Goal: Information Seeking & Learning: Check status

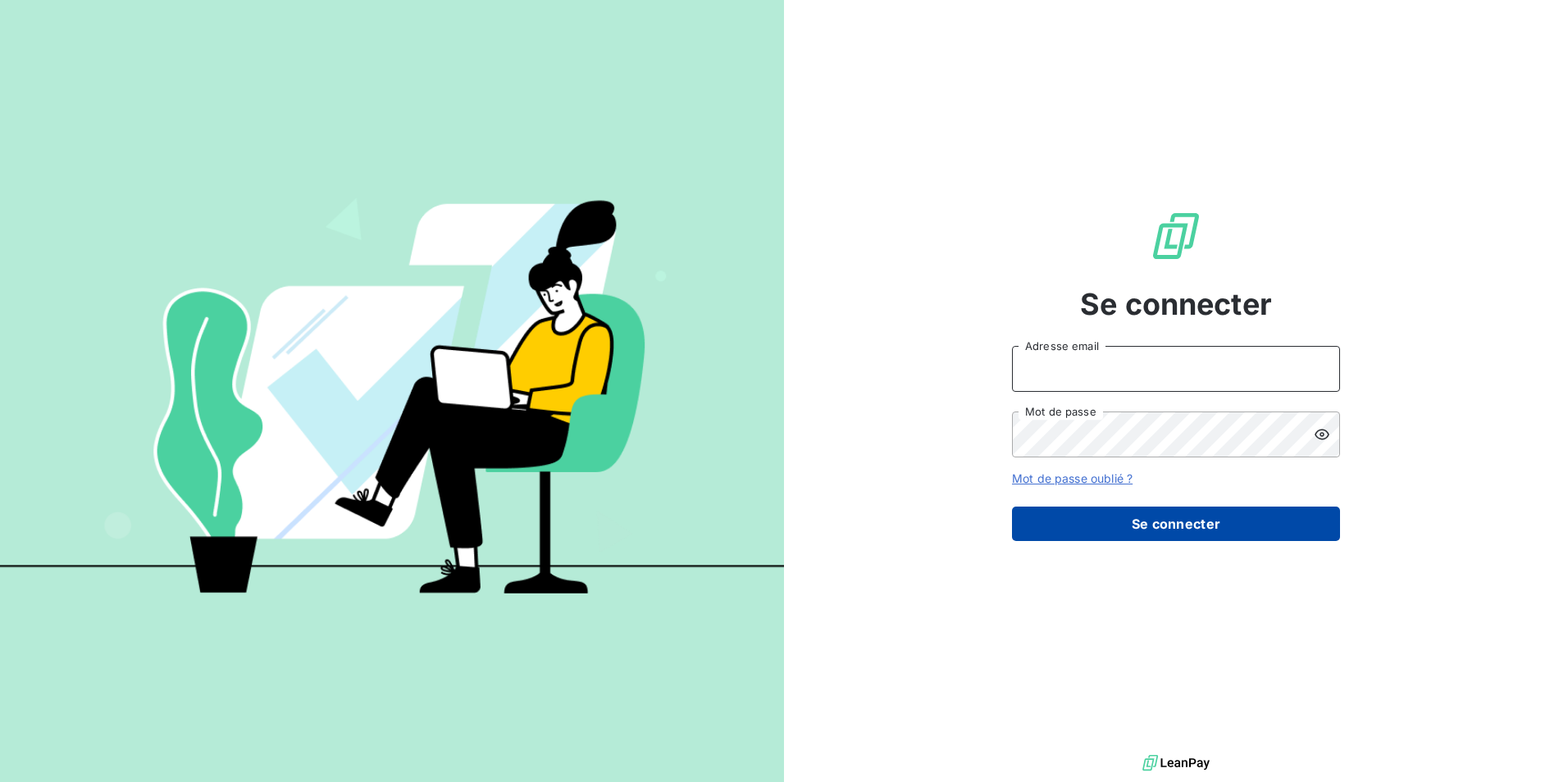
type input "[EMAIL_ADDRESS][DOMAIN_NAME]"
click at [1152, 515] on button "Se connecter" at bounding box center [1176, 523] width 328 height 34
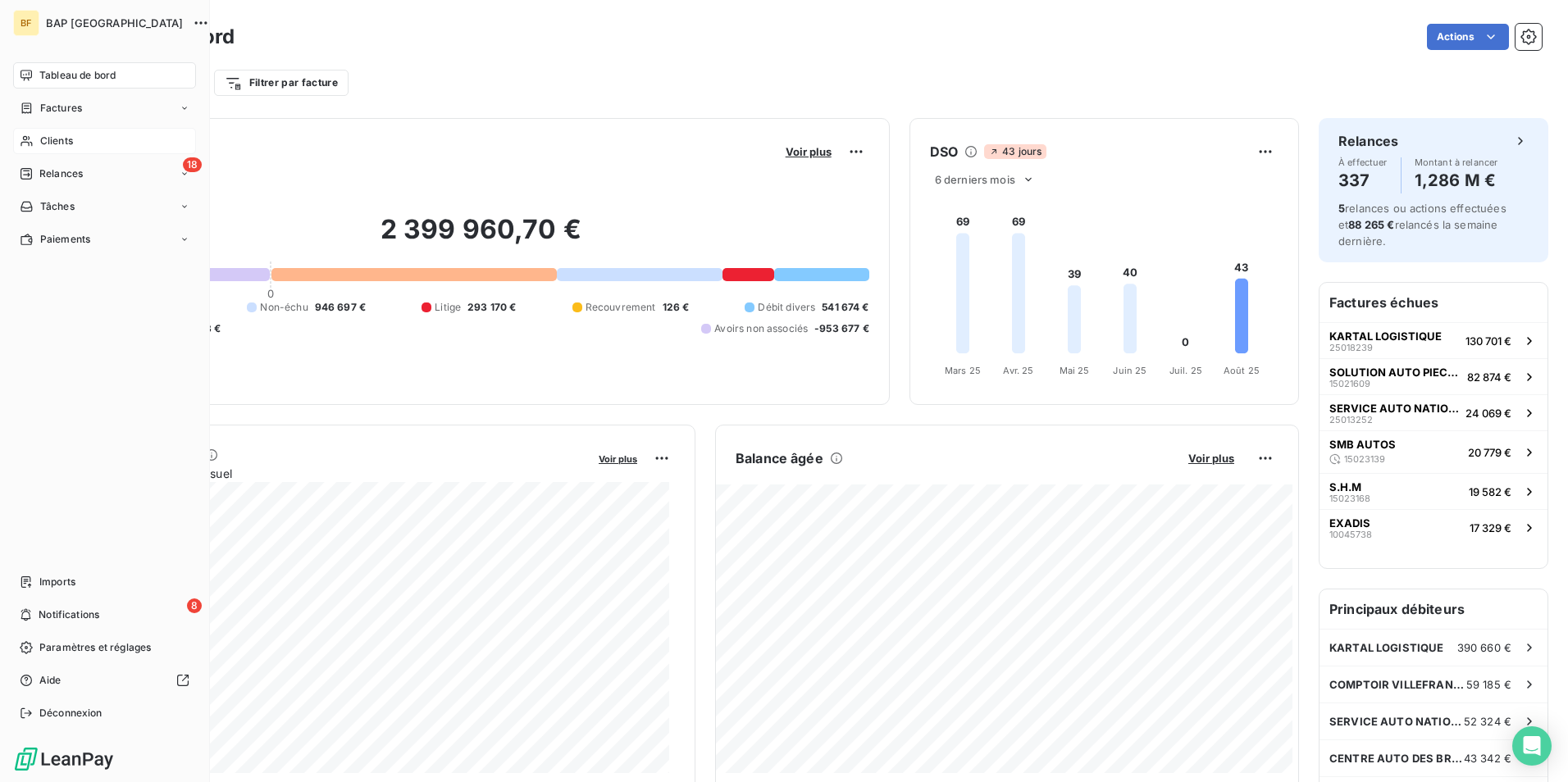
click at [53, 139] on span "Clients" at bounding box center [56, 141] width 33 height 15
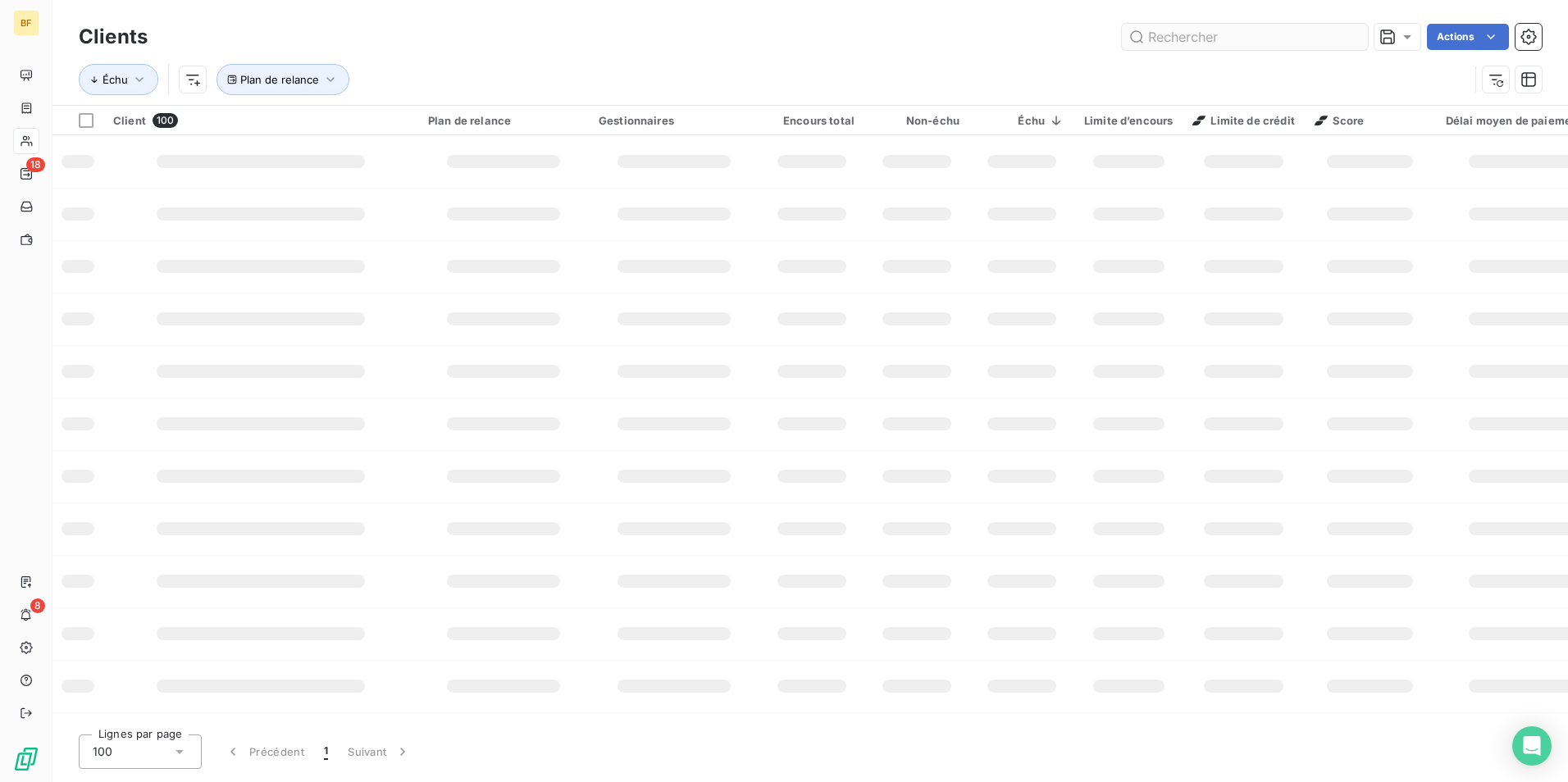
click at [1190, 45] on input "text" at bounding box center [1245, 36] width 246 height 26
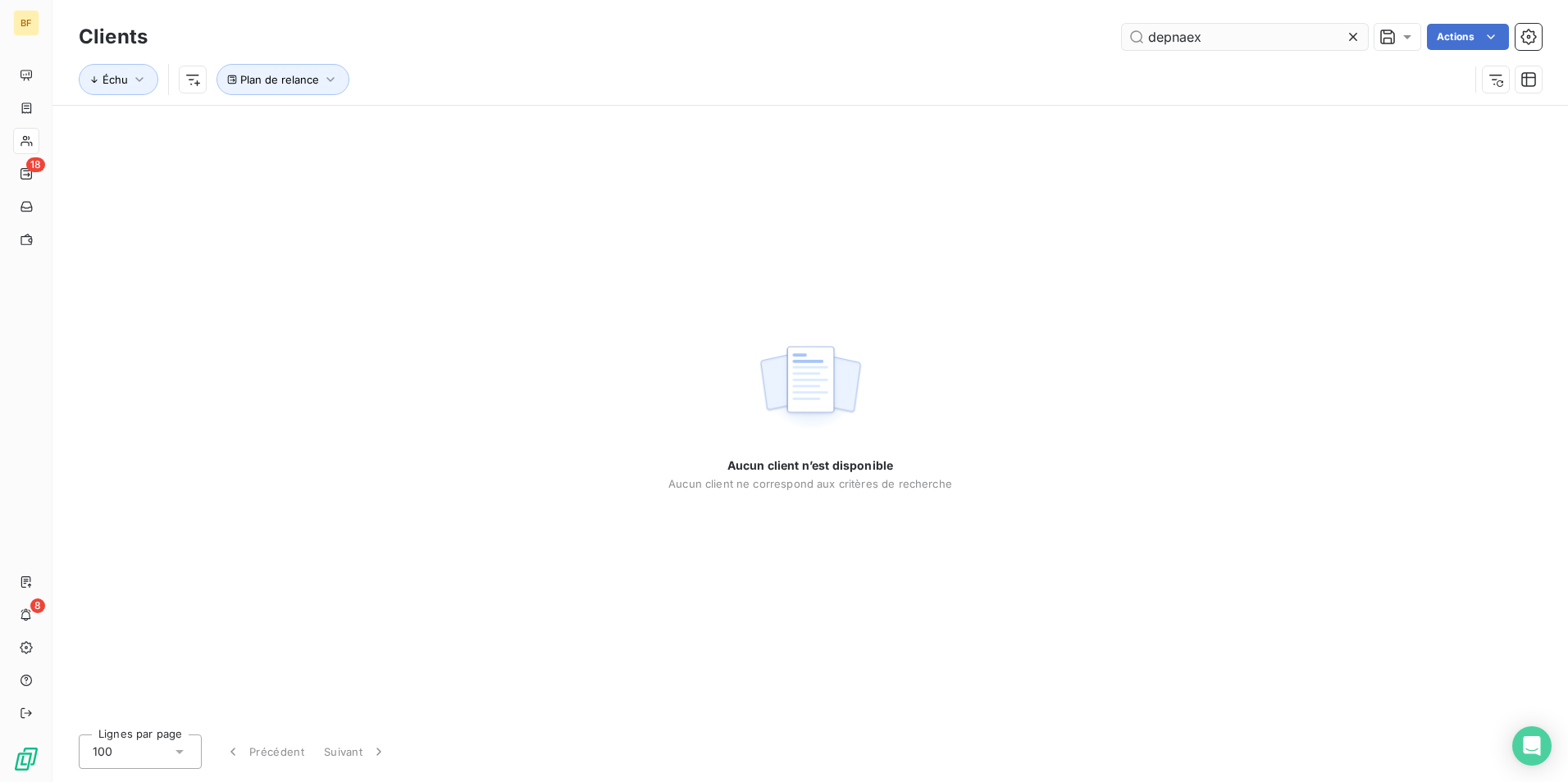
click at [1179, 40] on input "depnaex" at bounding box center [1245, 36] width 246 height 26
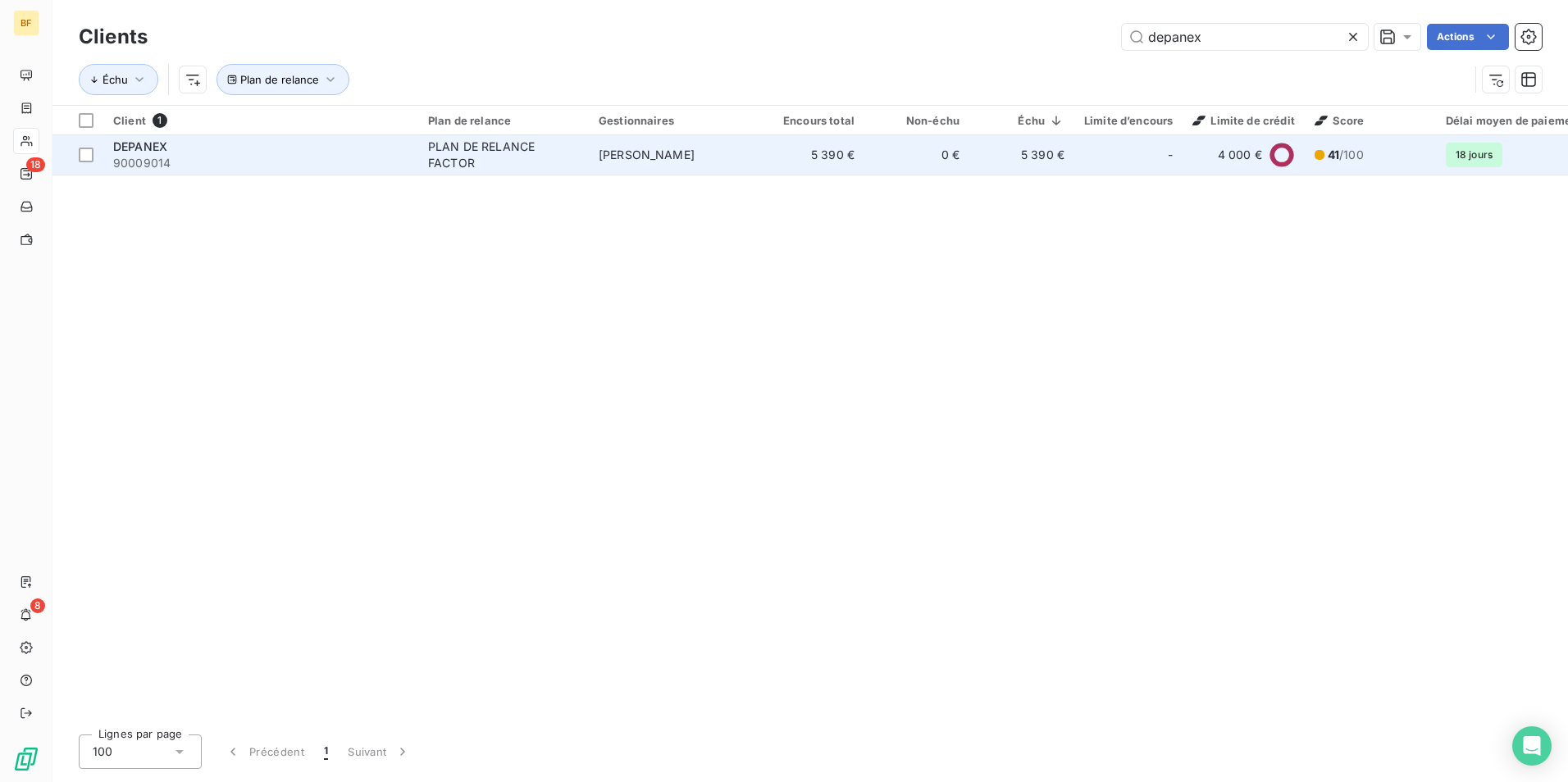
type input "depanex"
click at [573, 161] on div "PLAN DE RELANCE FACTOR" at bounding box center [503, 155] width 151 height 33
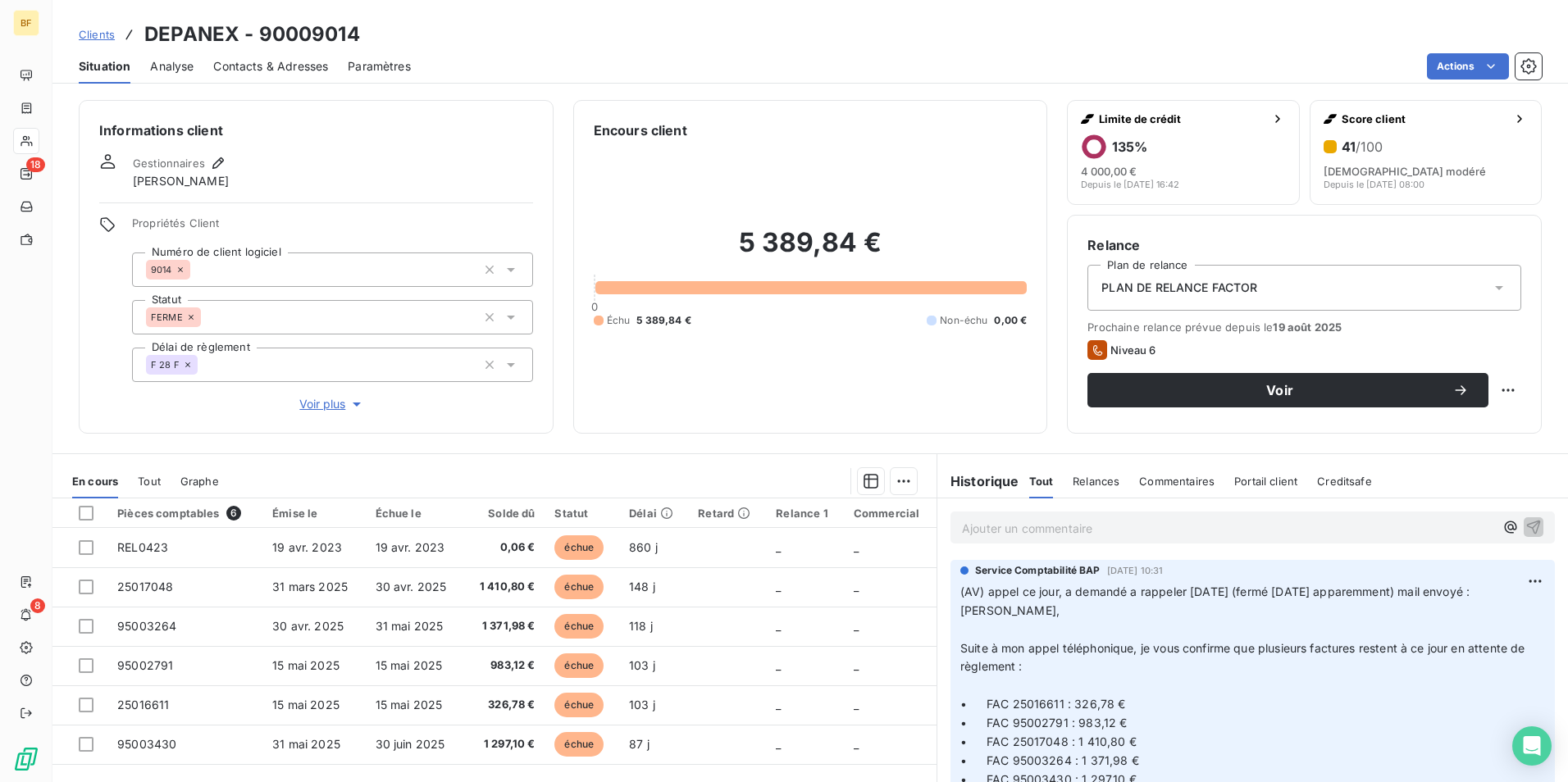
click at [136, 483] on div "En cours Tout Graphe" at bounding box center [494, 481] width 884 height 34
click at [146, 484] on span "Tout" at bounding box center [149, 481] width 23 height 13
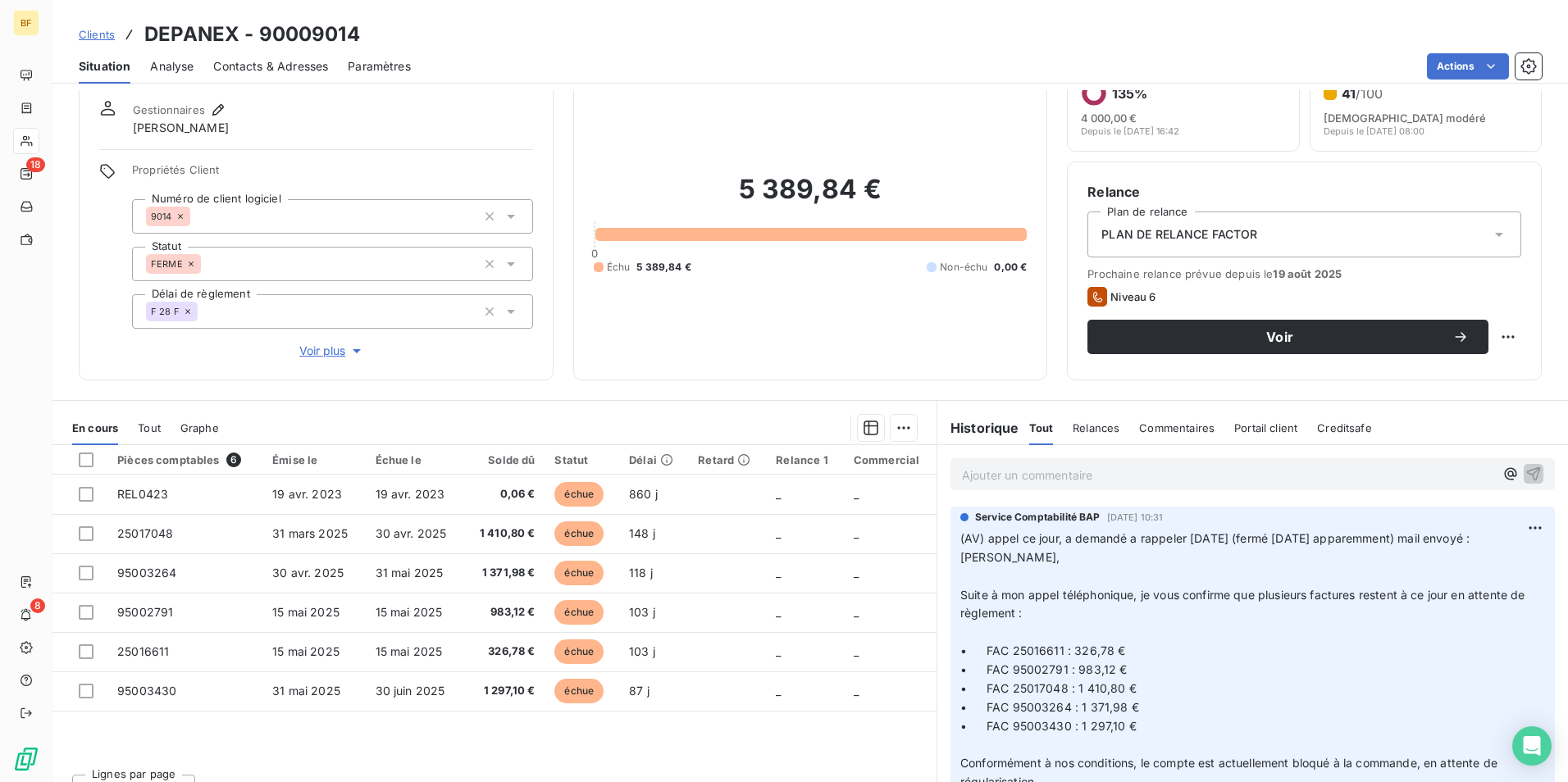
scroll to position [82, 0]
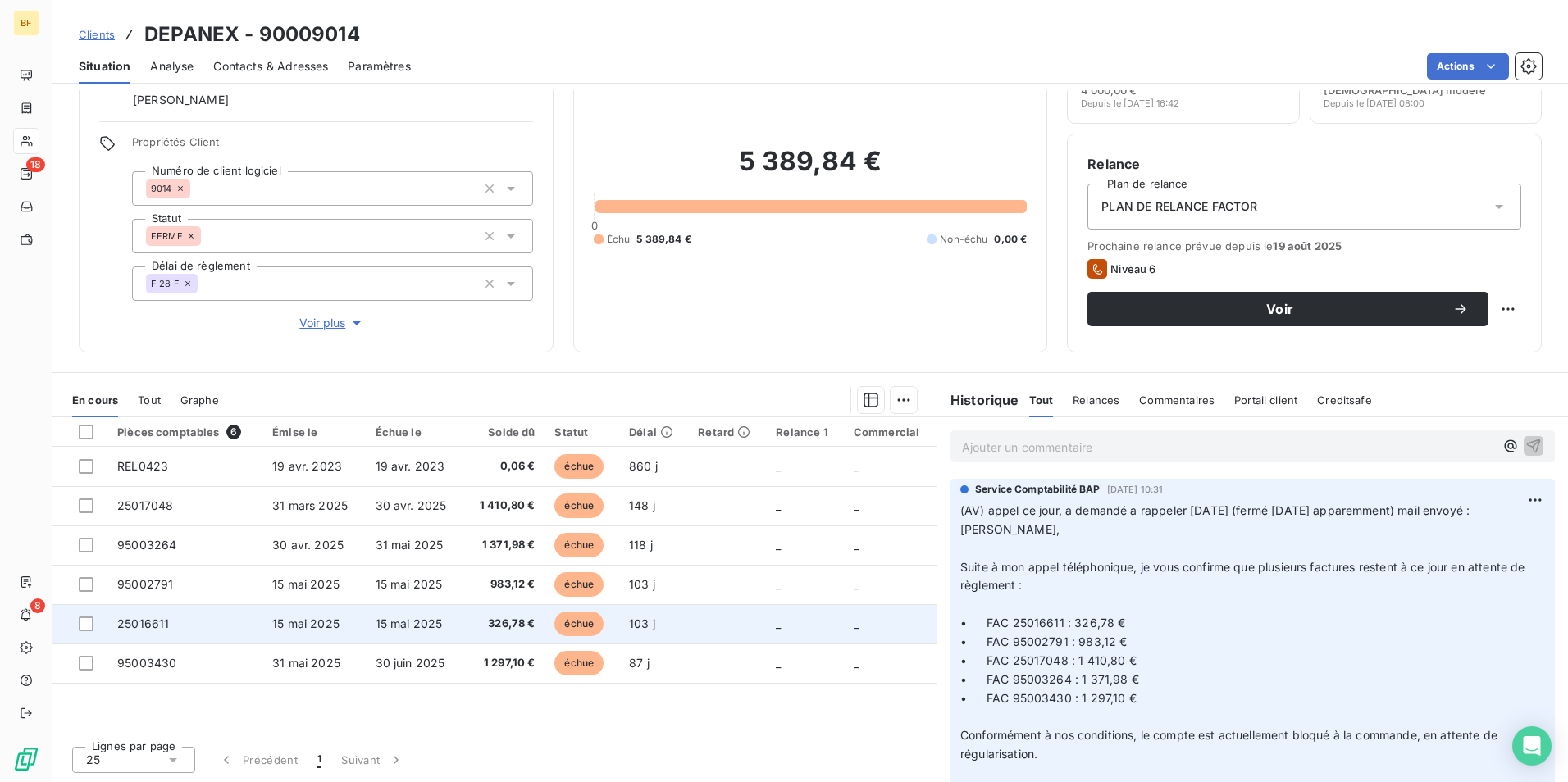
click at [457, 615] on td "15 mai 2025" at bounding box center [415, 623] width 98 height 40
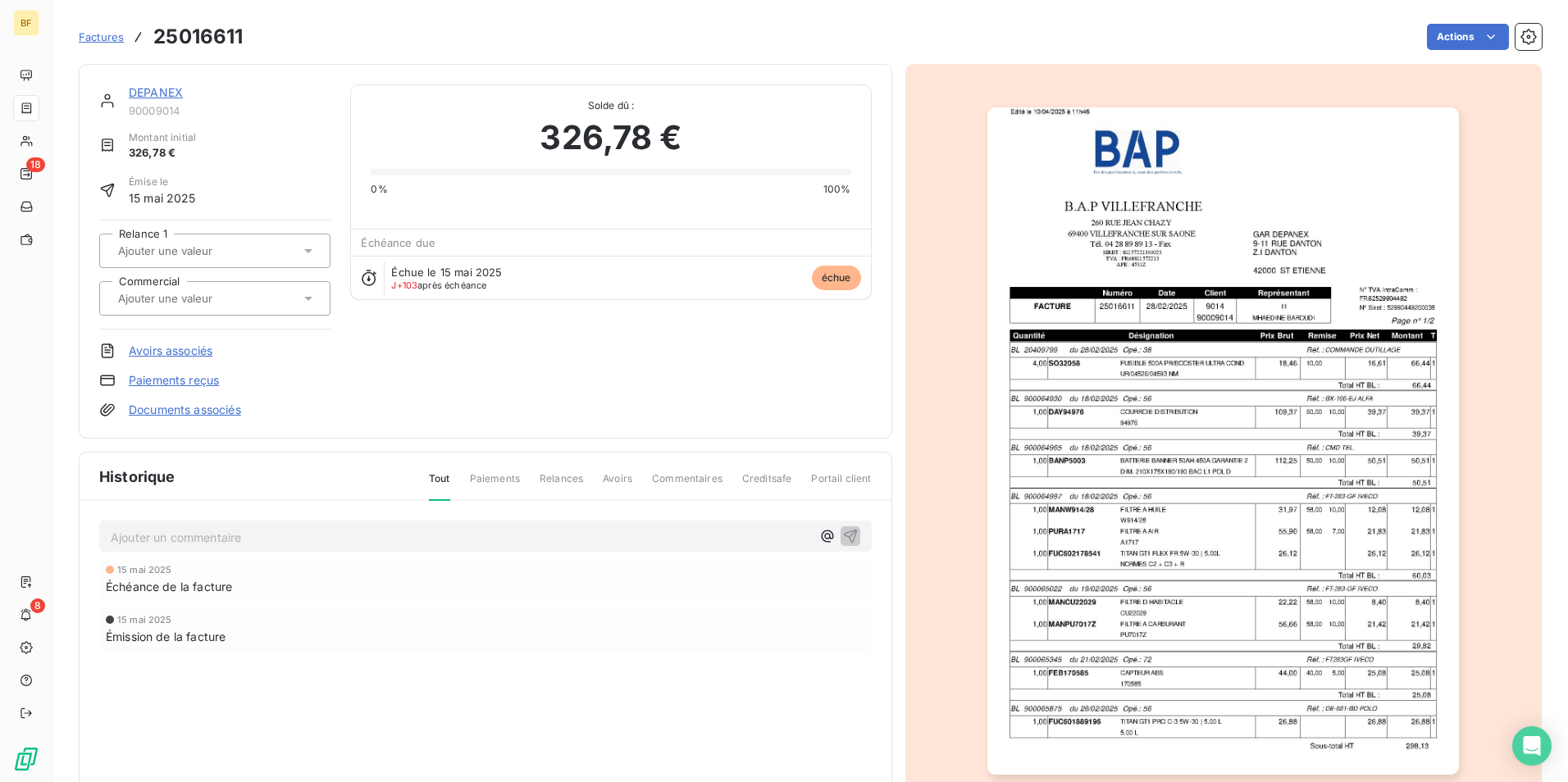
click at [1190, 314] on img "button" at bounding box center [1223, 441] width 472 height 668
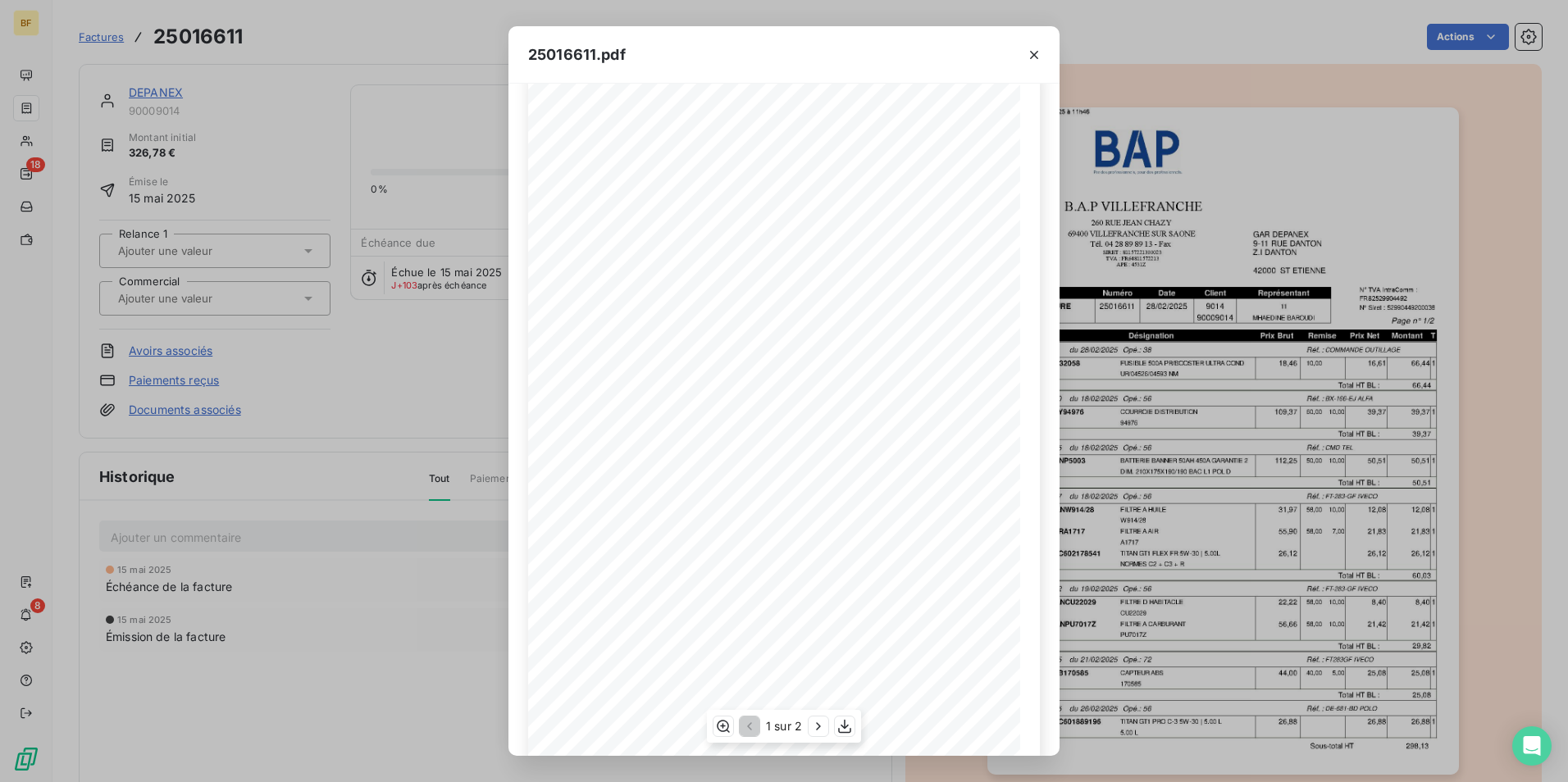
scroll to position [62, 0]
click at [847, 724] on icon "button" at bounding box center [844, 726] width 16 height 16
click at [1025, 54] on button "button" at bounding box center [1034, 55] width 26 height 26
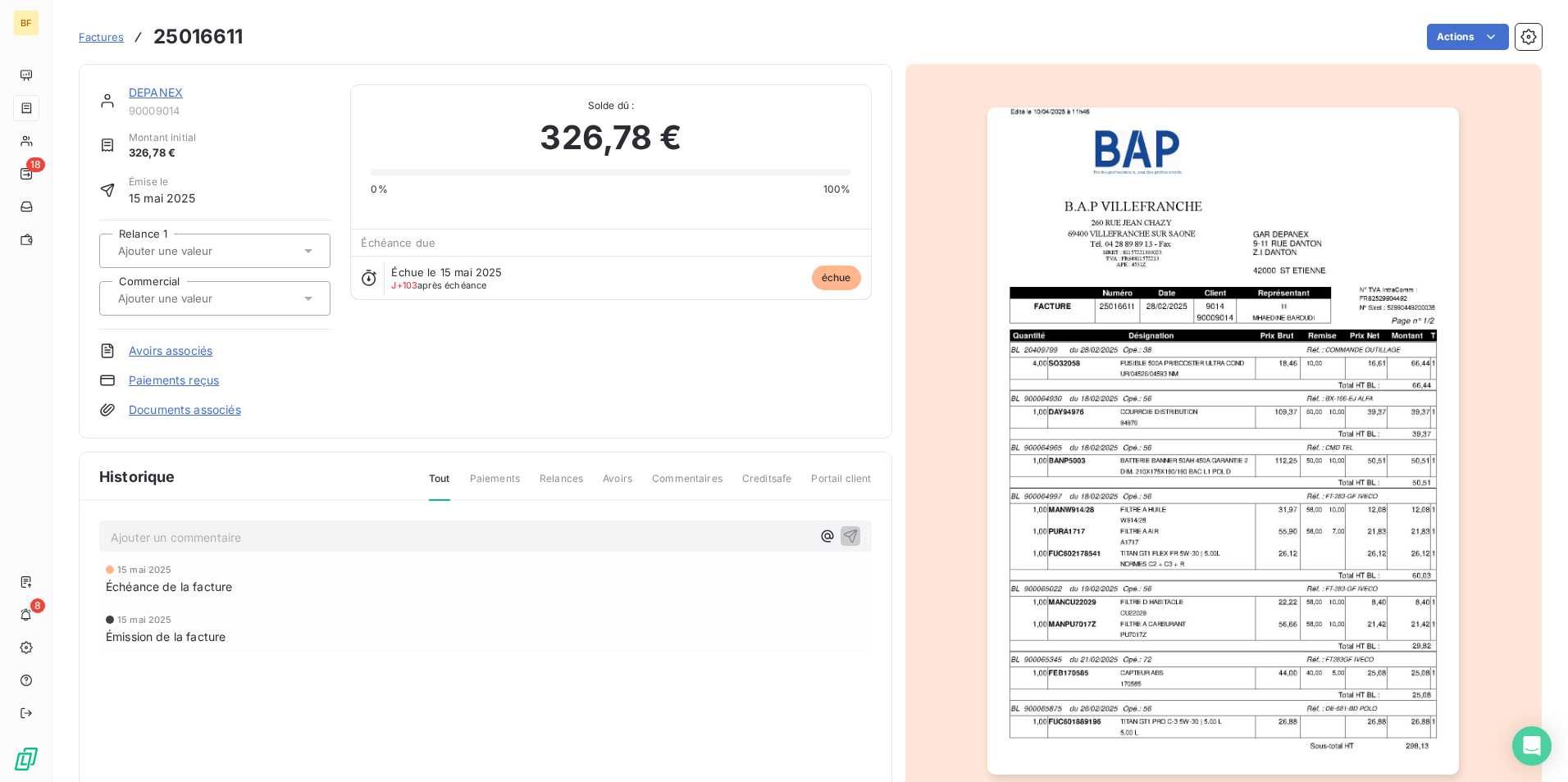
click at [107, 43] on span "Factures" at bounding box center [102, 37] width 45 height 13
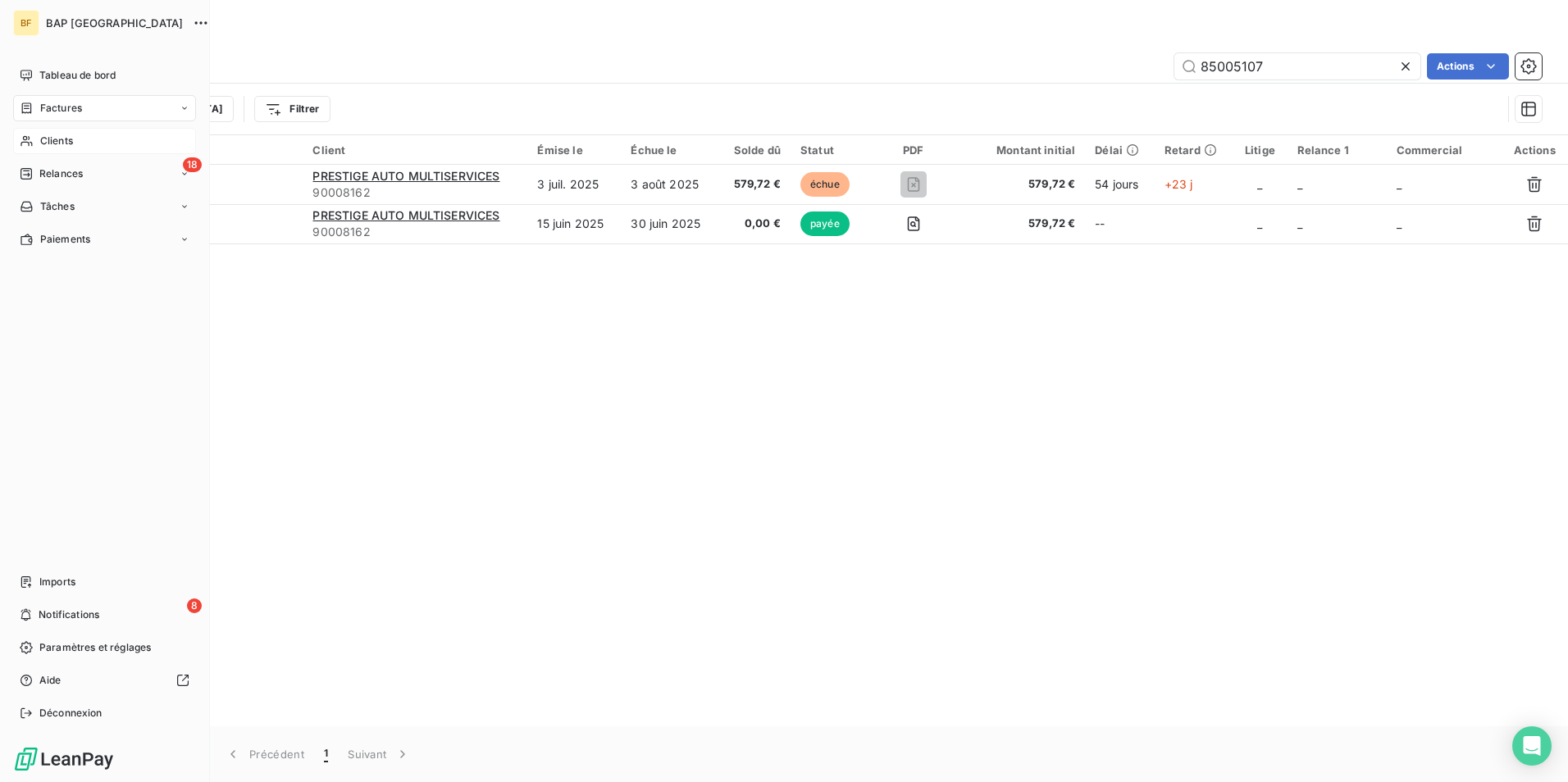
click at [45, 128] on div "Clients" at bounding box center [104, 140] width 183 height 26
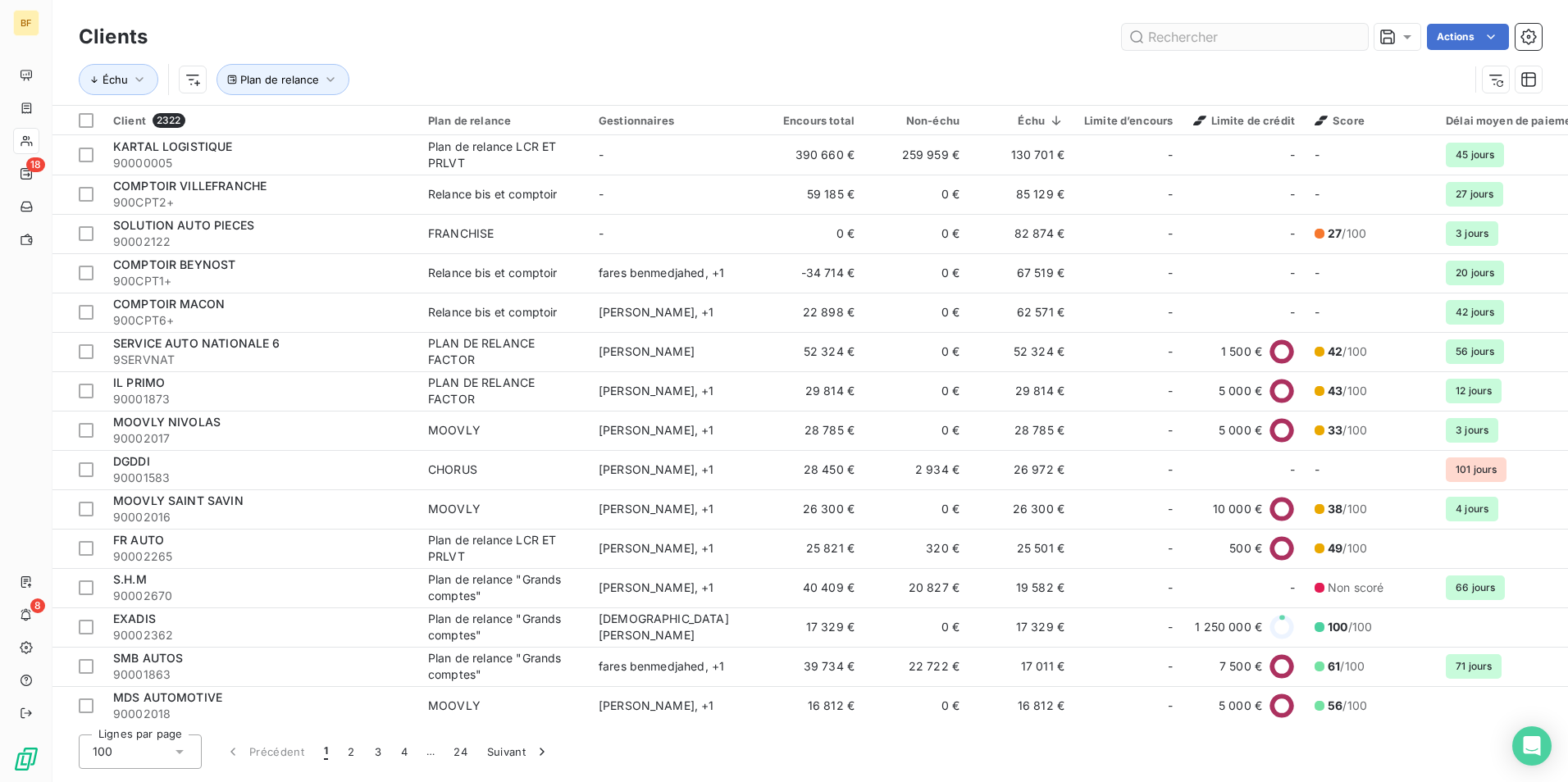
click at [1231, 40] on input "text" at bounding box center [1245, 36] width 246 height 26
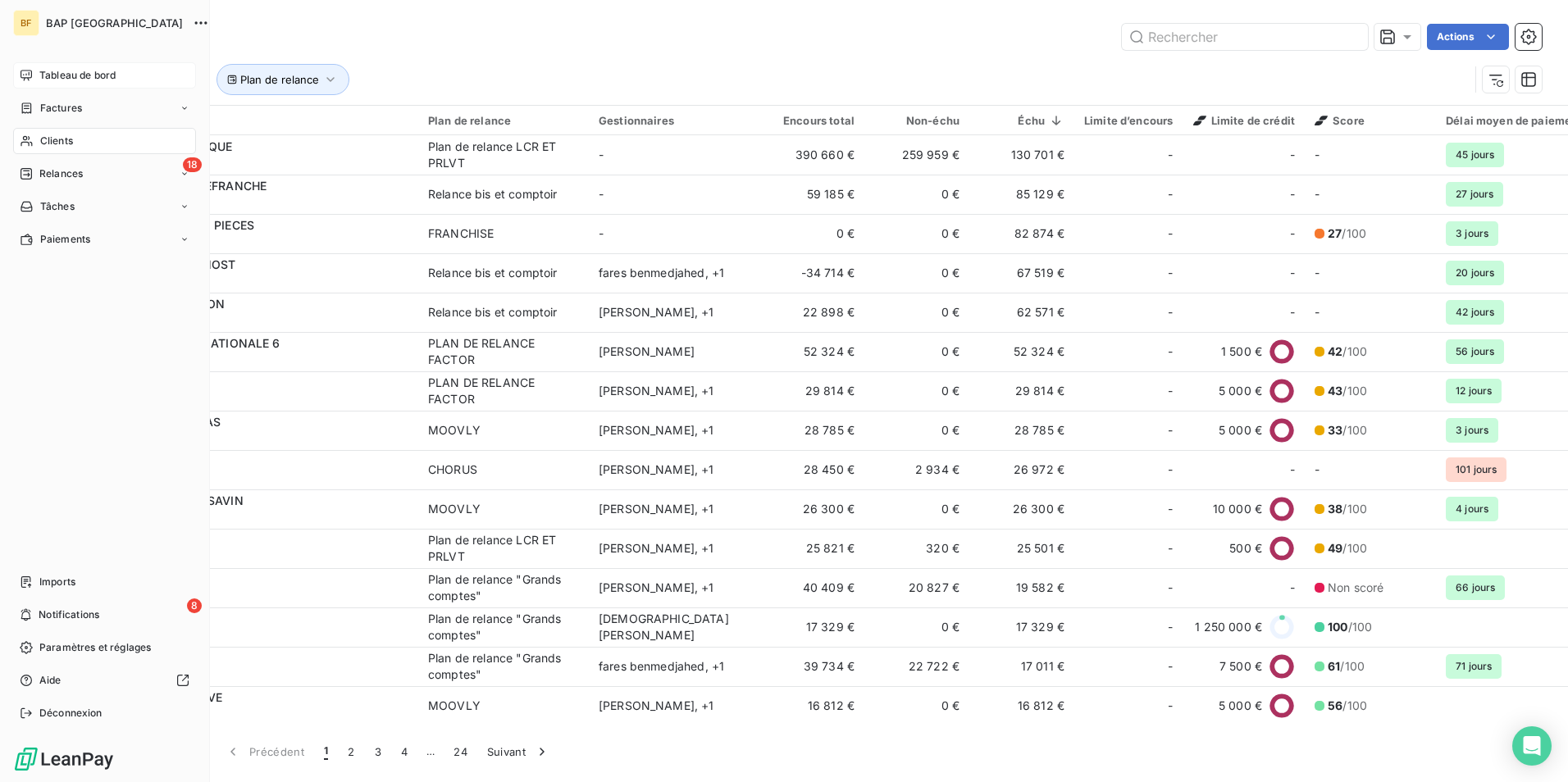
click at [28, 80] on icon at bounding box center [26, 75] width 12 height 11
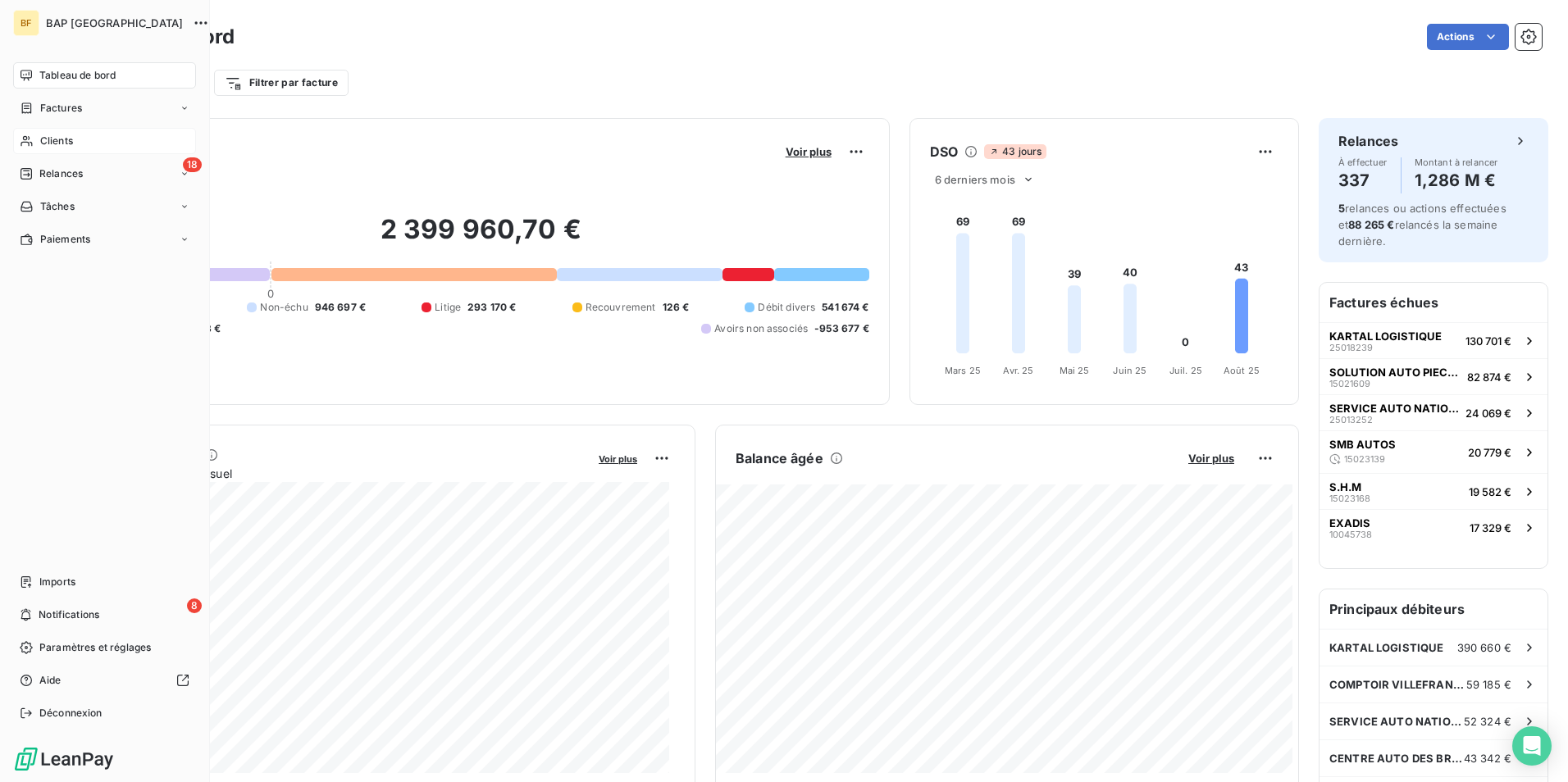
click at [30, 134] on div "Clients" at bounding box center [104, 140] width 183 height 26
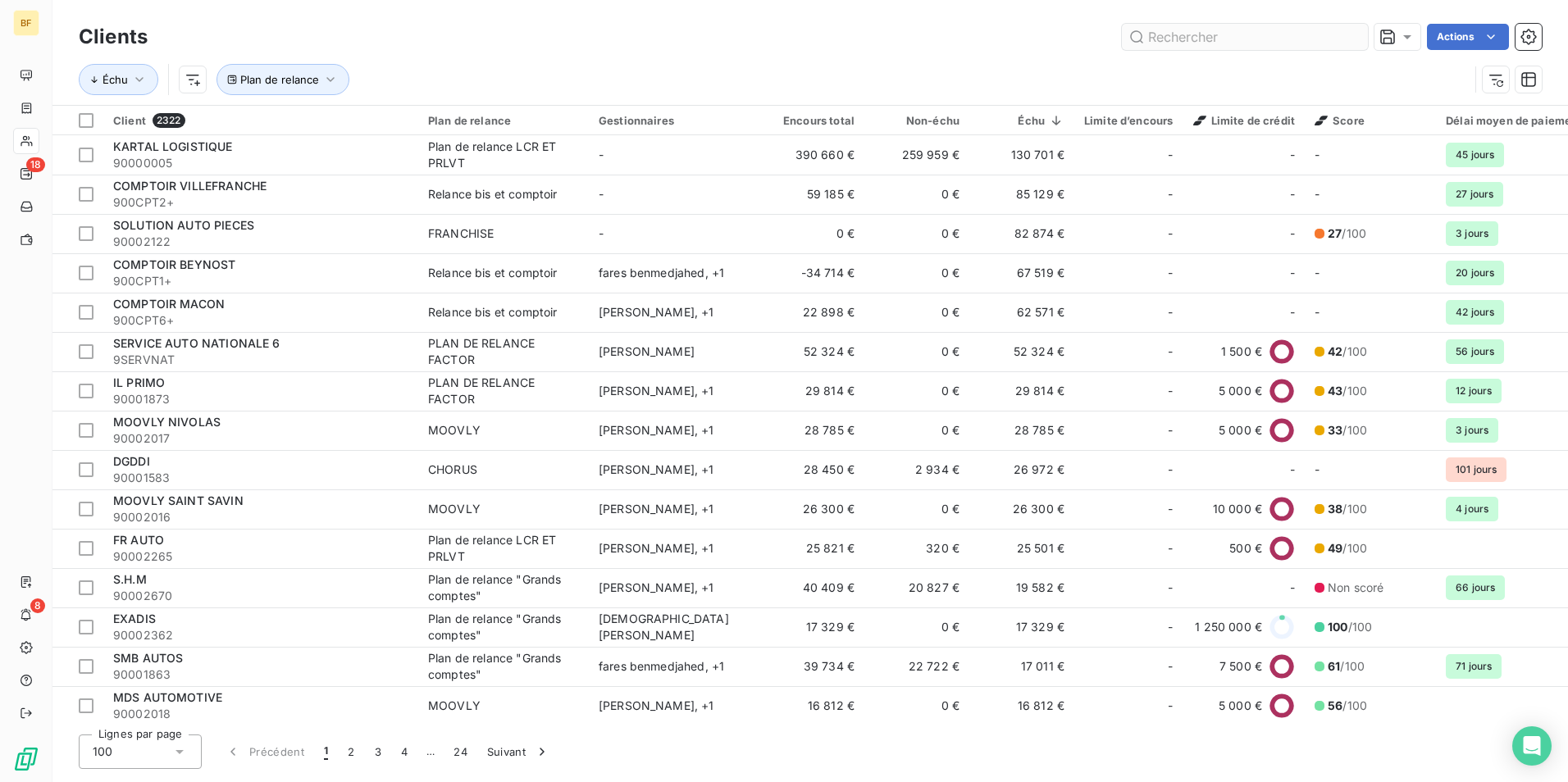
click at [1160, 49] on input "text" at bounding box center [1245, 36] width 246 height 26
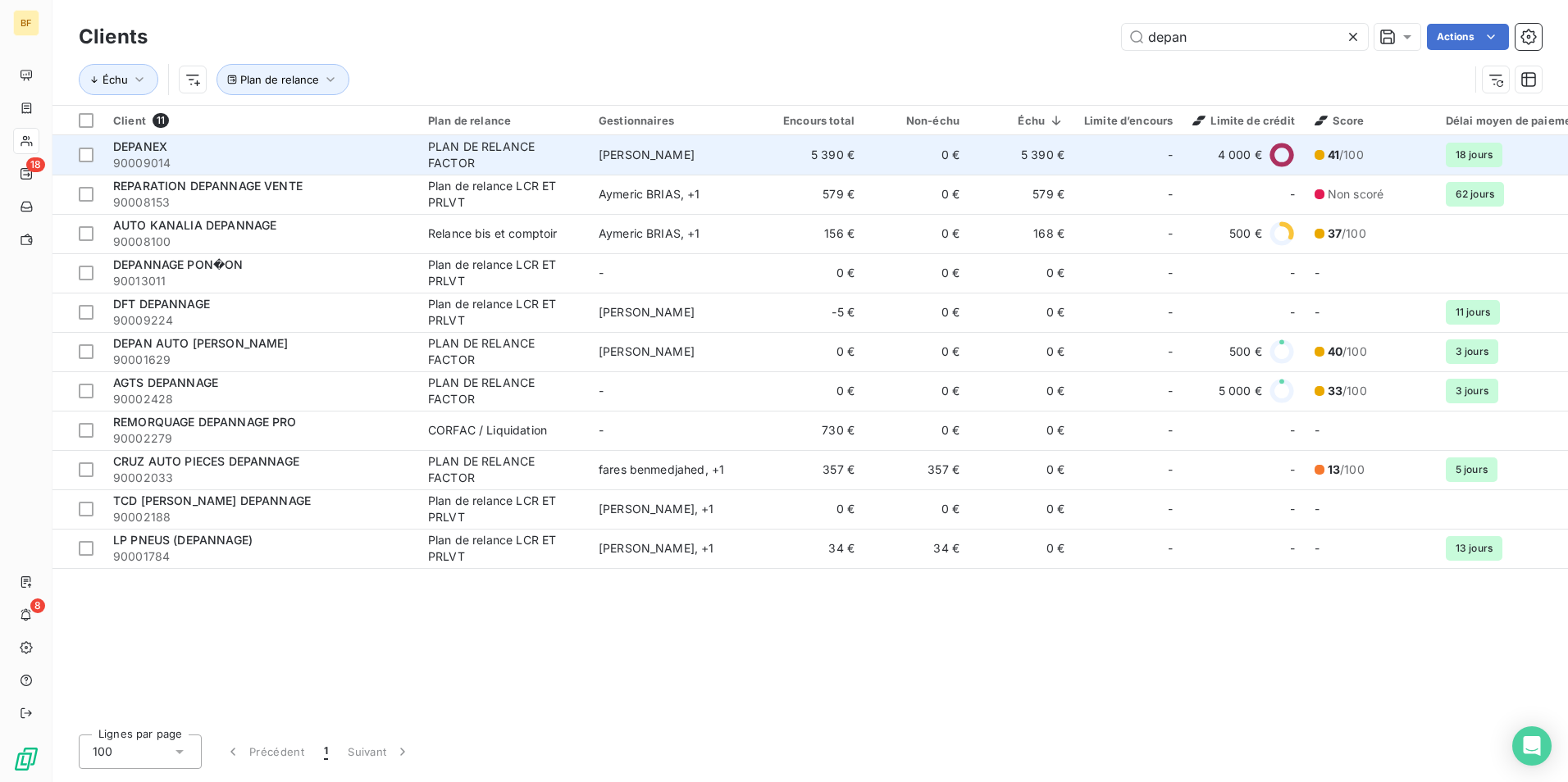
type input "depan"
click at [220, 160] on span "90009014" at bounding box center [261, 162] width 295 height 16
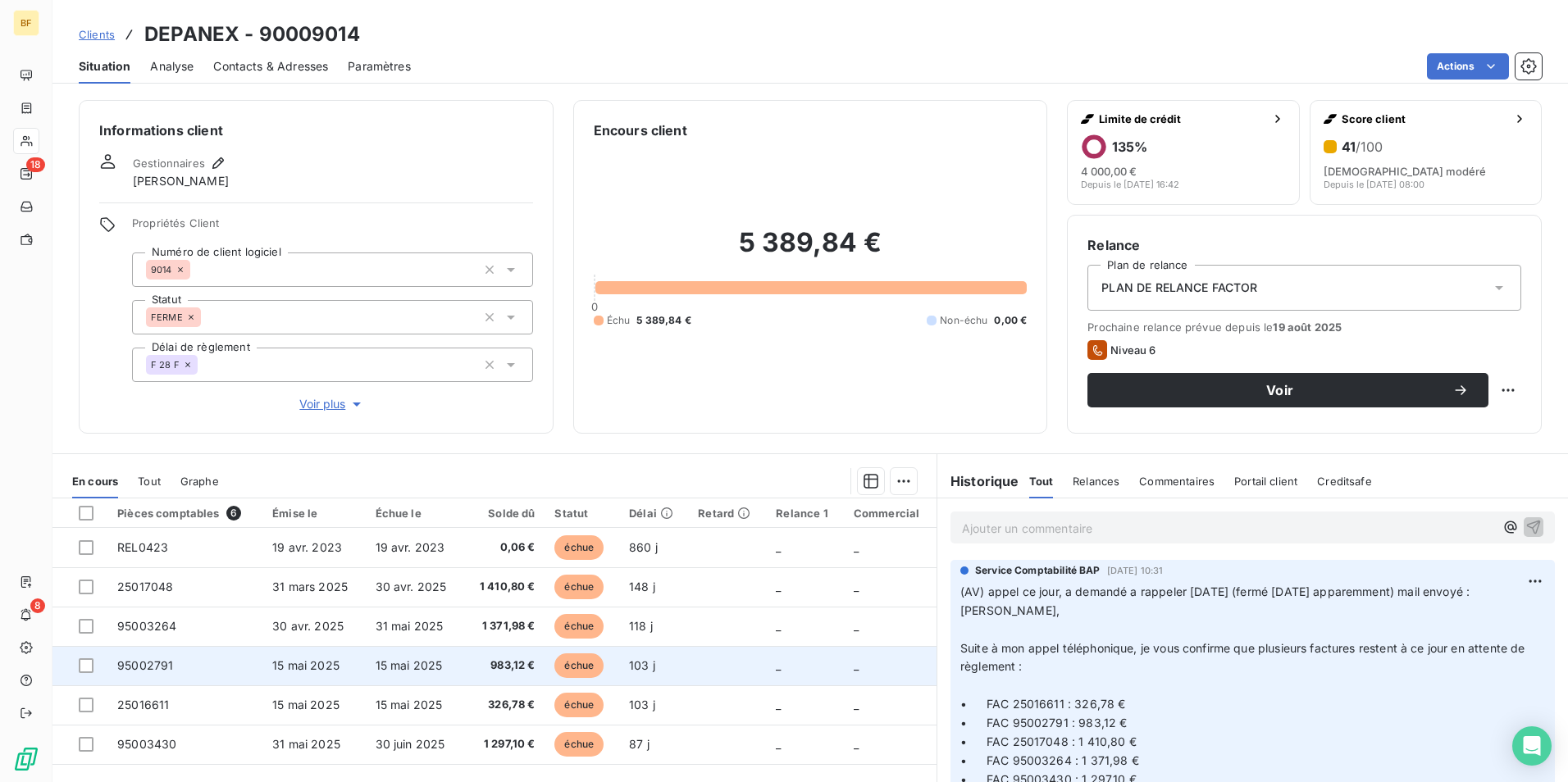
click at [485, 658] on span "983,12 €" at bounding box center [503, 665] width 61 height 16
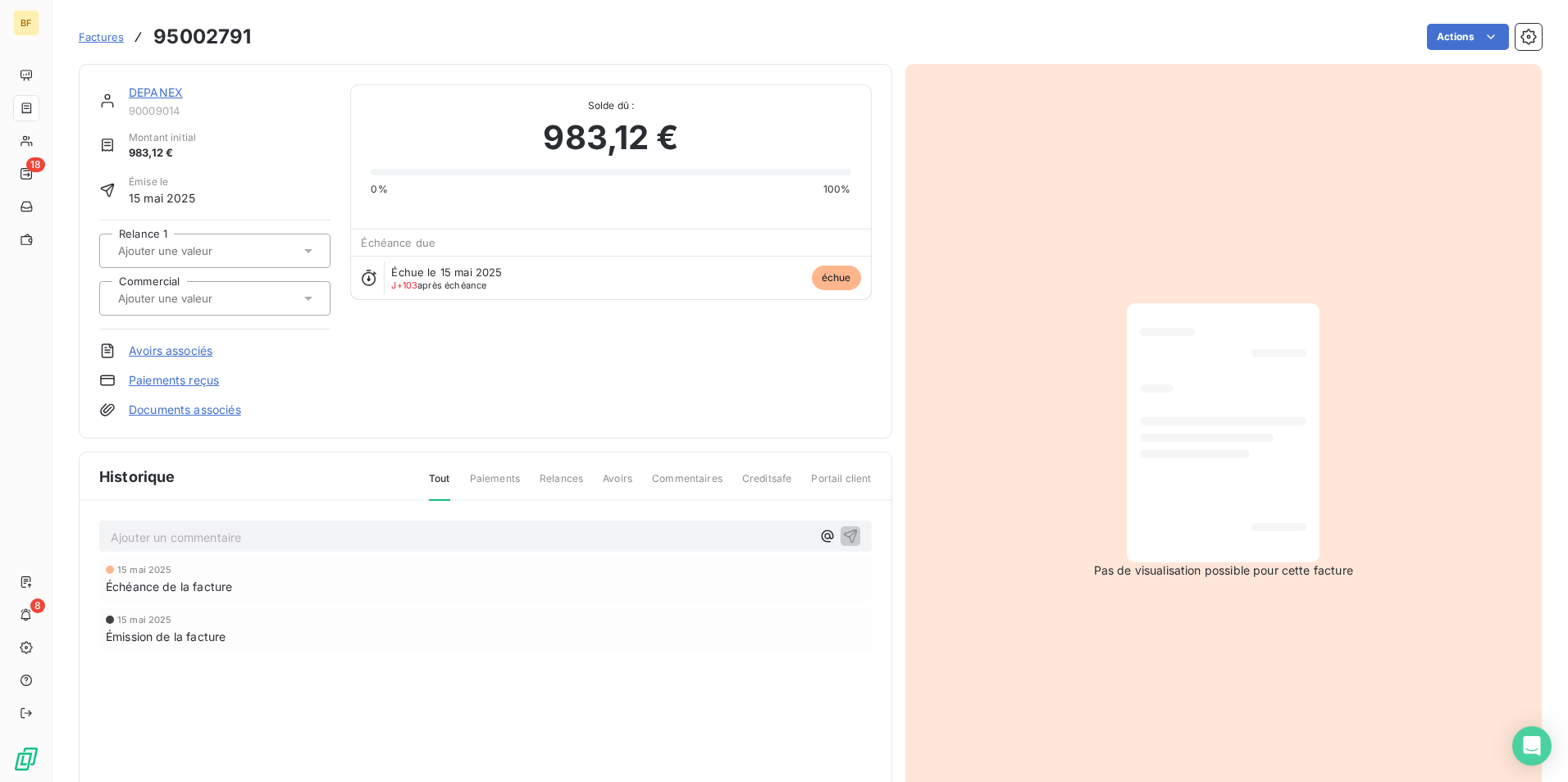
click at [1205, 423] on div at bounding box center [1223, 421] width 167 height 8
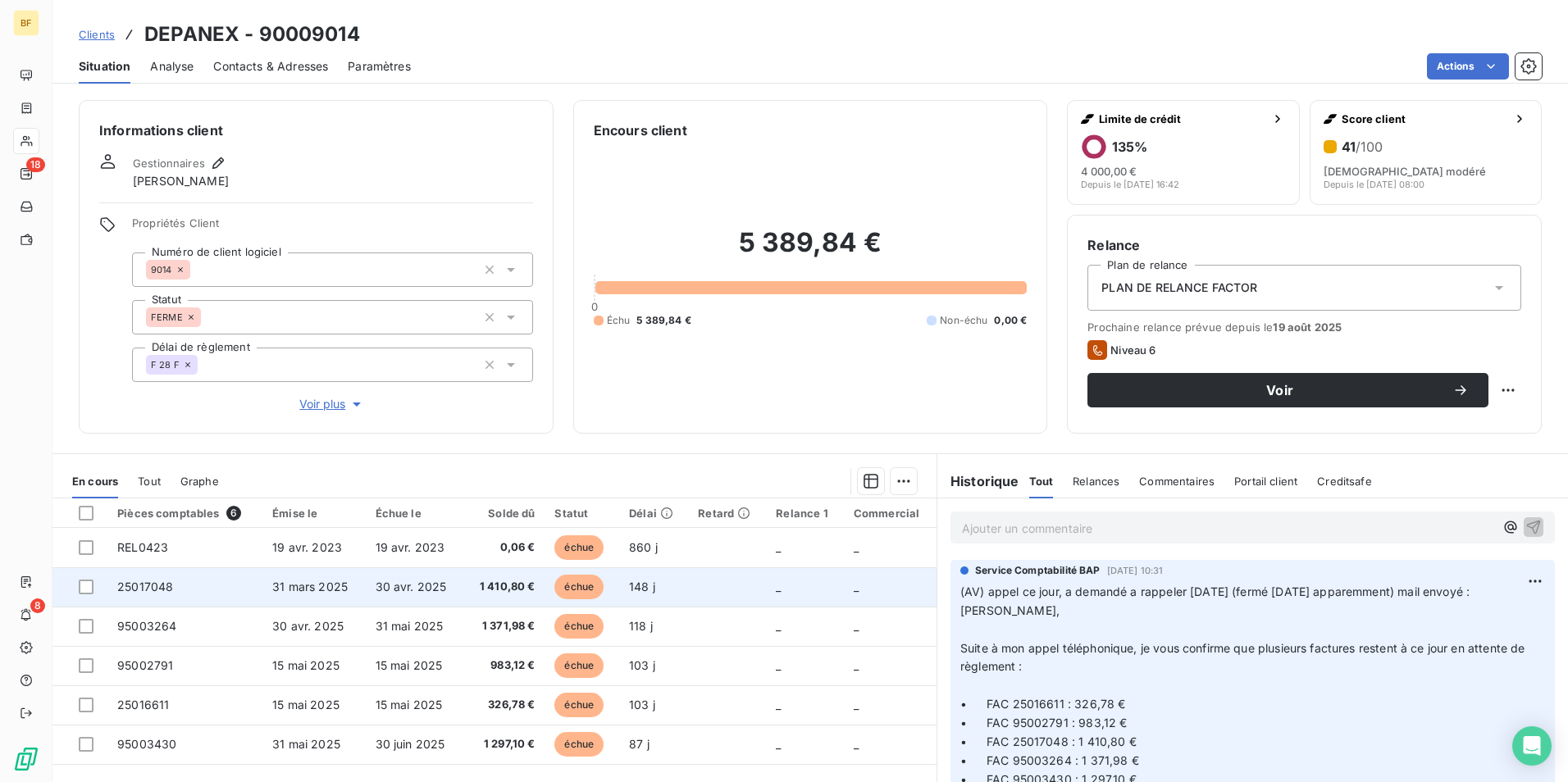
click at [460, 589] on td "30 avr. 2025" at bounding box center [415, 587] width 98 height 40
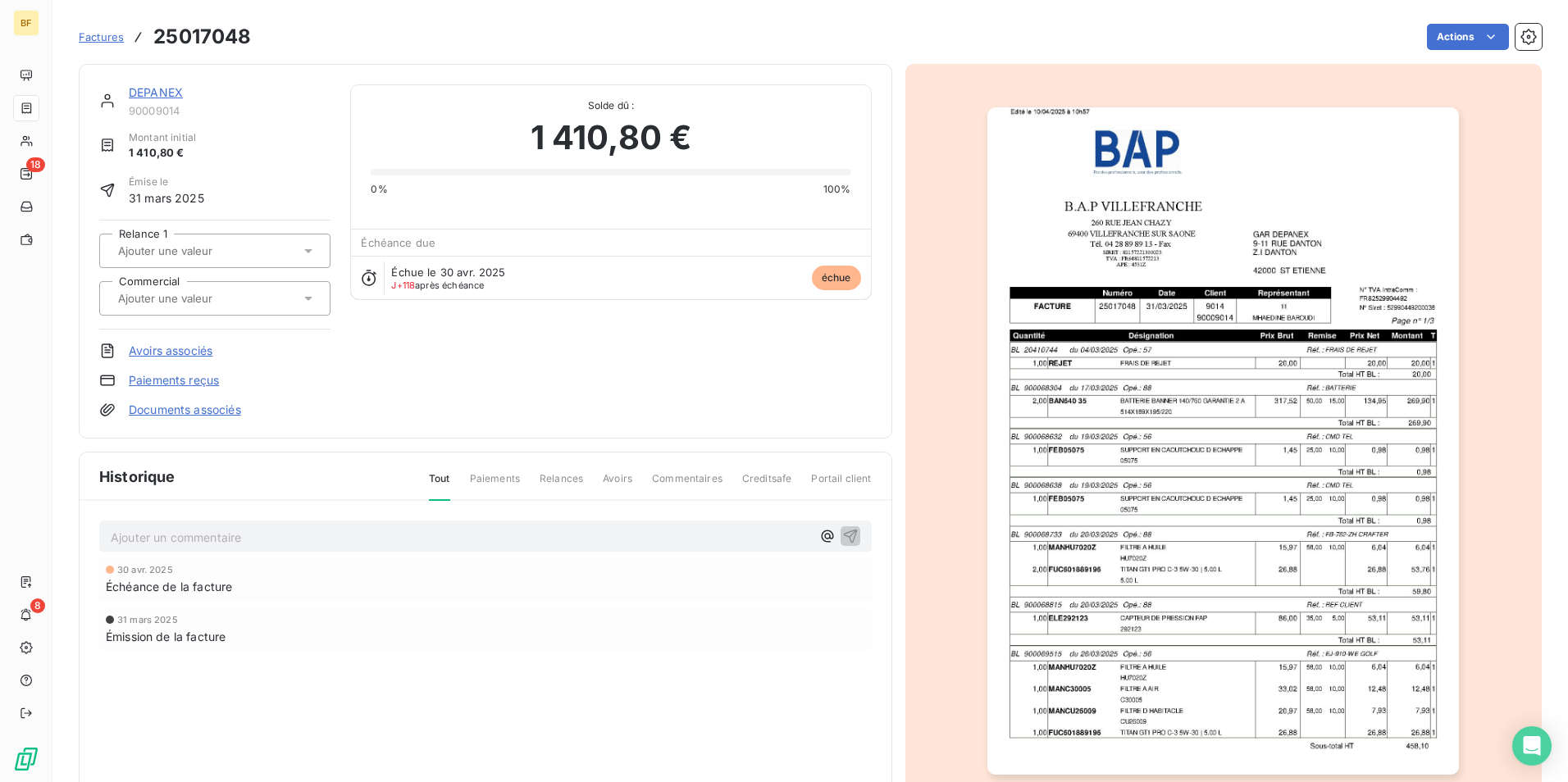
click at [1147, 424] on img "button" at bounding box center [1223, 441] width 472 height 668
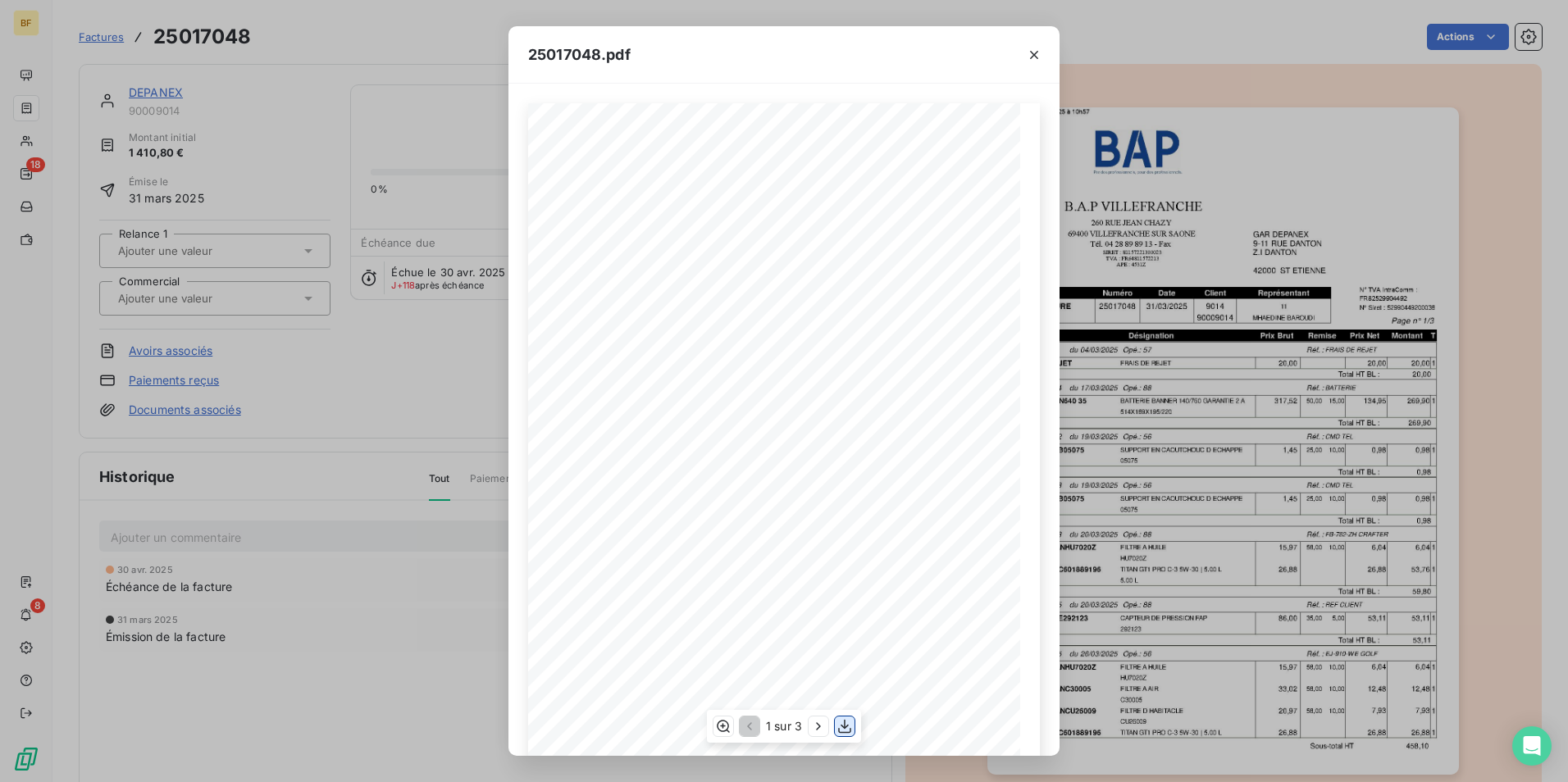
click at [841, 723] on icon "button" at bounding box center [844, 726] width 16 height 16
click at [1030, 58] on icon "button" at bounding box center [1033, 55] width 16 height 16
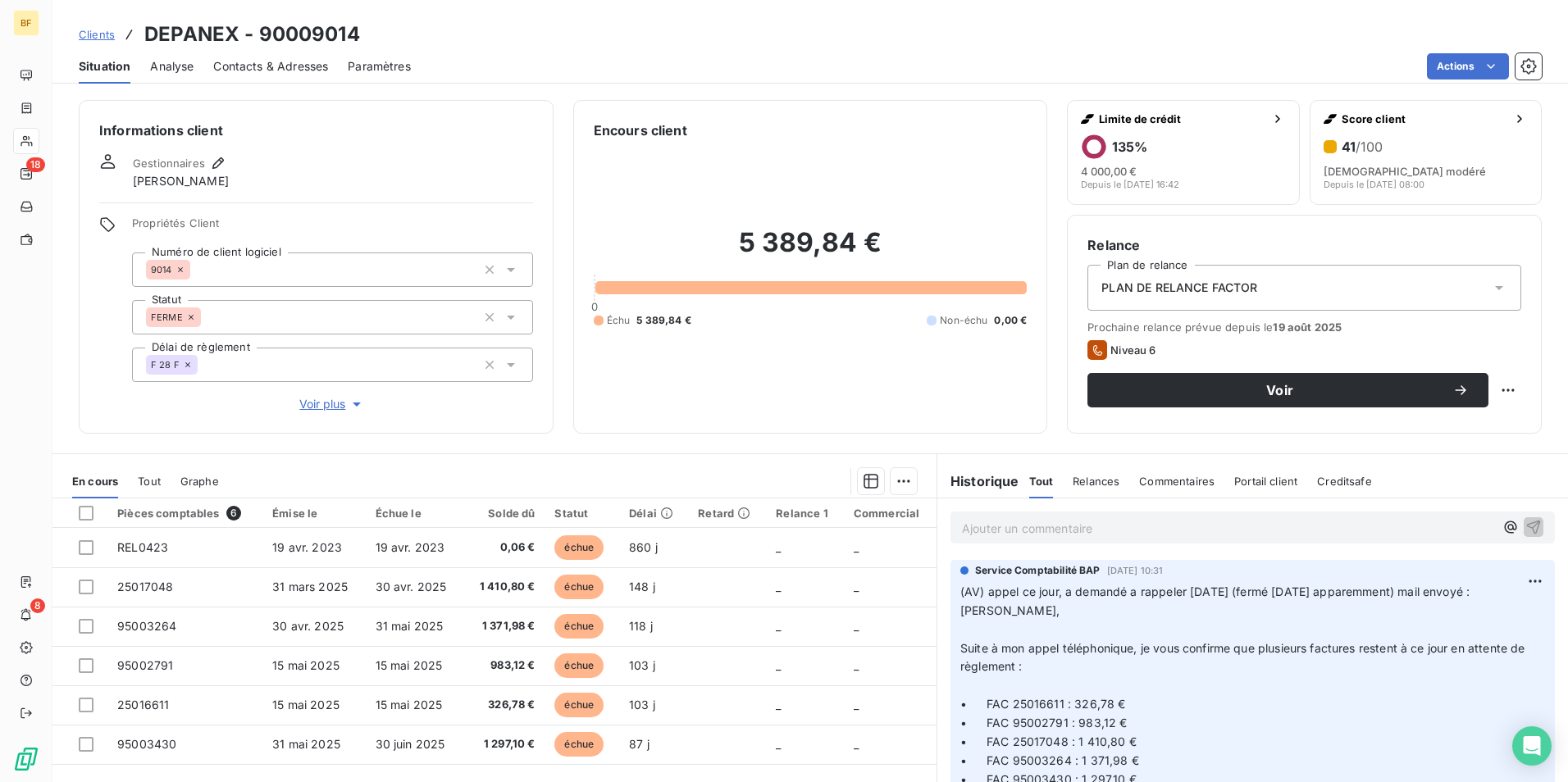
scroll to position [82, 0]
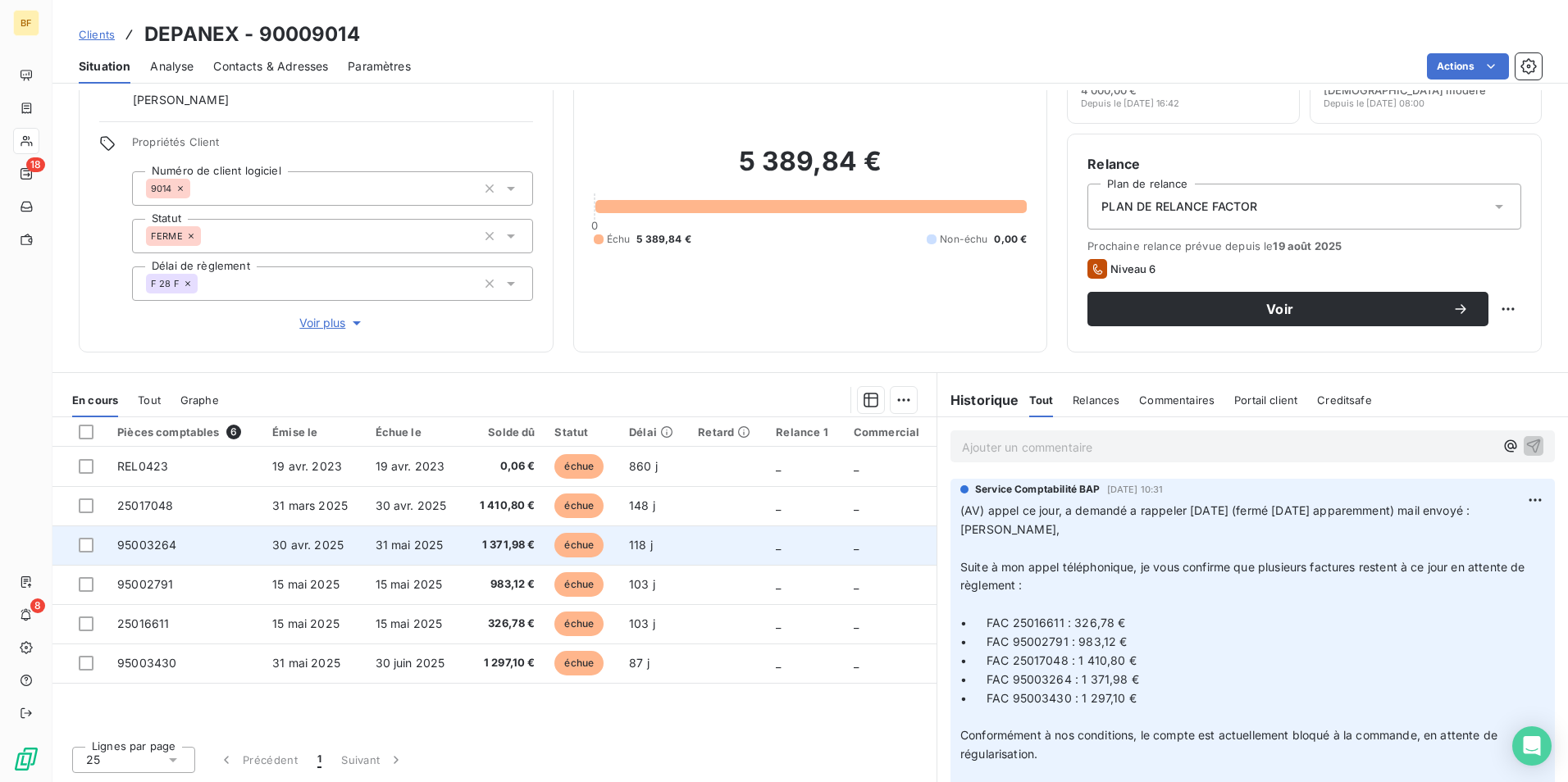
click at [501, 548] on span "1 371,98 €" at bounding box center [503, 545] width 61 height 16
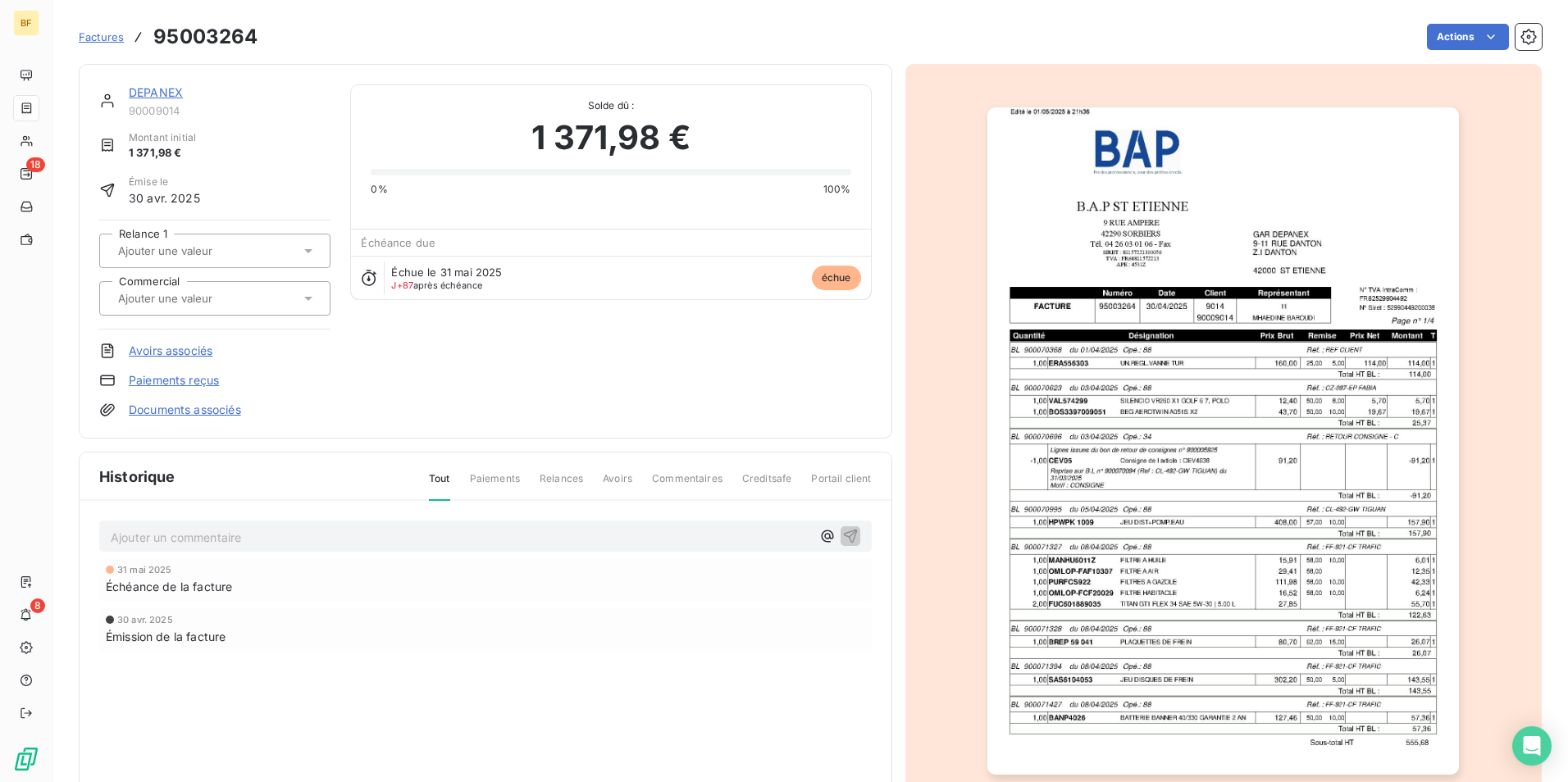
click at [1200, 380] on img "button" at bounding box center [1223, 441] width 472 height 668
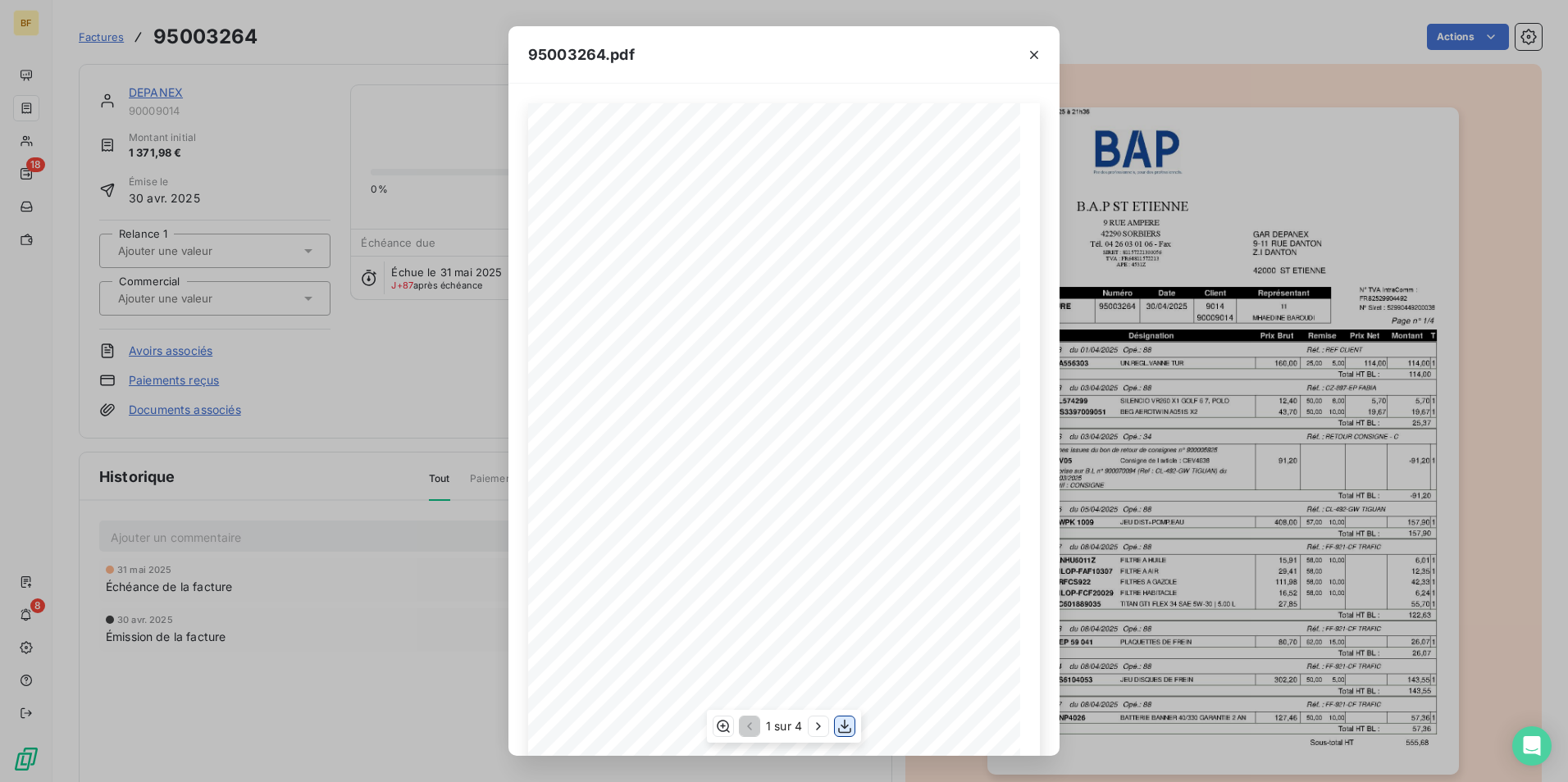
click at [840, 721] on icon "button" at bounding box center [844, 726] width 16 height 16
click at [1035, 53] on icon "button" at bounding box center [1034, 55] width 8 height 8
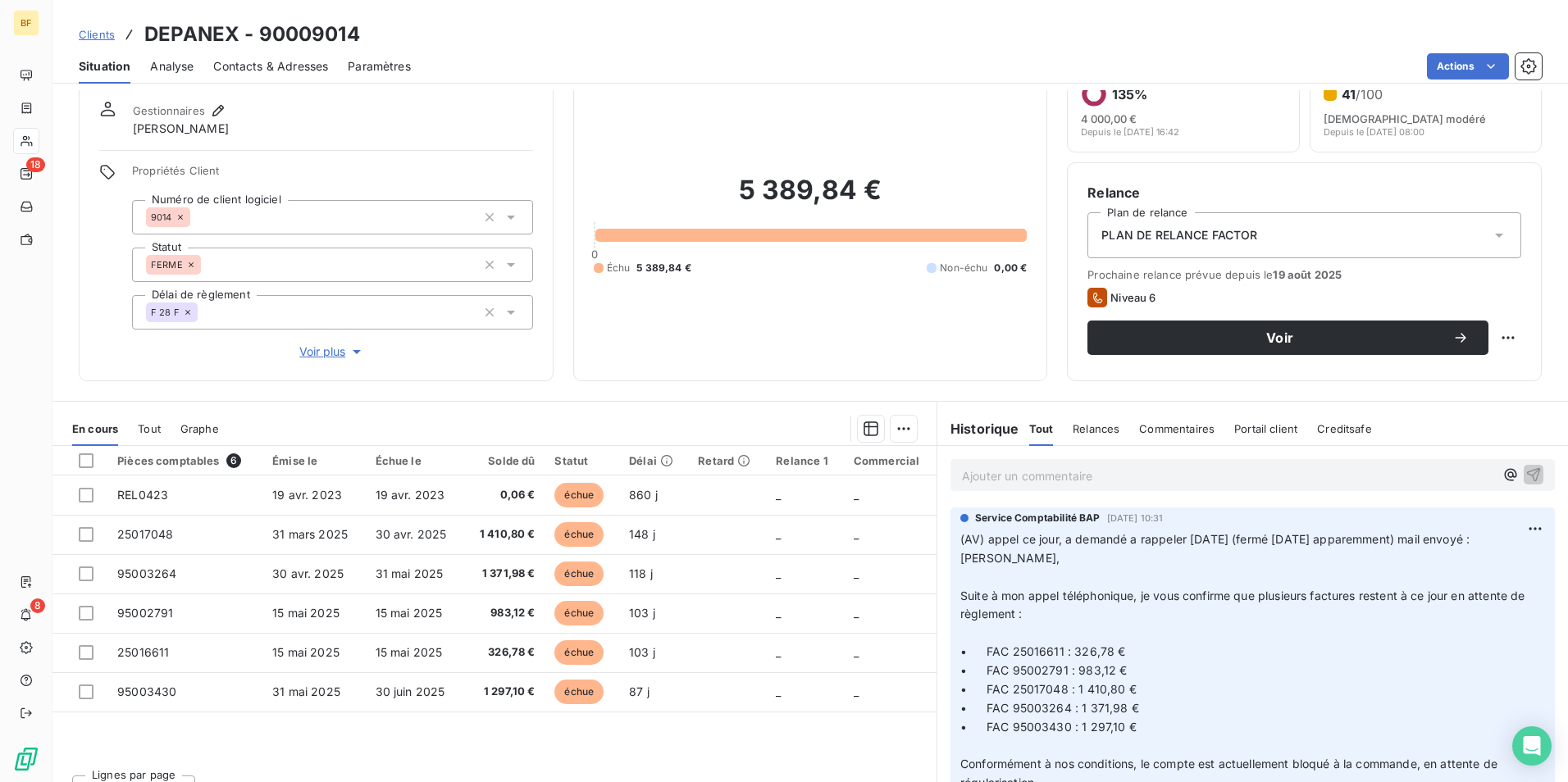
scroll to position [82, 0]
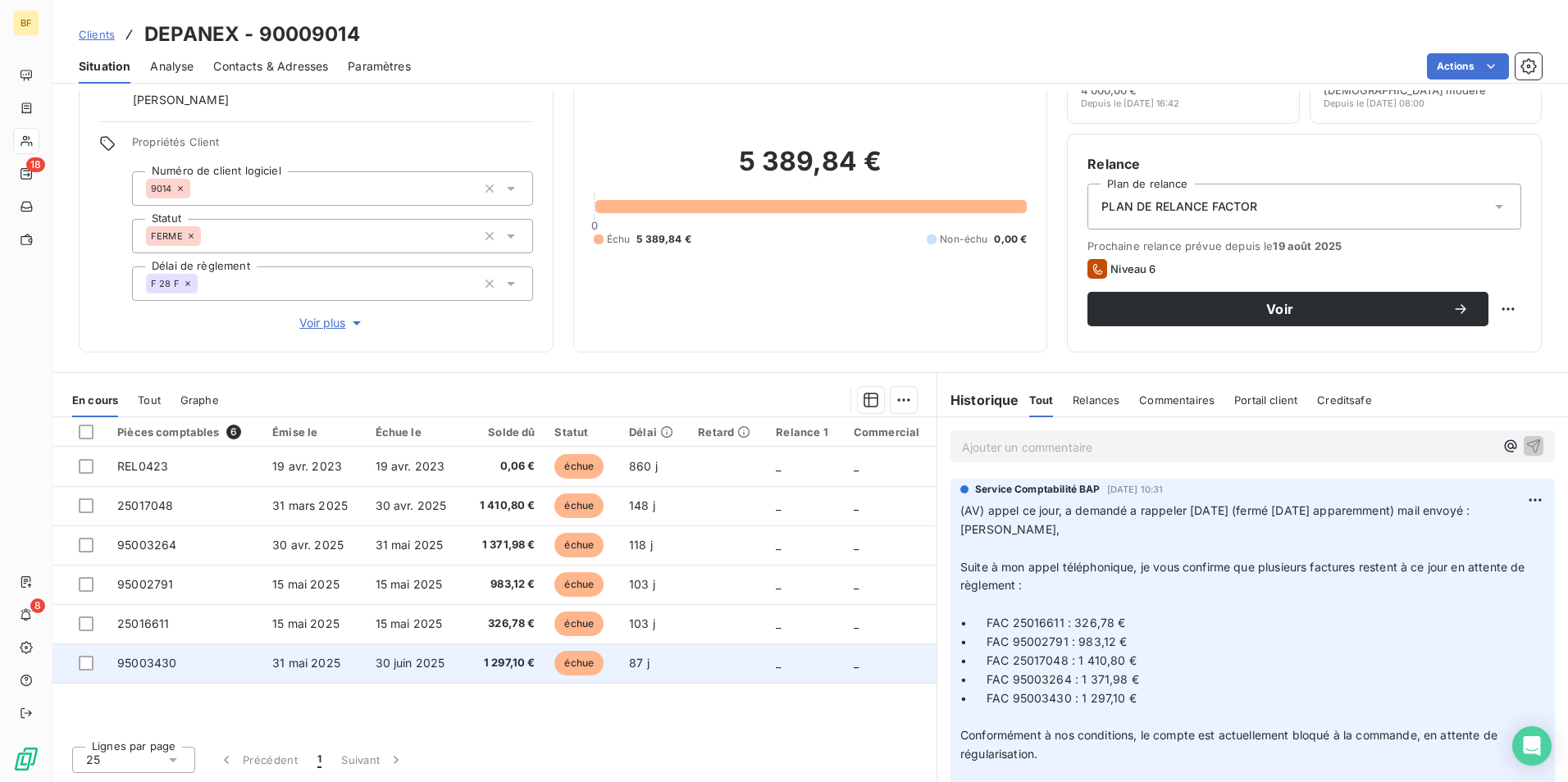
click at [508, 658] on span "1 297,10 €" at bounding box center [503, 663] width 61 height 16
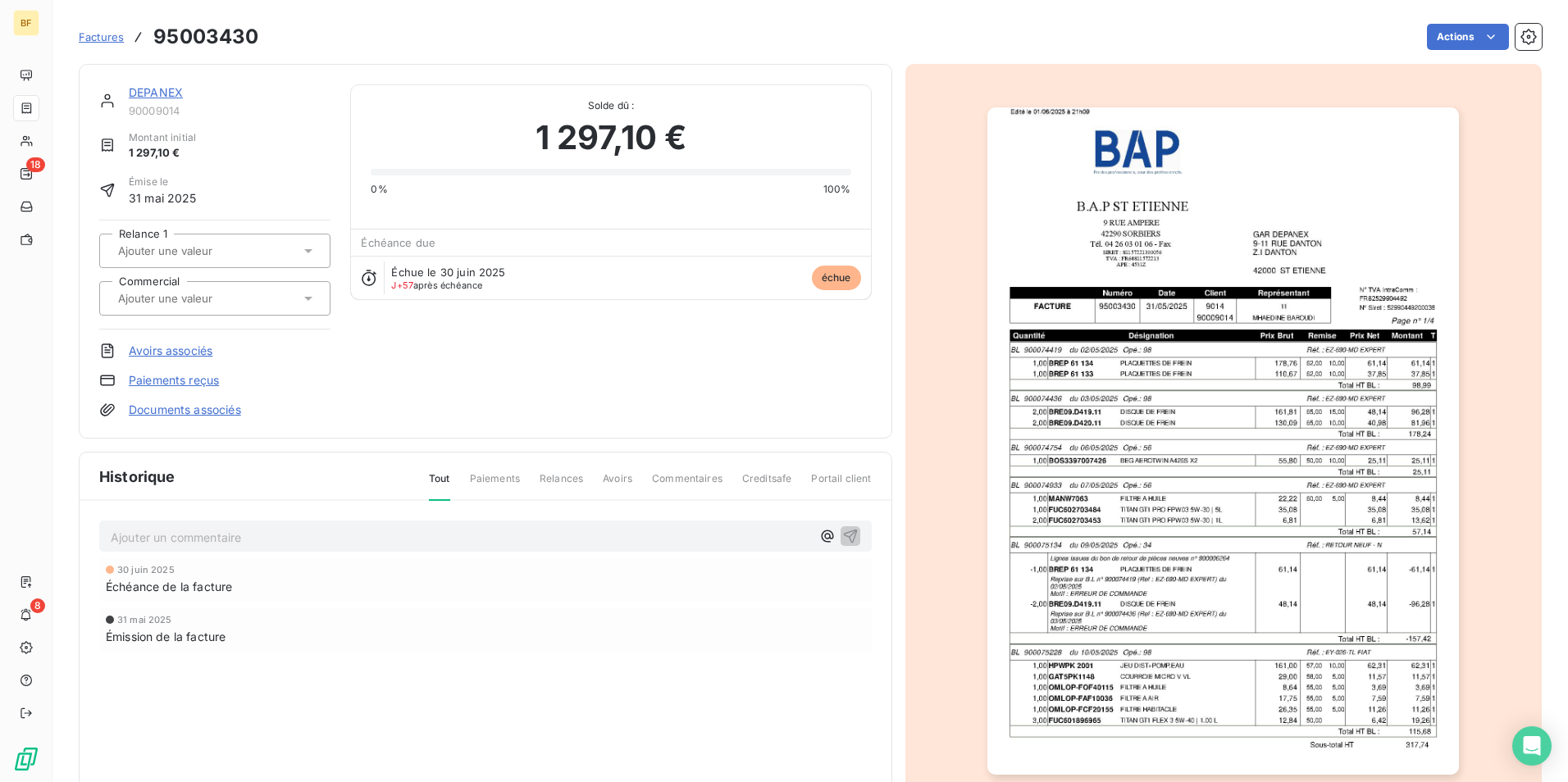
click at [1091, 415] on img "button" at bounding box center [1223, 441] width 472 height 668
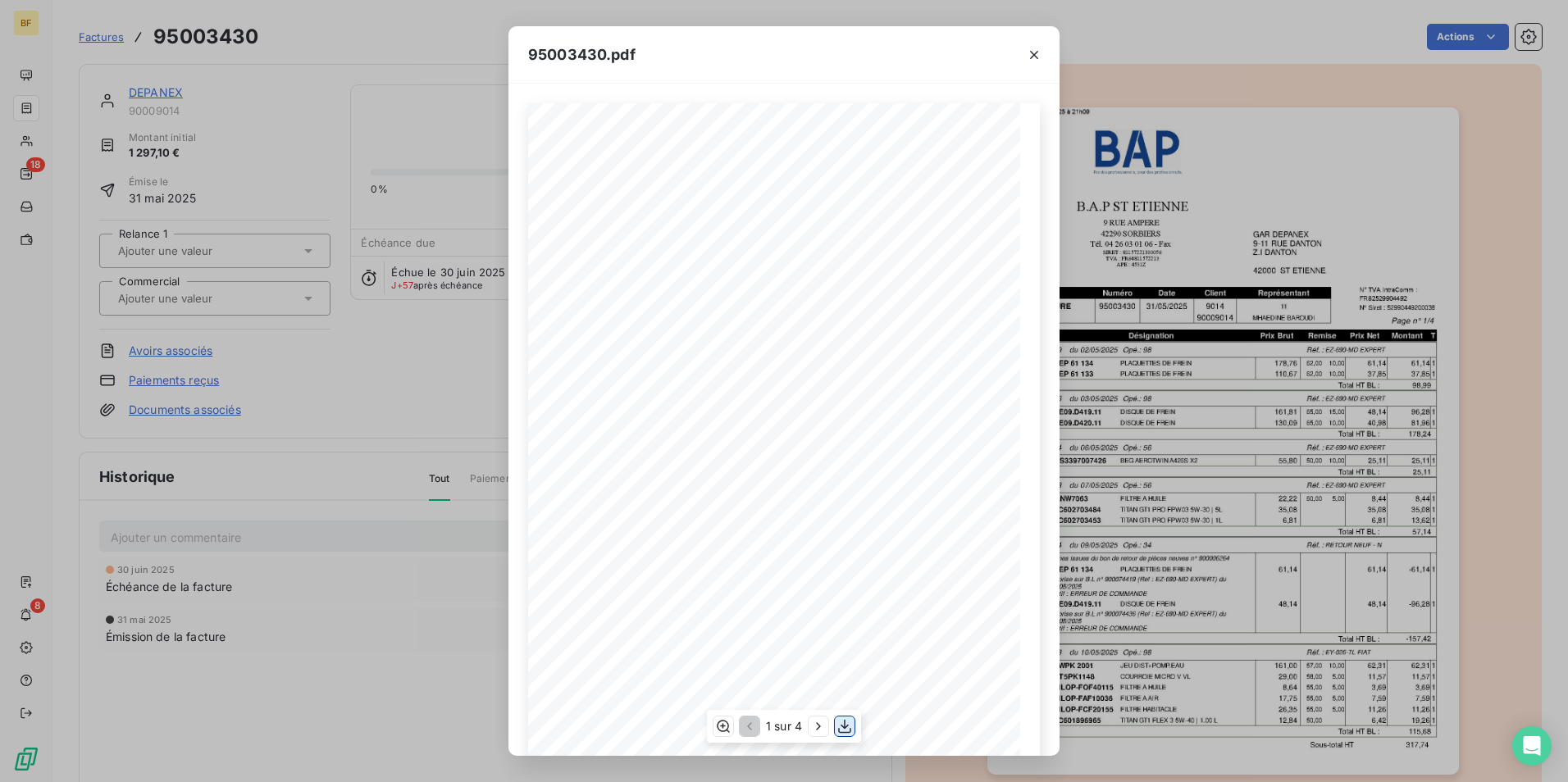
click at [838, 719] on icon "button" at bounding box center [844, 726] width 16 height 16
drag, startPoint x: 1031, startPoint y: 56, endPoint x: 840, endPoint y: 99, distance: 195.8
click at [1031, 56] on icon "button" at bounding box center [1034, 55] width 8 height 8
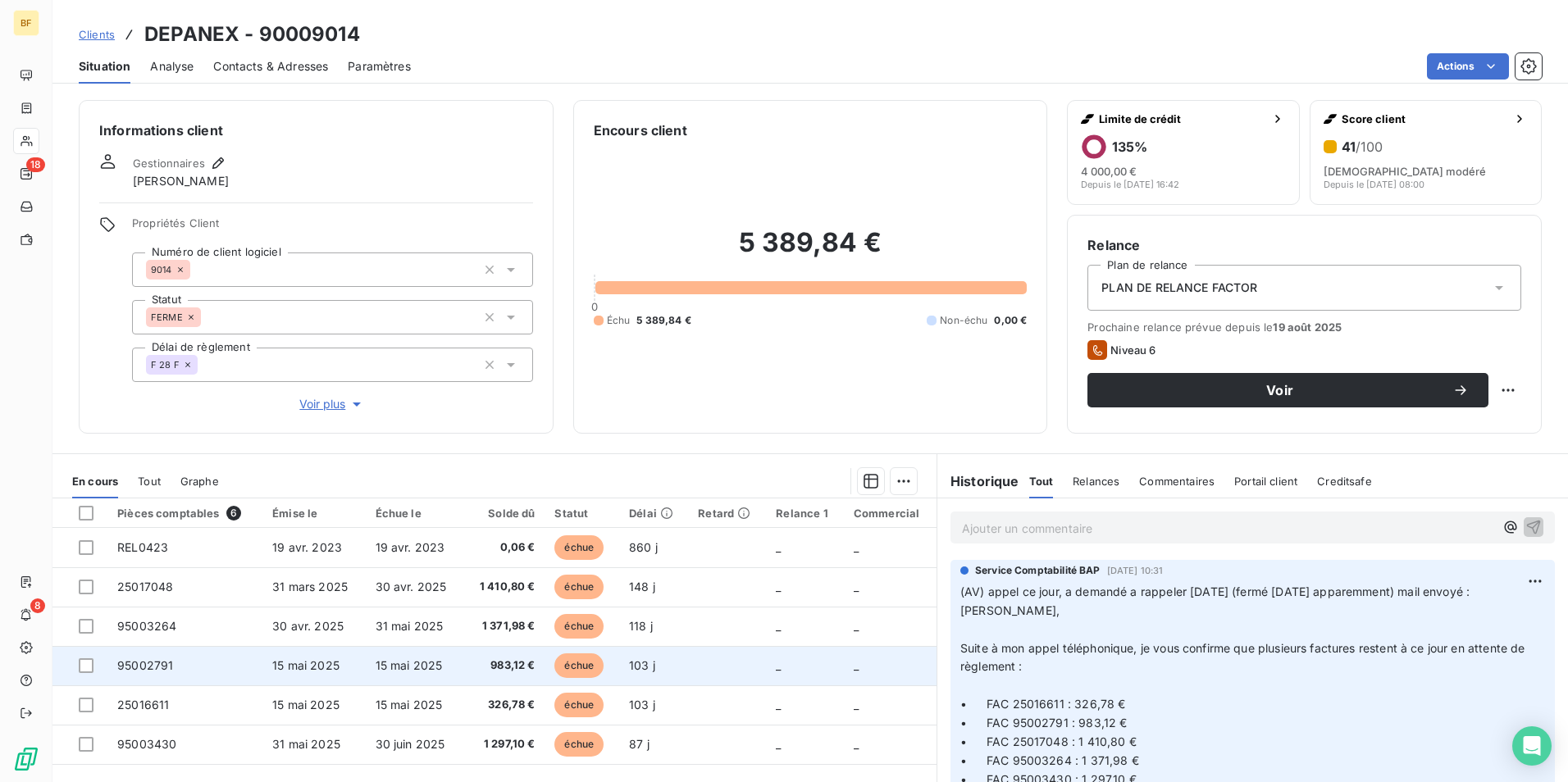
click at [500, 664] on span "983,12 €" at bounding box center [503, 665] width 61 height 16
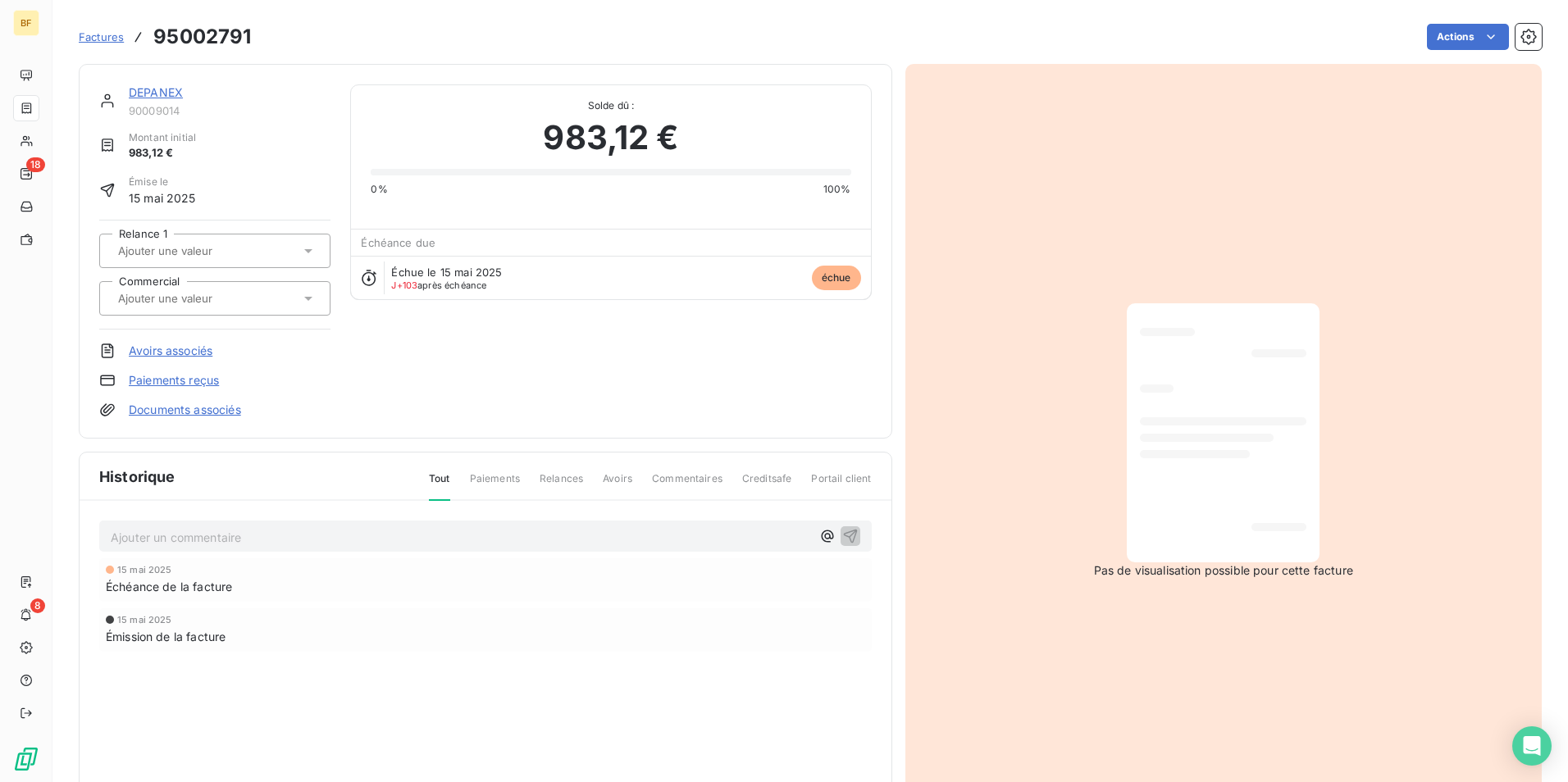
click at [216, 45] on h3 "95002791" at bounding box center [202, 36] width 98 height 29
copy h3 "95002791"
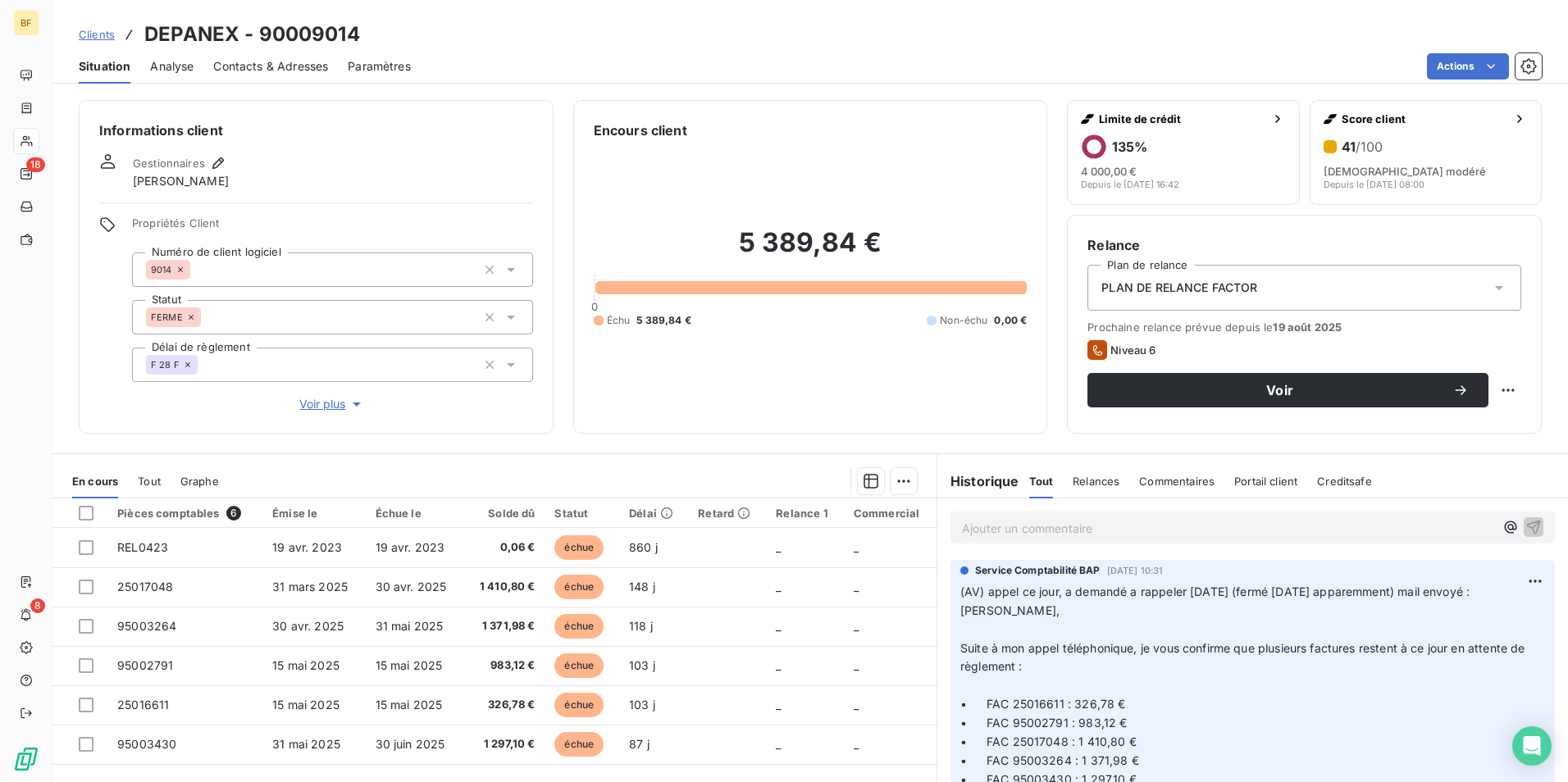
drag, startPoint x: 221, startPoint y: 407, endPoint x: 1143, endPoint y: 572, distance: 936.6
click at [221, 407] on button "Voir plus" at bounding box center [332, 404] width 401 height 18
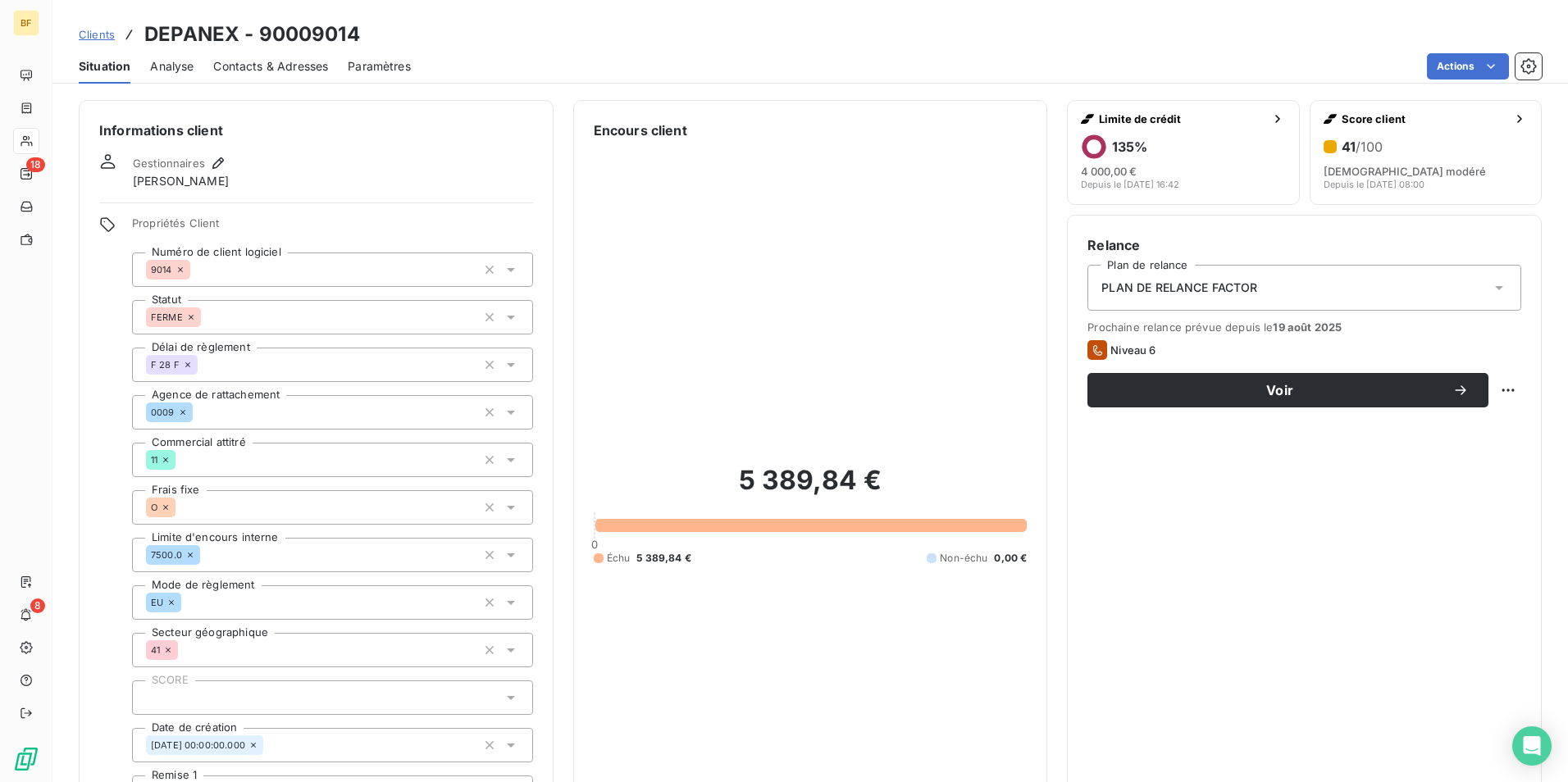
click at [117, 61] on span "Situation" at bounding box center [104, 66] width 51 height 16
click at [91, 41] on link "Clients" at bounding box center [97, 34] width 36 height 16
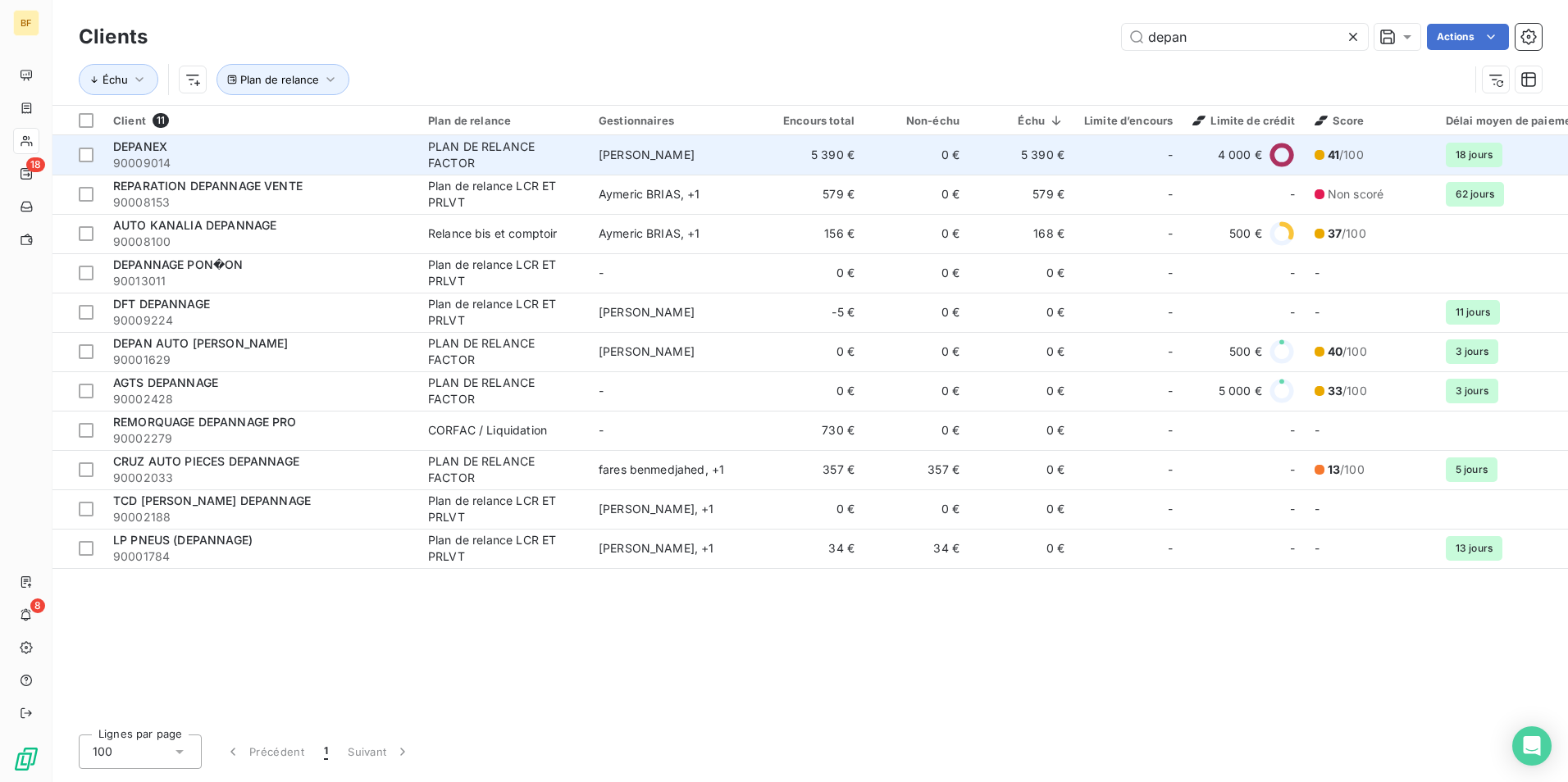
click at [320, 151] on div "DEPANEX" at bounding box center [261, 146] width 295 height 16
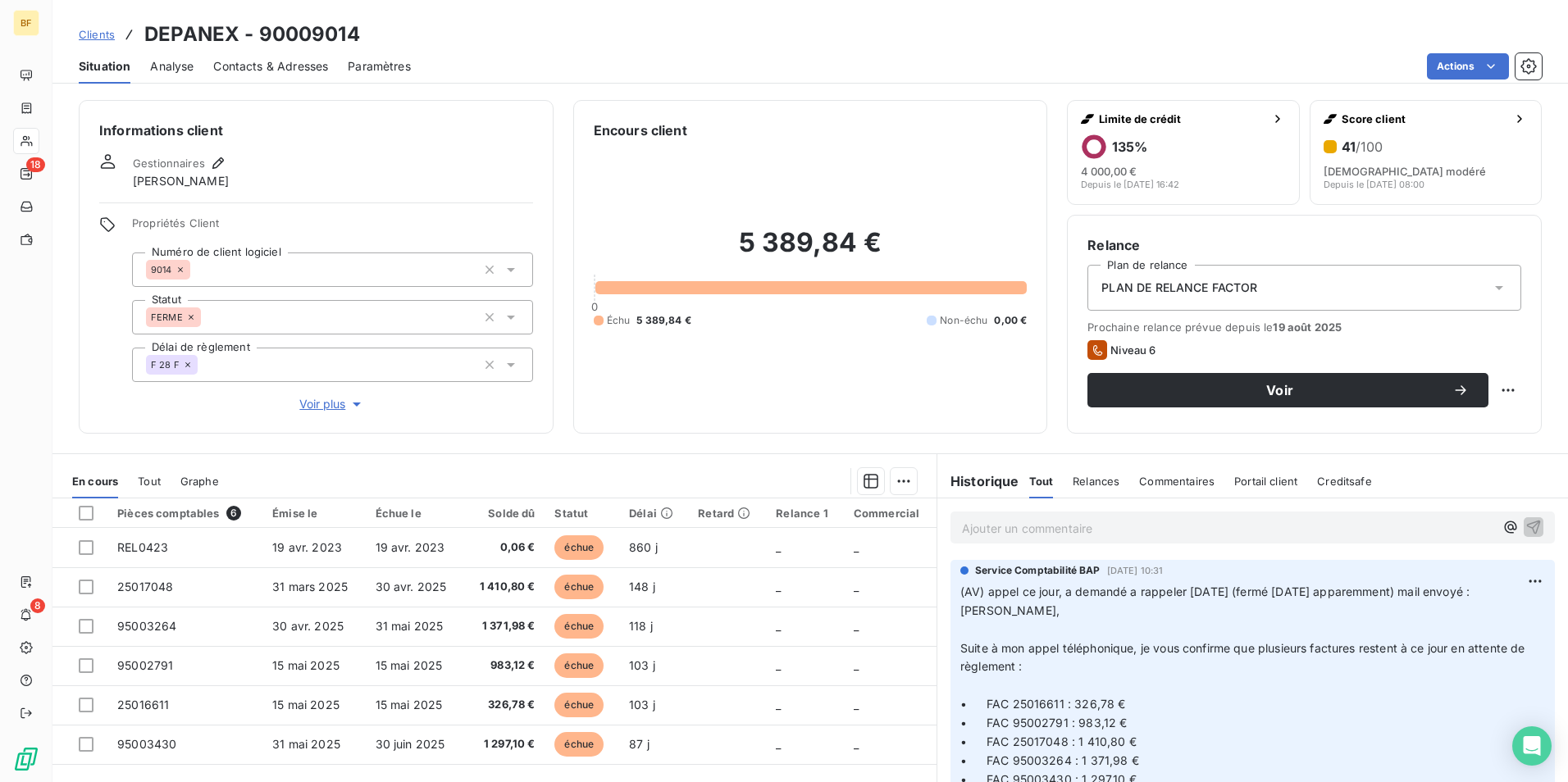
click at [1125, 533] on p "Ajouter un commentaire ﻿" at bounding box center [1227, 528] width 532 height 20
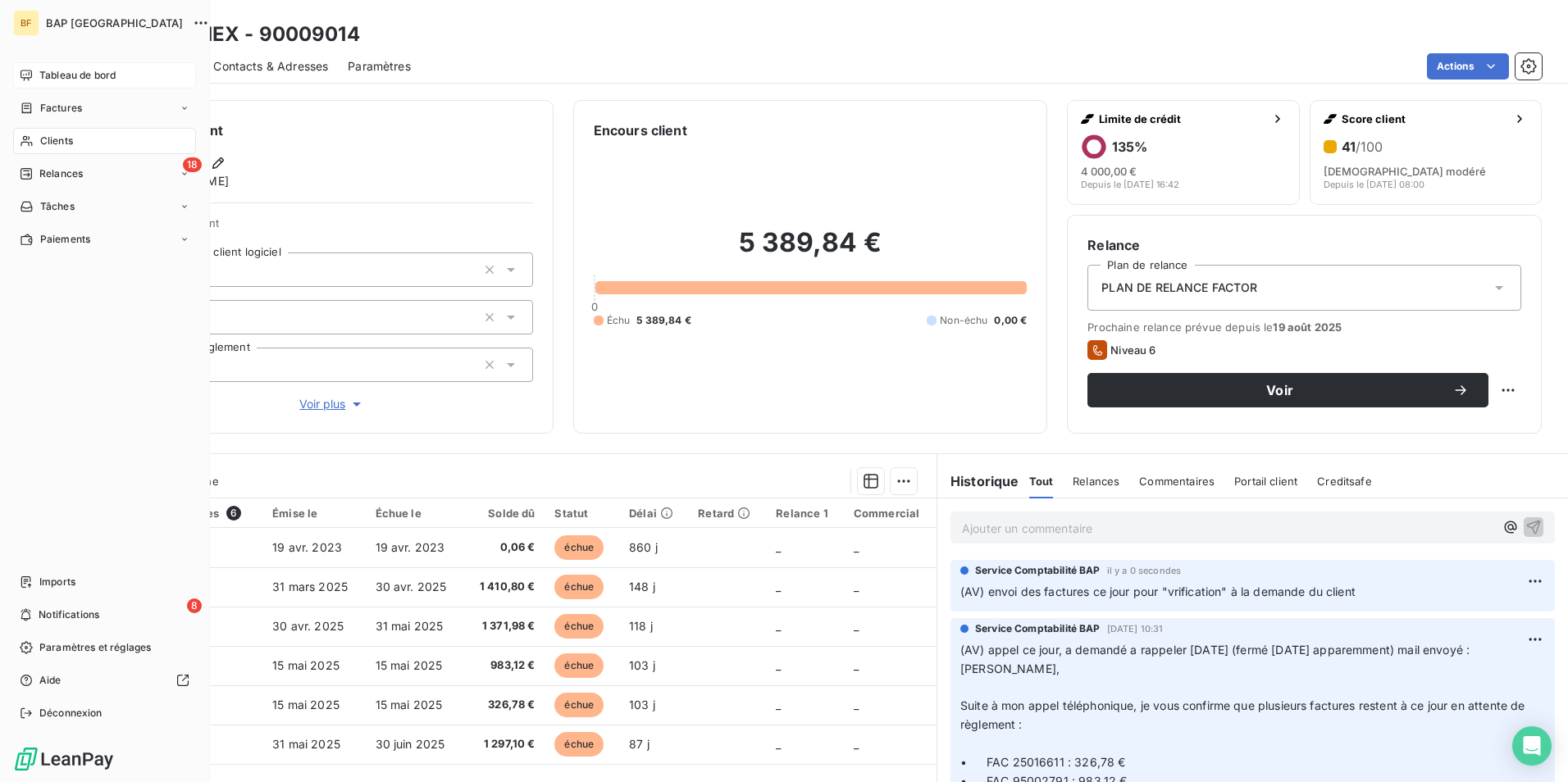
click at [37, 74] on div "Tableau de bord" at bounding box center [104, 75] width 183 height 26
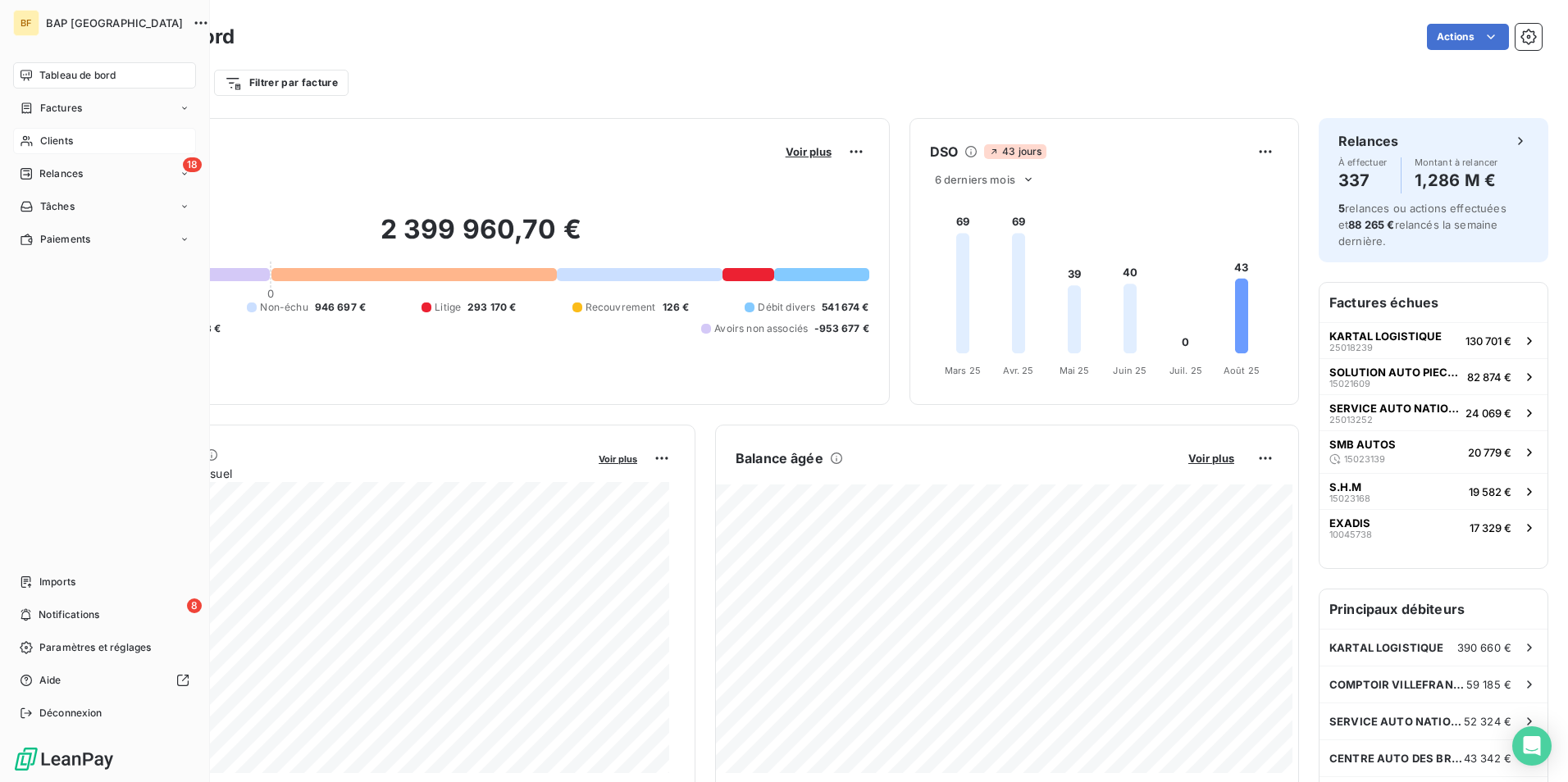
click at [24, 144] on icon at bounding box center [26, 141] width 14 height 13
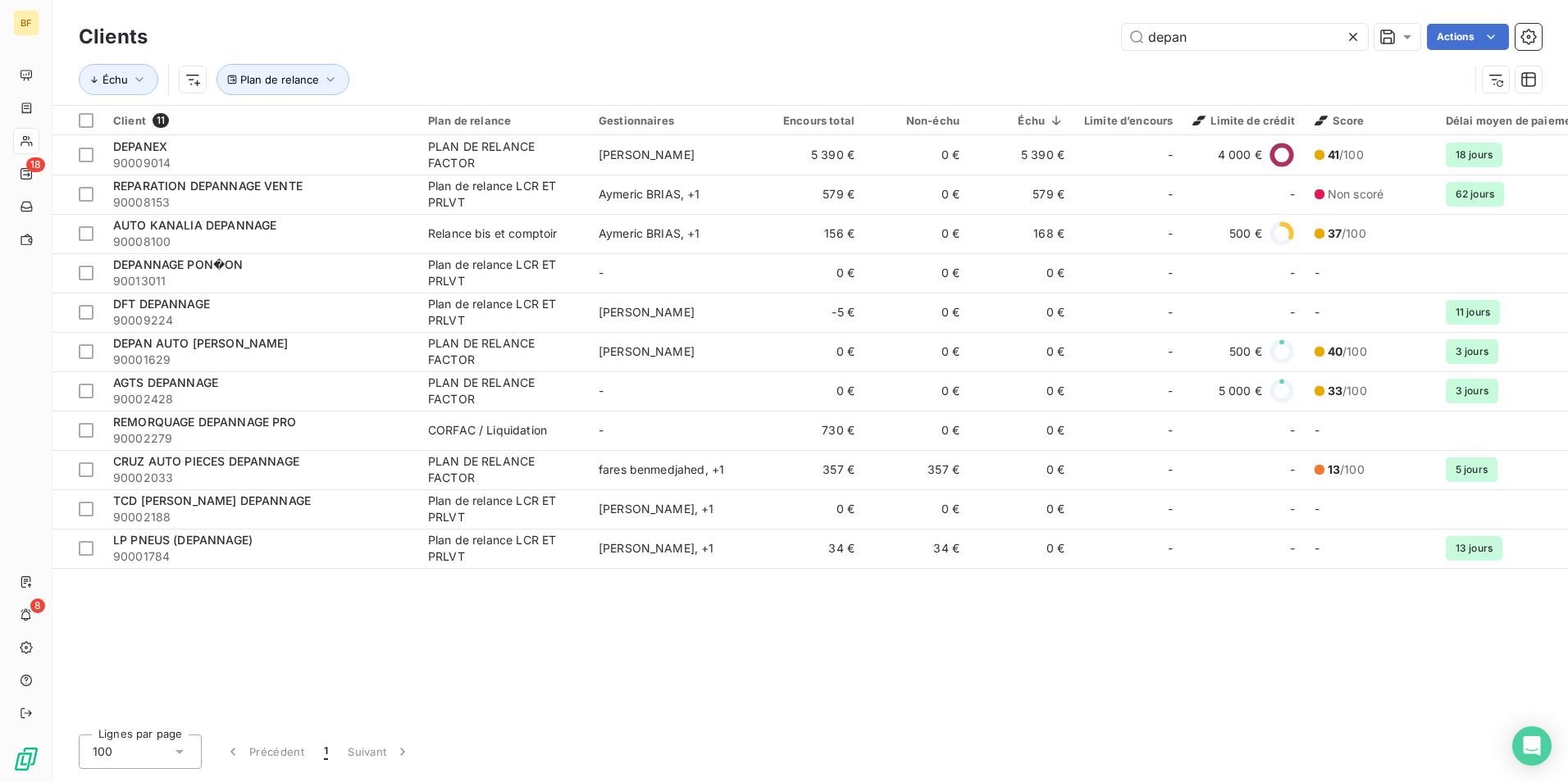
drag, startPoint x: 1207, startPoint y: 44, endPoint x: 971, endPoint y: 41, distance: 236.0
click at [971, 41] on div "depan Actions" at bounding box center [855, 36] width 1375 height 26
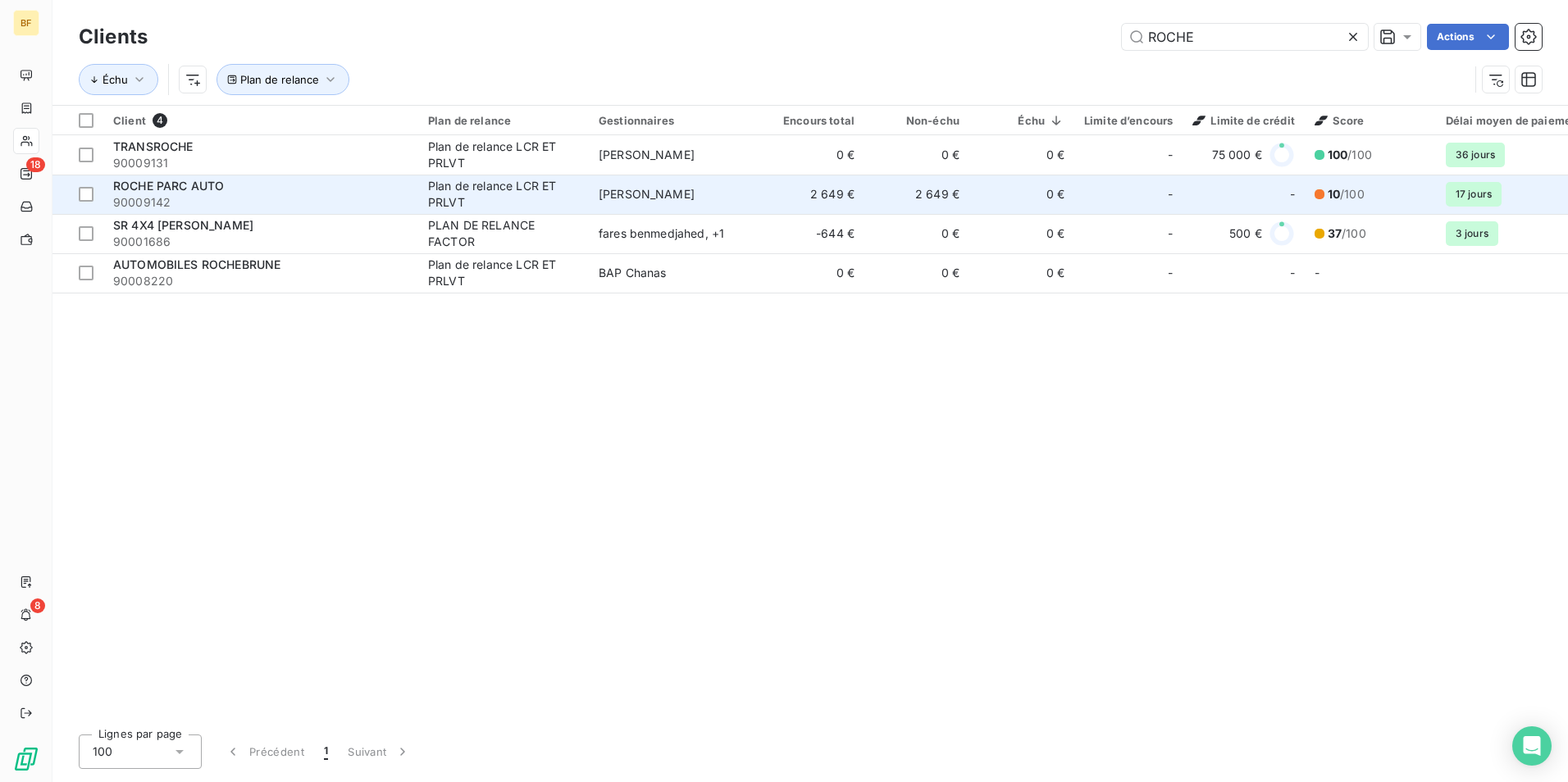
type input "ROCHE"
click at [414, 188] on td "ROCHE PARC AUTO 90009142" at bounding box center [261, 194] width 315 height 40
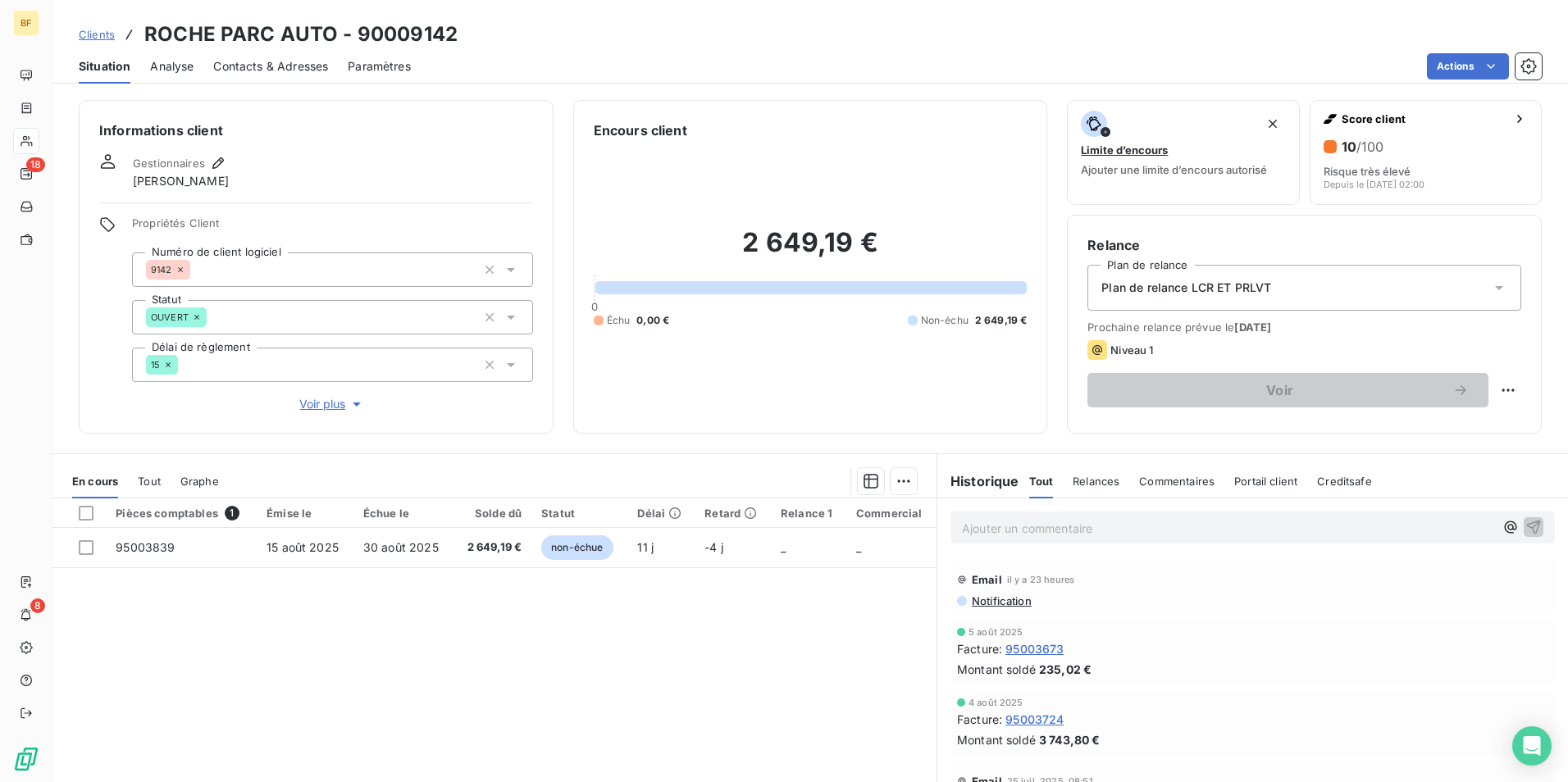
click at [287, 66] on span "Contacts & Adresses" at bounding box center [270, 66] width 114 height 16
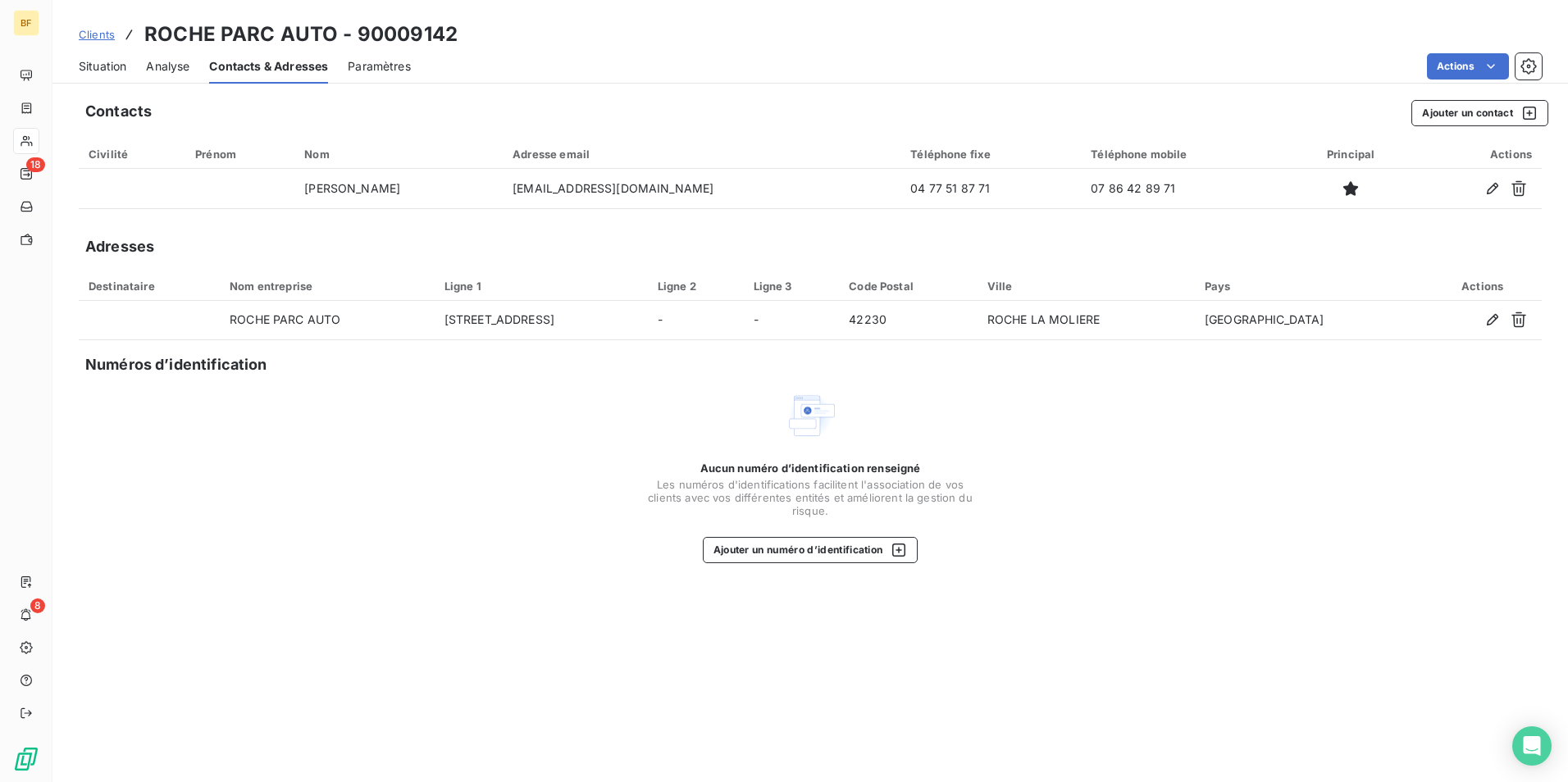
click at [105, 62] on span "Situation" at bounding box center [103, 66] width 48 height 16
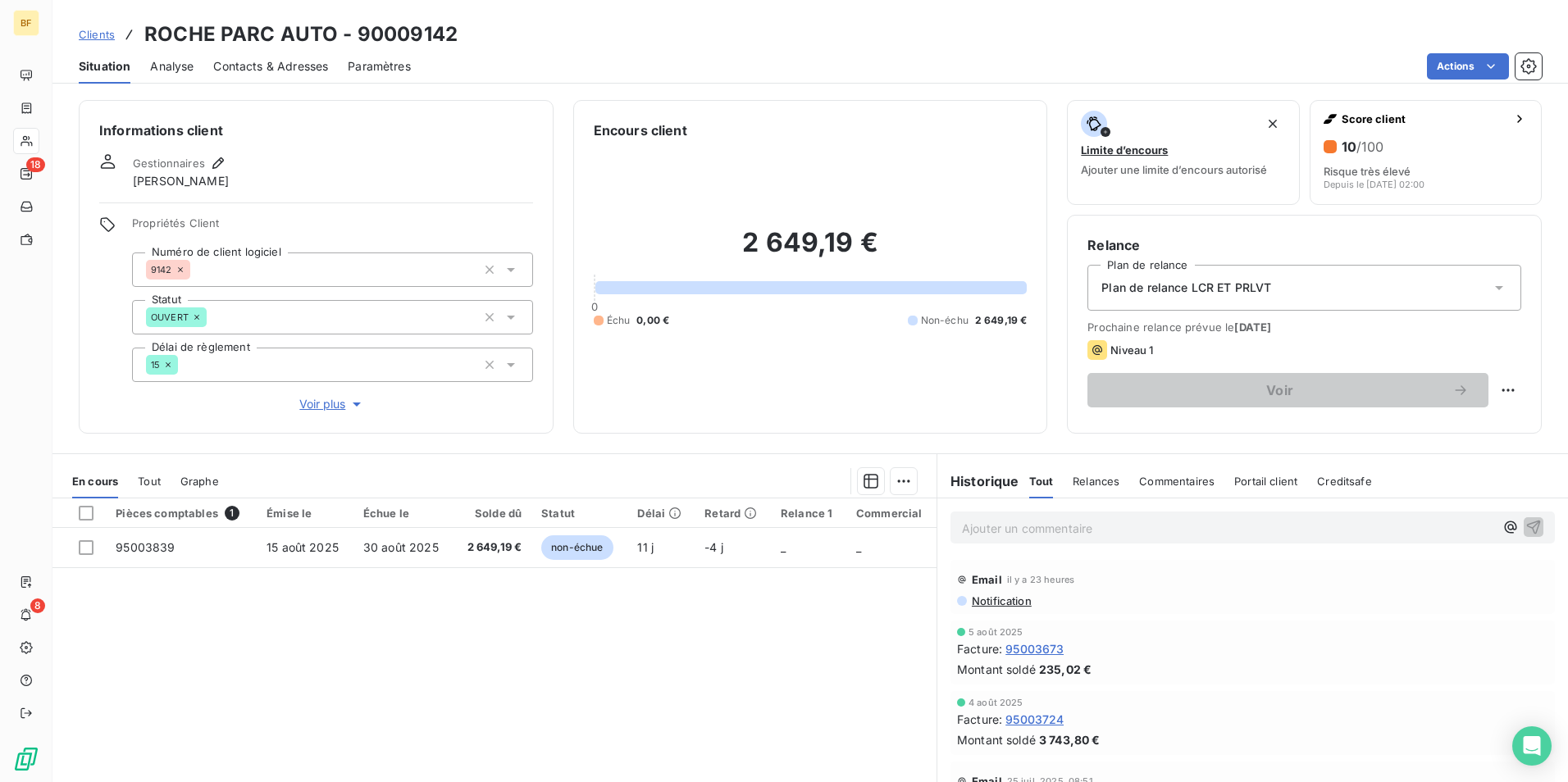
click at [135, 476] on div "En cours Tout Graphe" at bounding box center [494, 481] width 884 height 34
click at [146, 485] on span "Tout" at bounding box center [149, 481] width 23 height 13
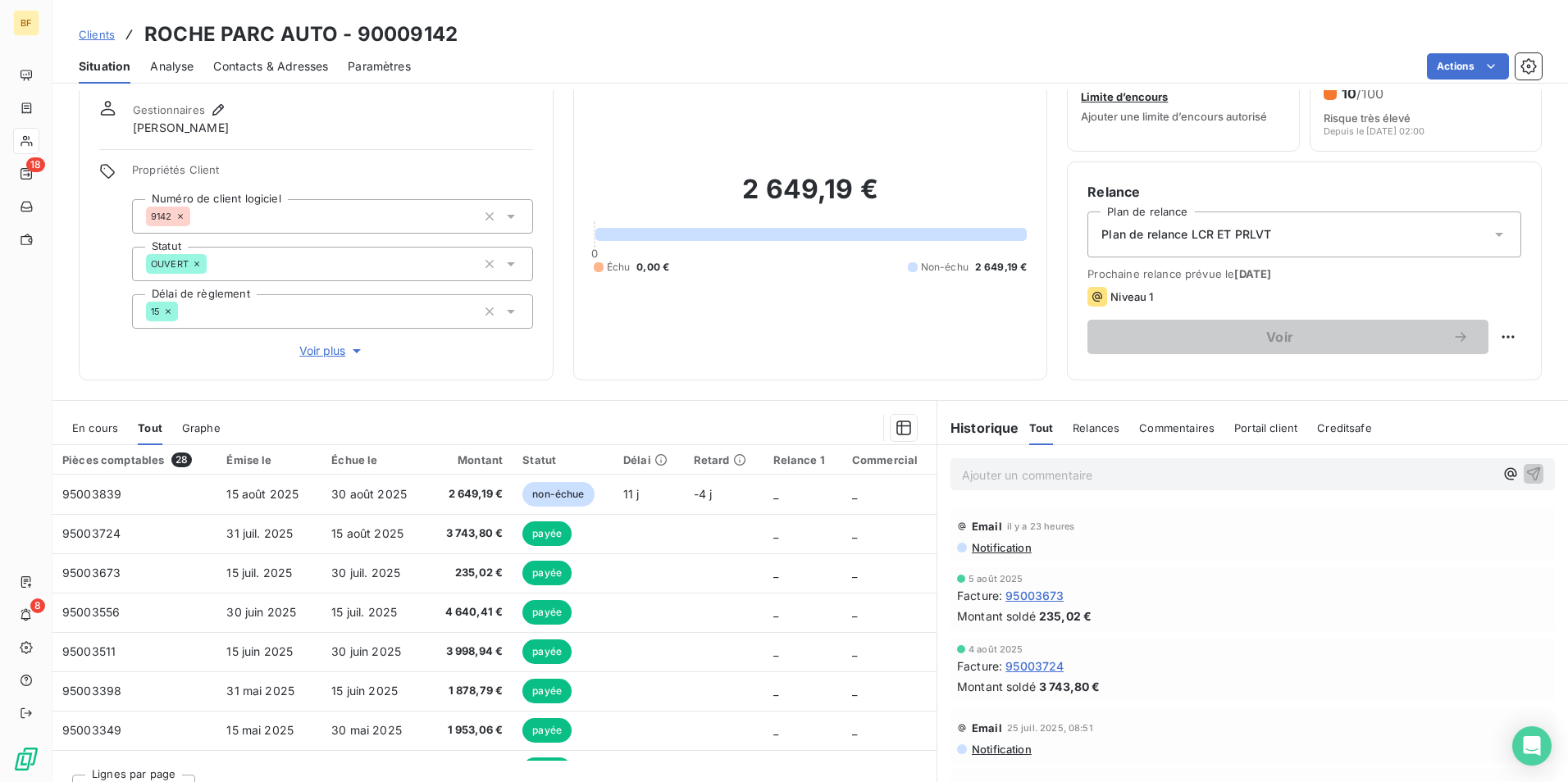
scroll to position [82, 0]
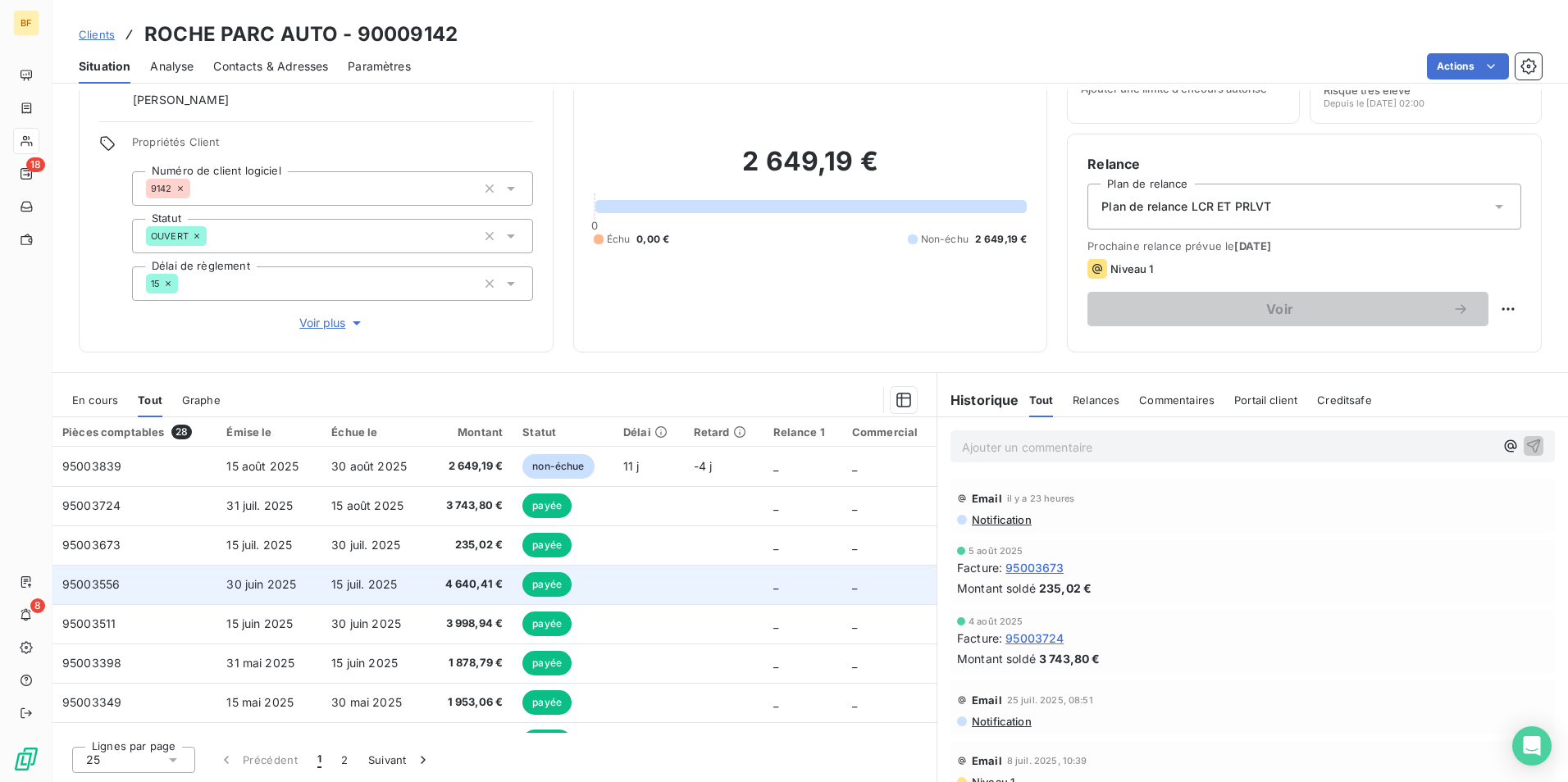
click at [437, 576] on span "4 640,41 €" at bounding box center [470, 584] width 66 height 16
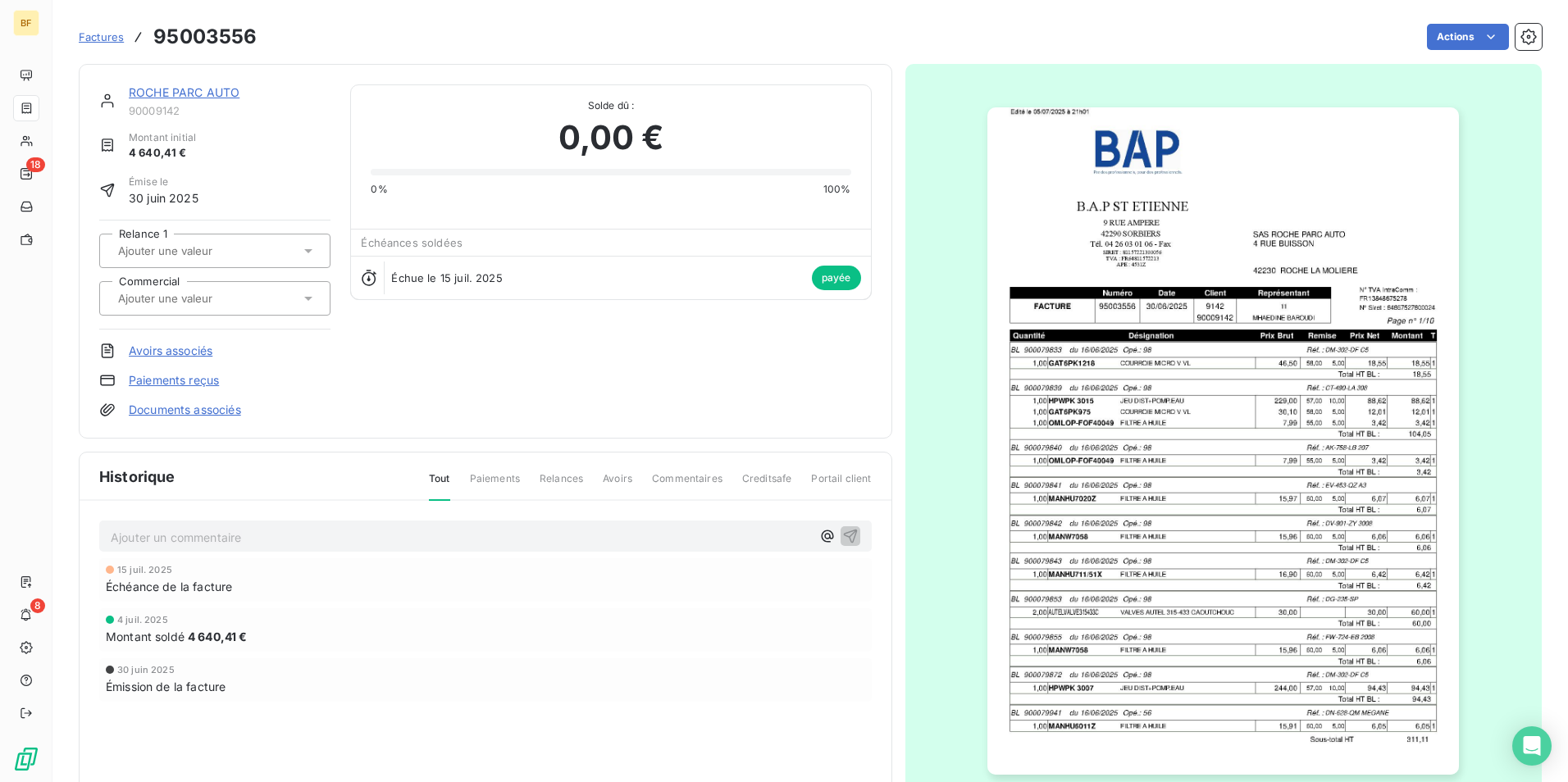
click at [1188, 407] on img "button" at bounding box center [1223, 441] width 472 height 668
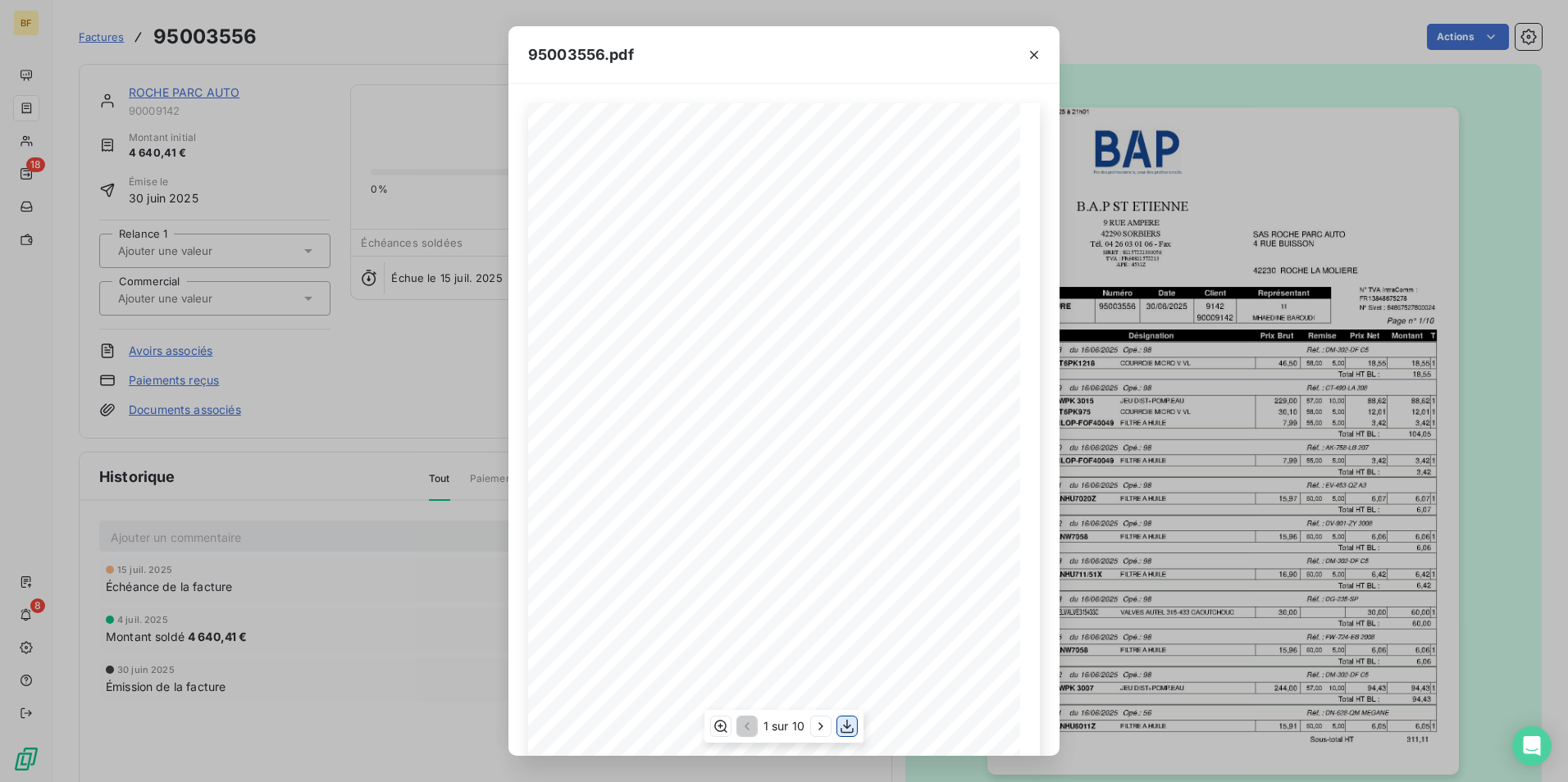
click at [838, 726] on button "button" at bounding box center [846, 726] width 19 height 19
drag, startPoint x: 1030, startPoint y: 56, endPoint x: 974, endPoint y: 62, distance: 56.3
click at [1030, 56] on icon "button" at bounding box center [1033, 55] width 16 height 16
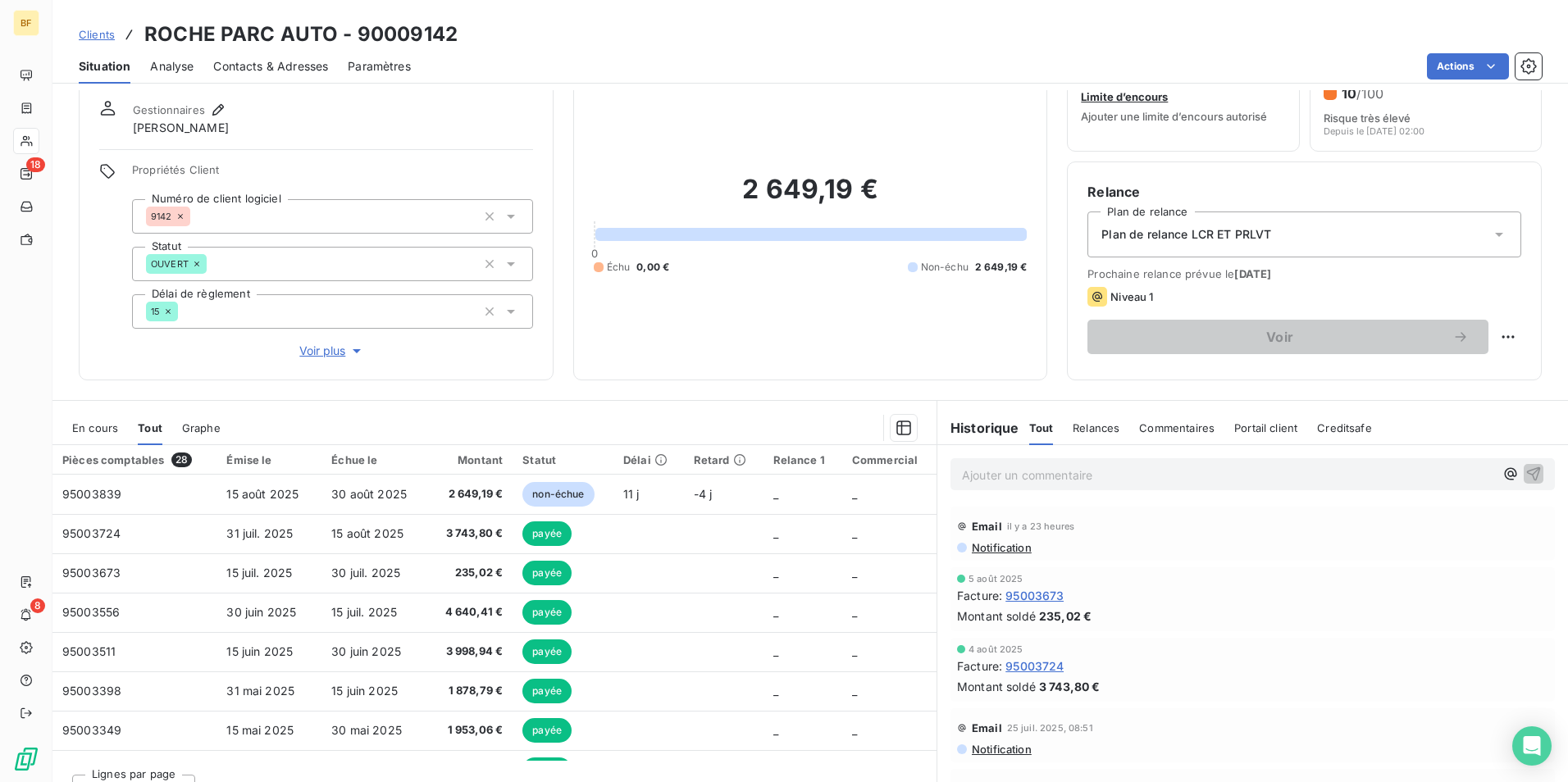
scroll to position [82, 0]
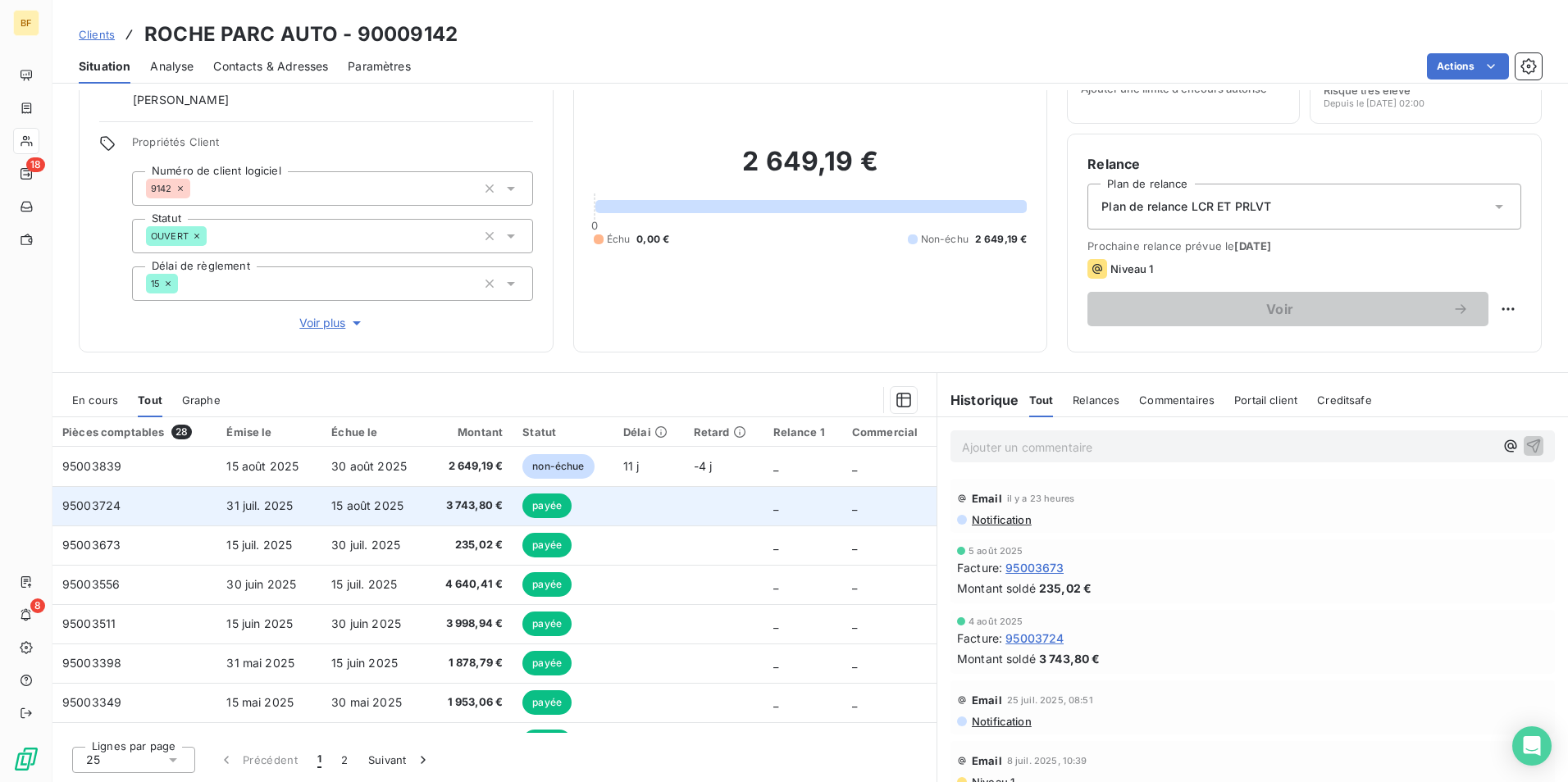
click at [464, 505] on span "3 743,80 €" at bounding box center [470, 505] width 66 height 16
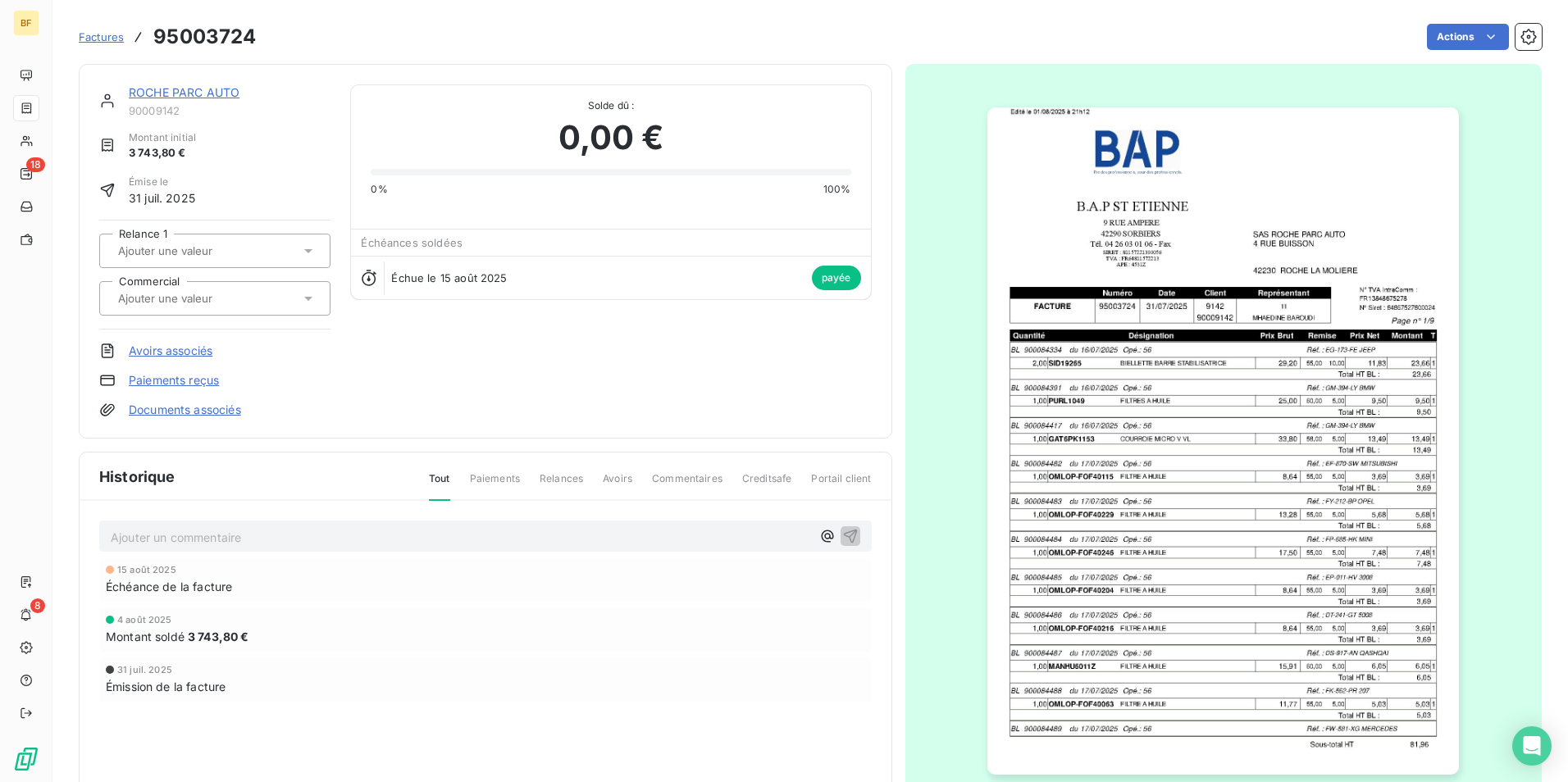
click at [1197, 403] on img "button" at bounding box center [1223, 441] width 472 height 668
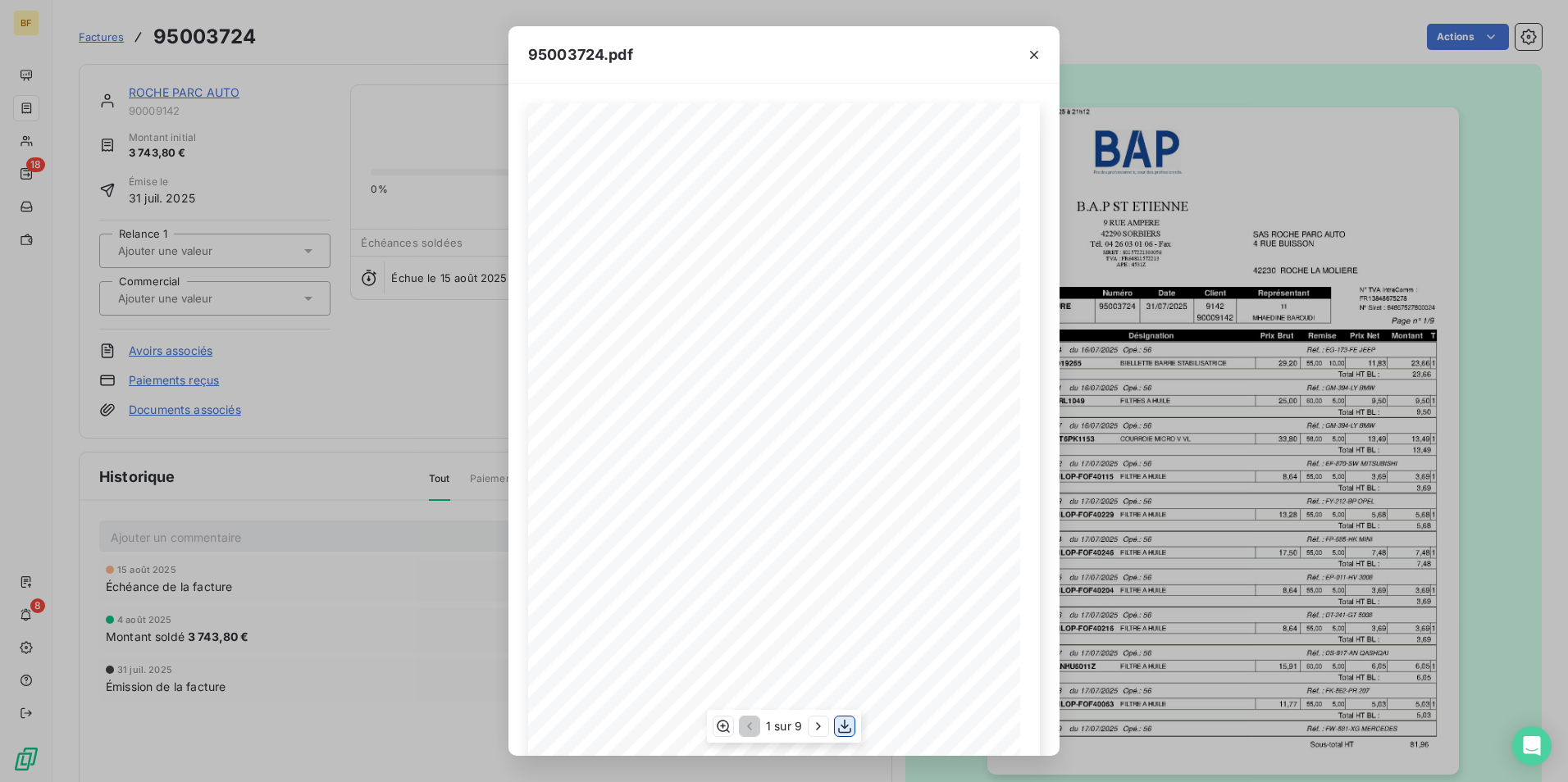
click at [841, 727] on icon "button" at bounding box center [844, 726] width 16 height 16
drag, startPoint x: 1029, startPoint y: 59, endPoint x: 772, endPoint y: 75, distance: 257.5
click at [1029, 59] on icon "button" at bounding box center [1033, 55] width 16 height 16
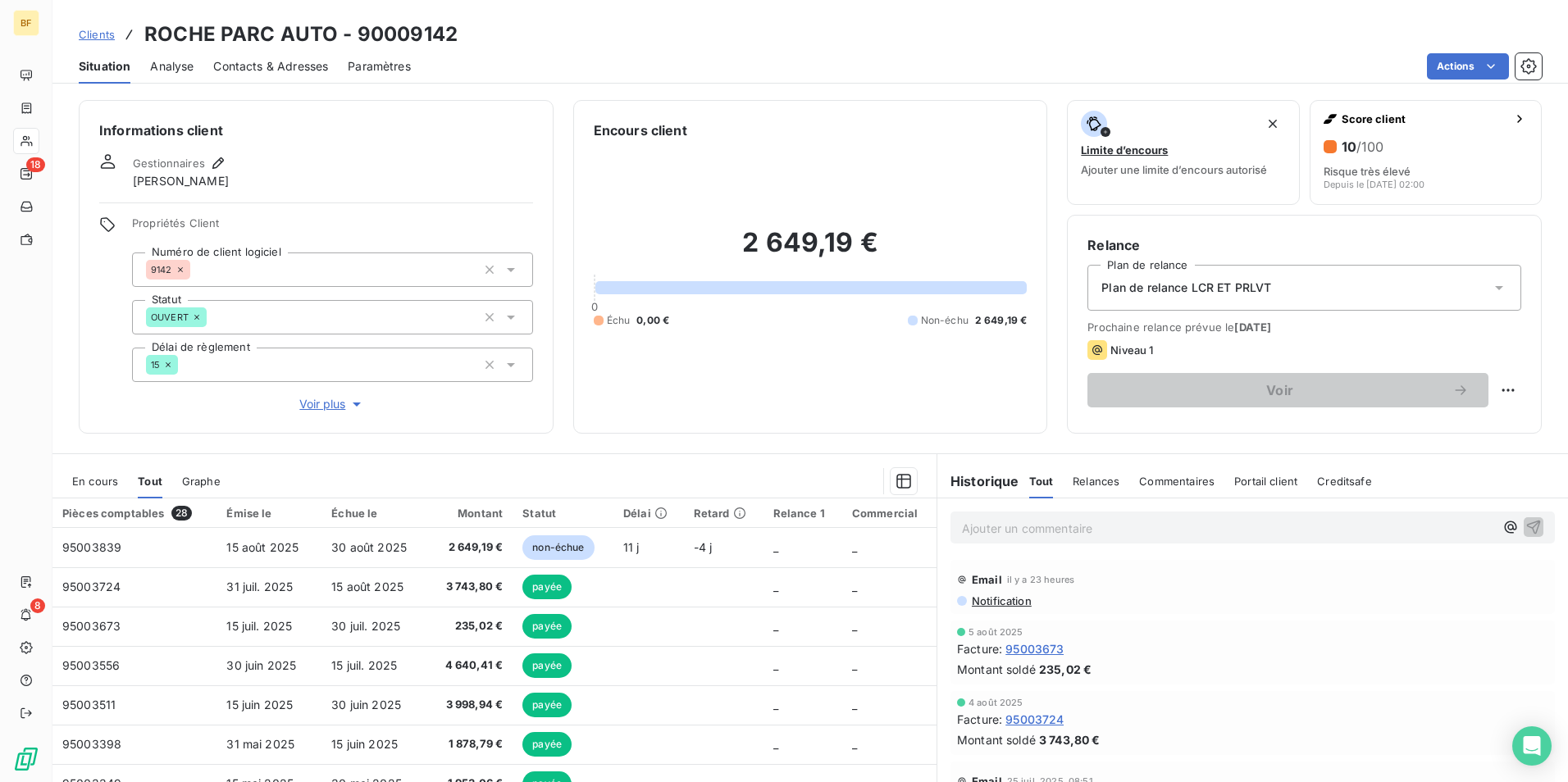
scroll to position [82, 0]
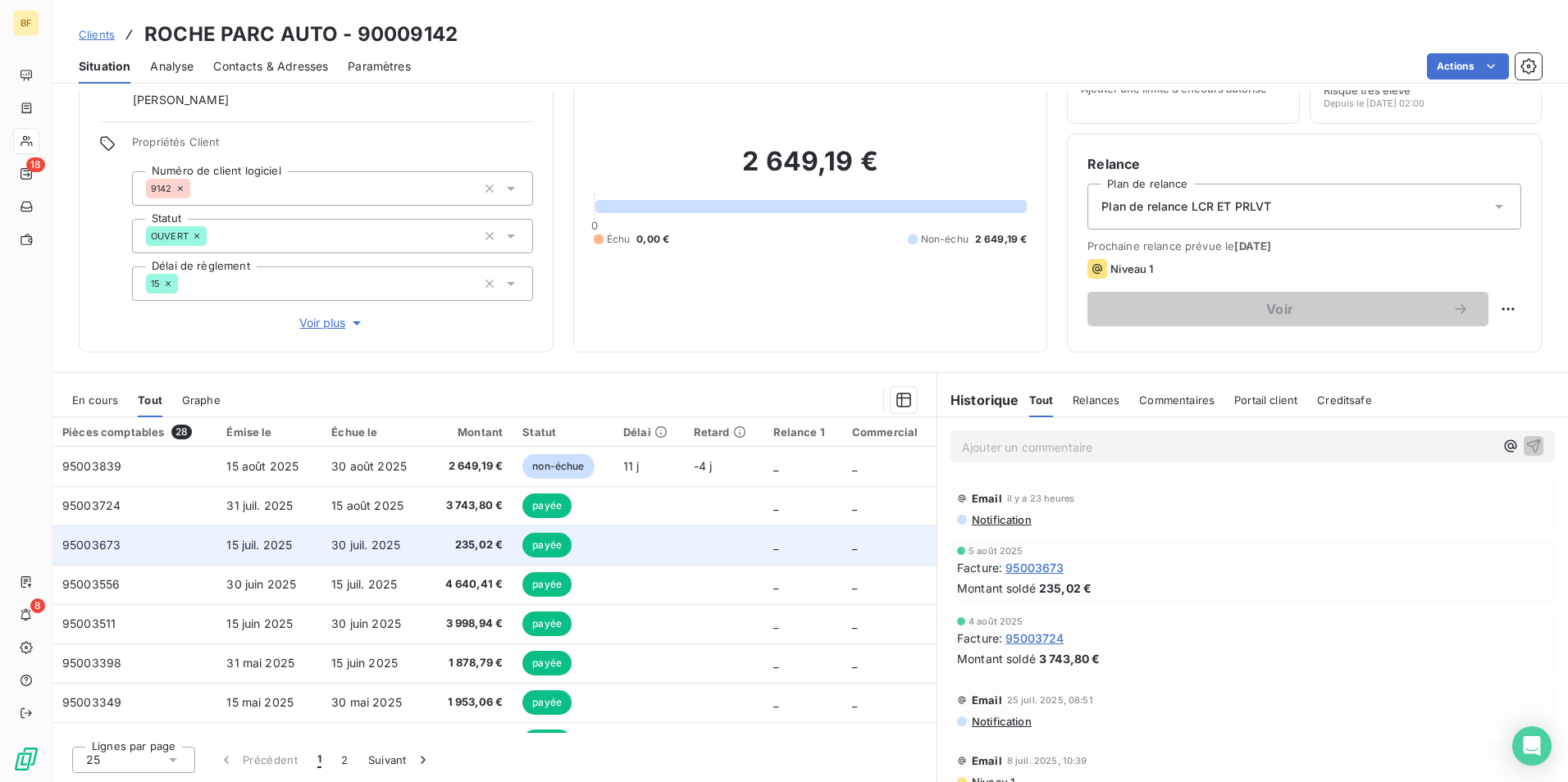
click at [485, 544] on span "235,02 €" at bounding box center [470, 545] width 66 height 16
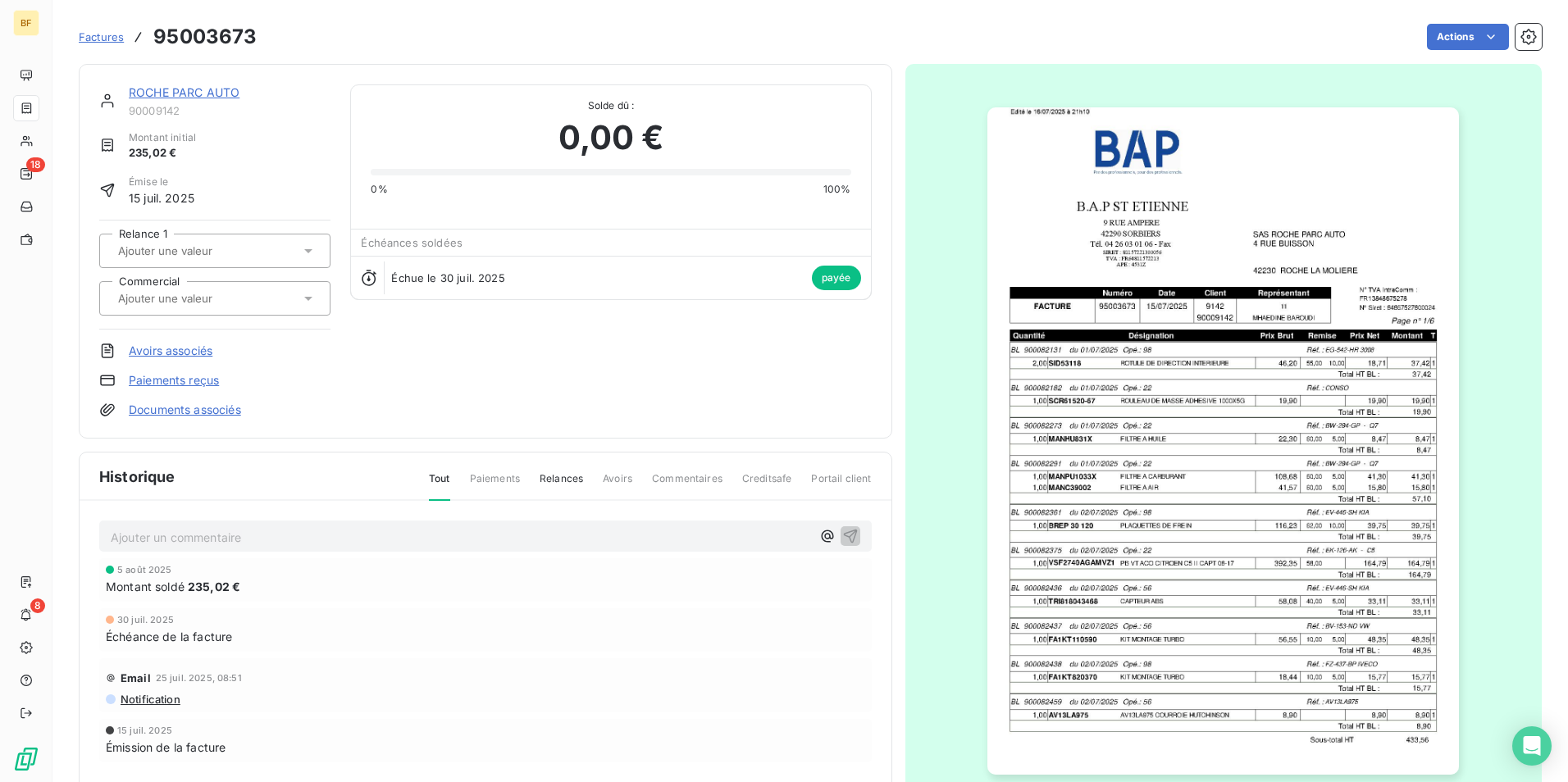
click at [1274, 356] on img "button" at bounding box center [1223, 441] width 472 height 668
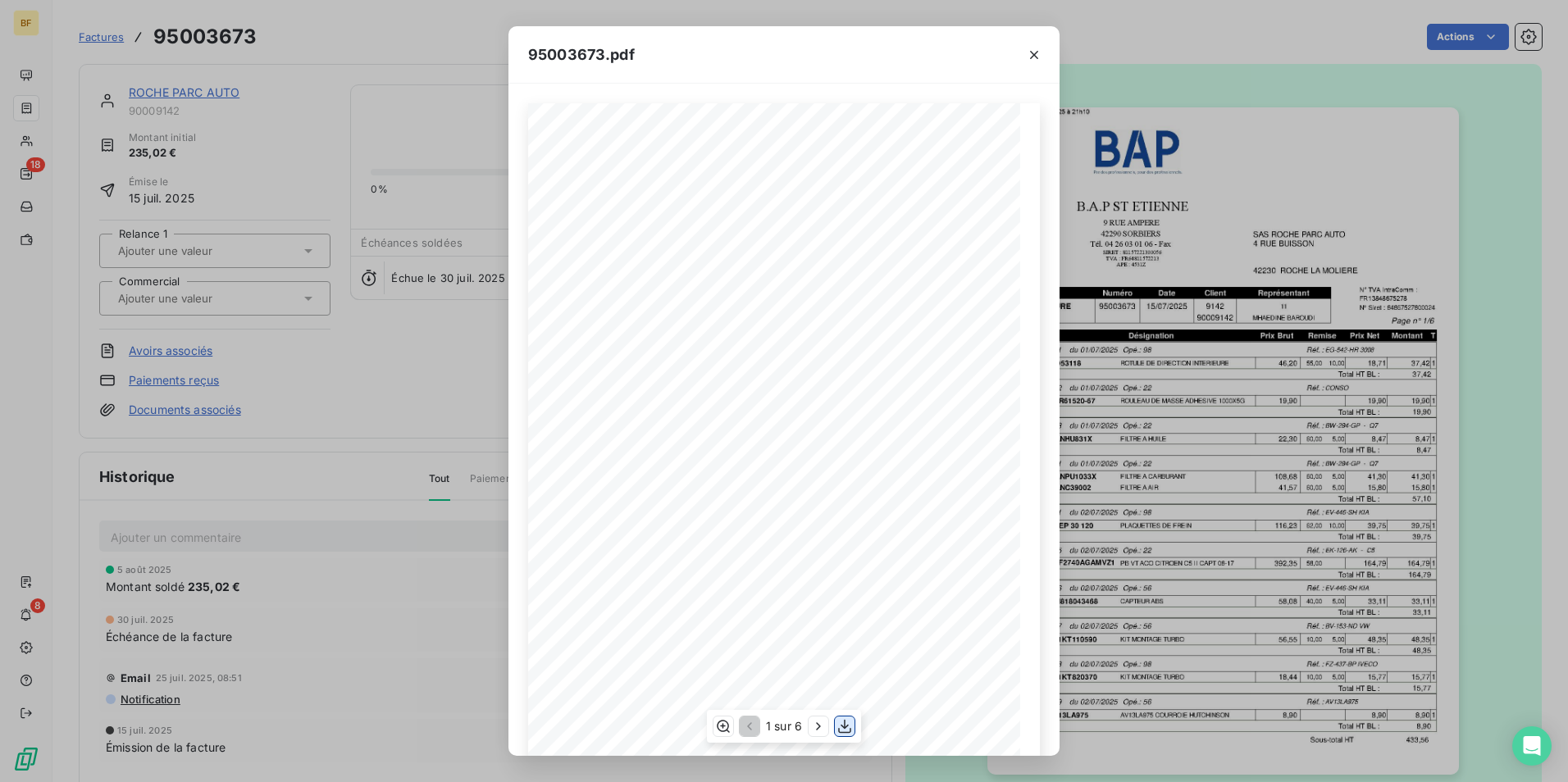
click at [841, 723] on icon "button" at bounding box center [844, 726] width 16 height 16
click at [1032, 60] on icon "button" at bounding box center [1033, 55] width 16 height 16
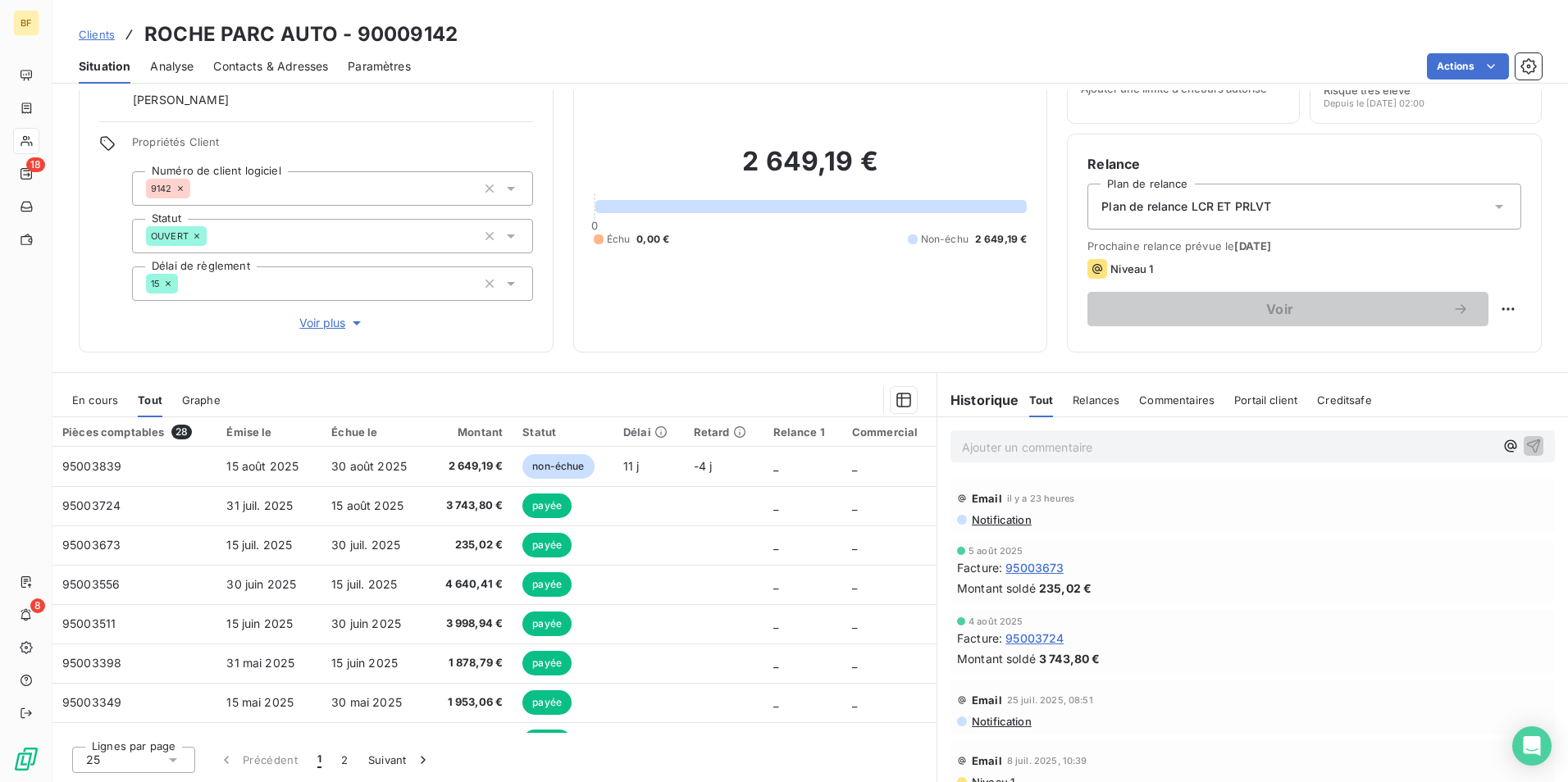
click at [108, 402] on span "En cours" at bounding box center [95, 400] width 46 height 13
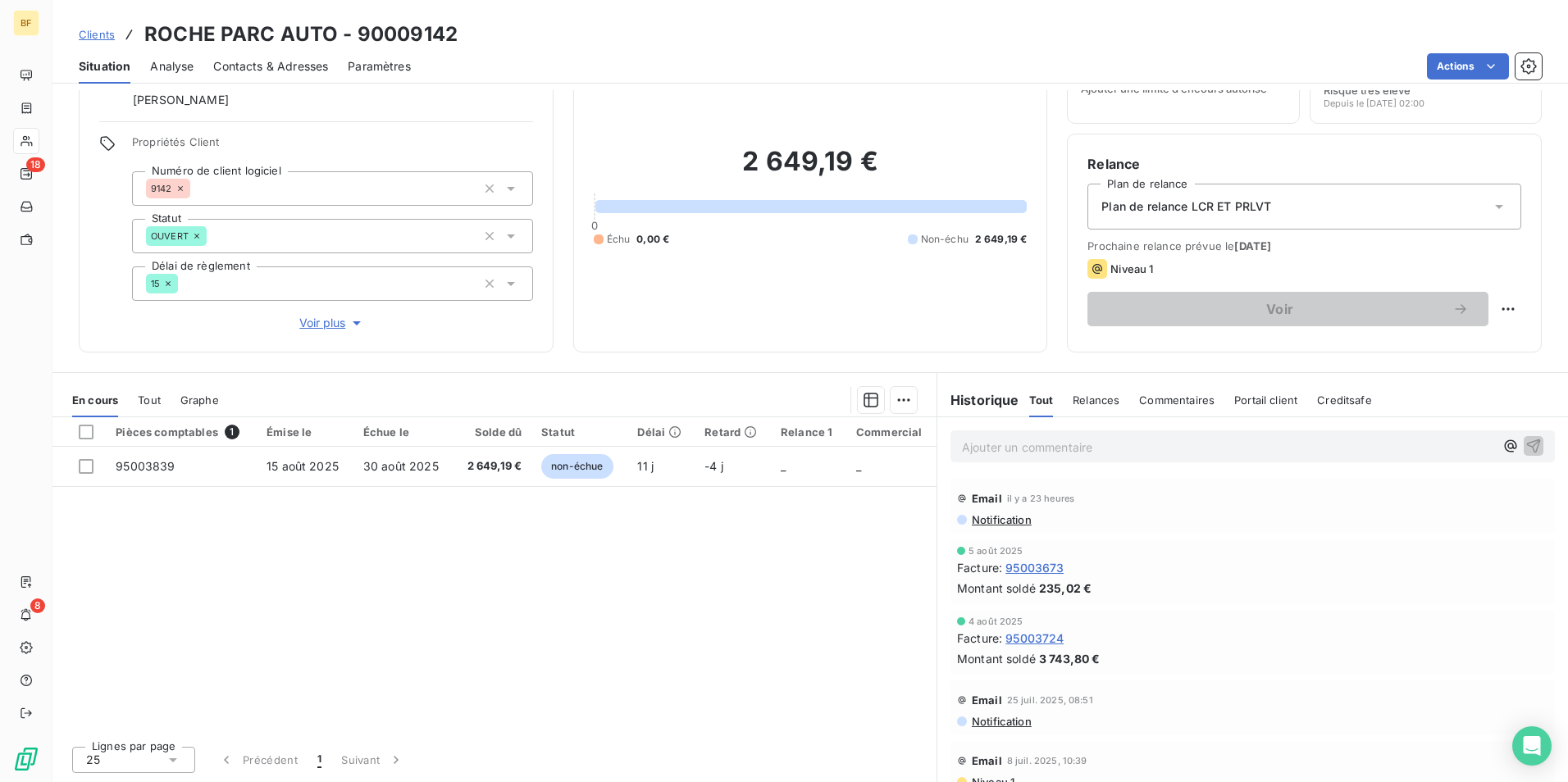
click at [151, 395] on span "Tout" at bounding box center [149, 400] width 23 height 13
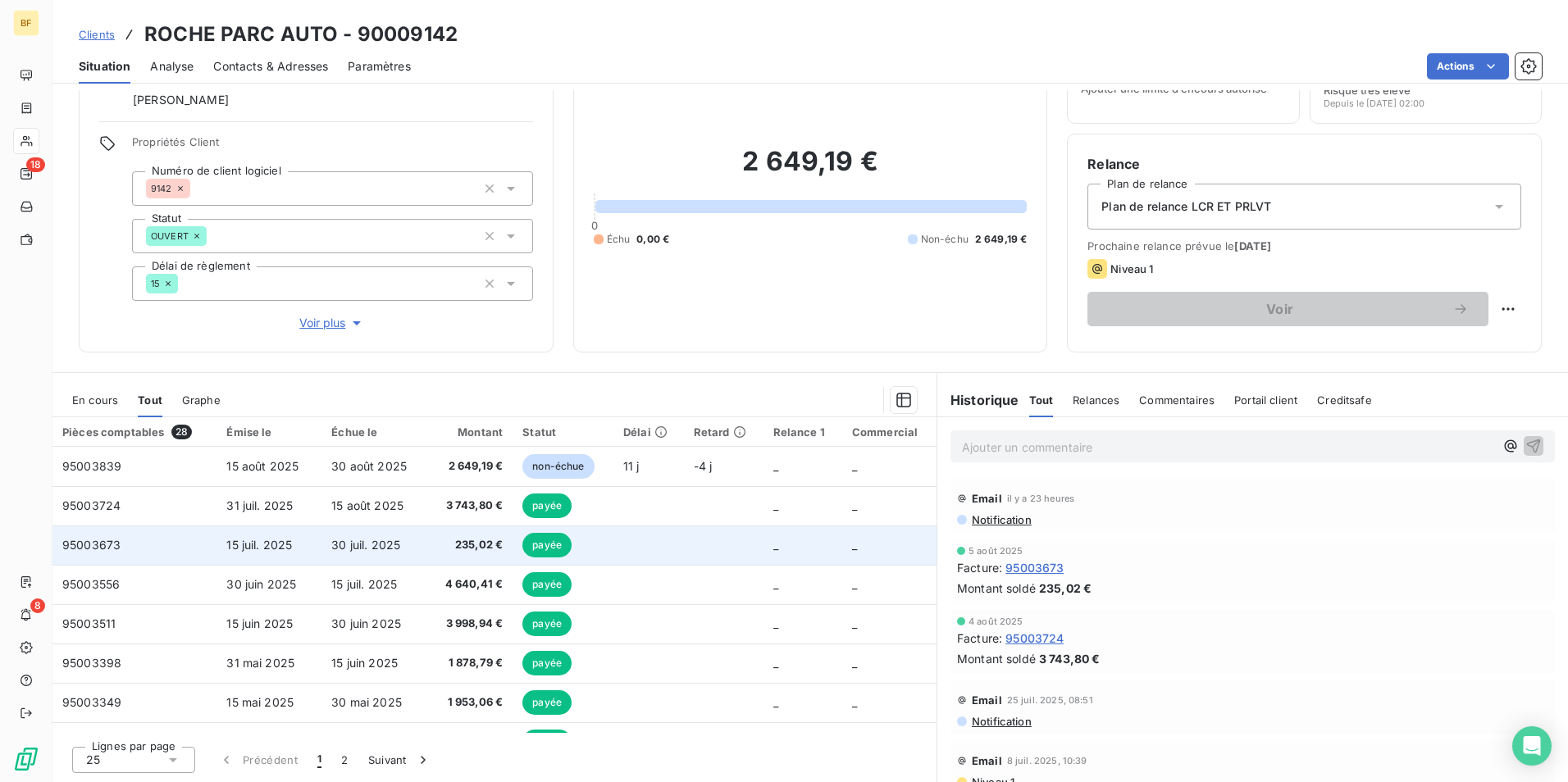
click at [476, 555] on td "235,02 €" at bounding box center [469, 545] width 85 height 40
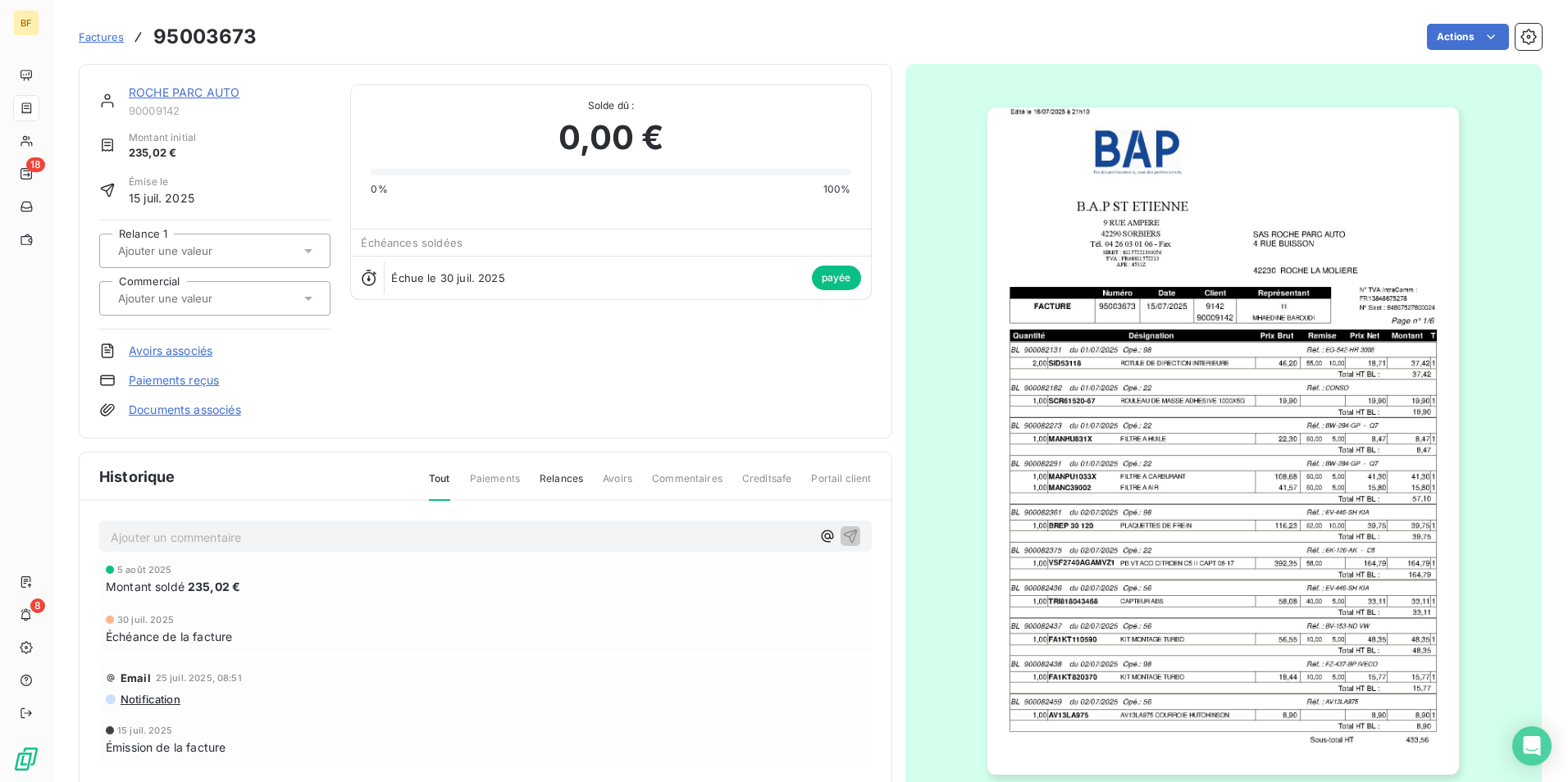
click at [1155, 496] on img "button" at bounding box center [1223, 441] width 472 height 668
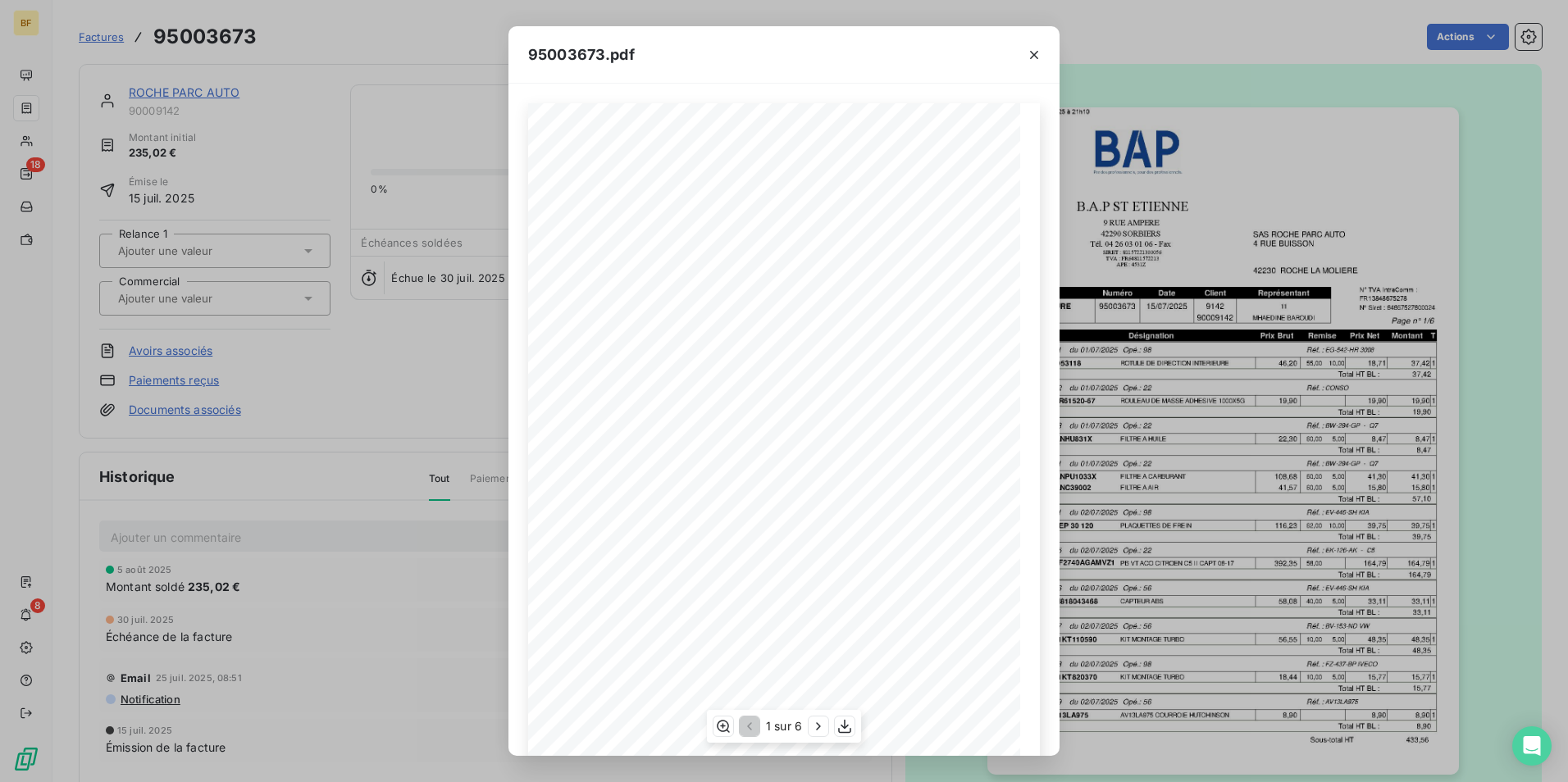
scroll to position [62, 0]
click at [818, 718] on icon "button" at bounding box center [818, 726] width 16 height 16
click at [818, 718] on icon "button" at bounding box center [819, 726] width 16 height 16
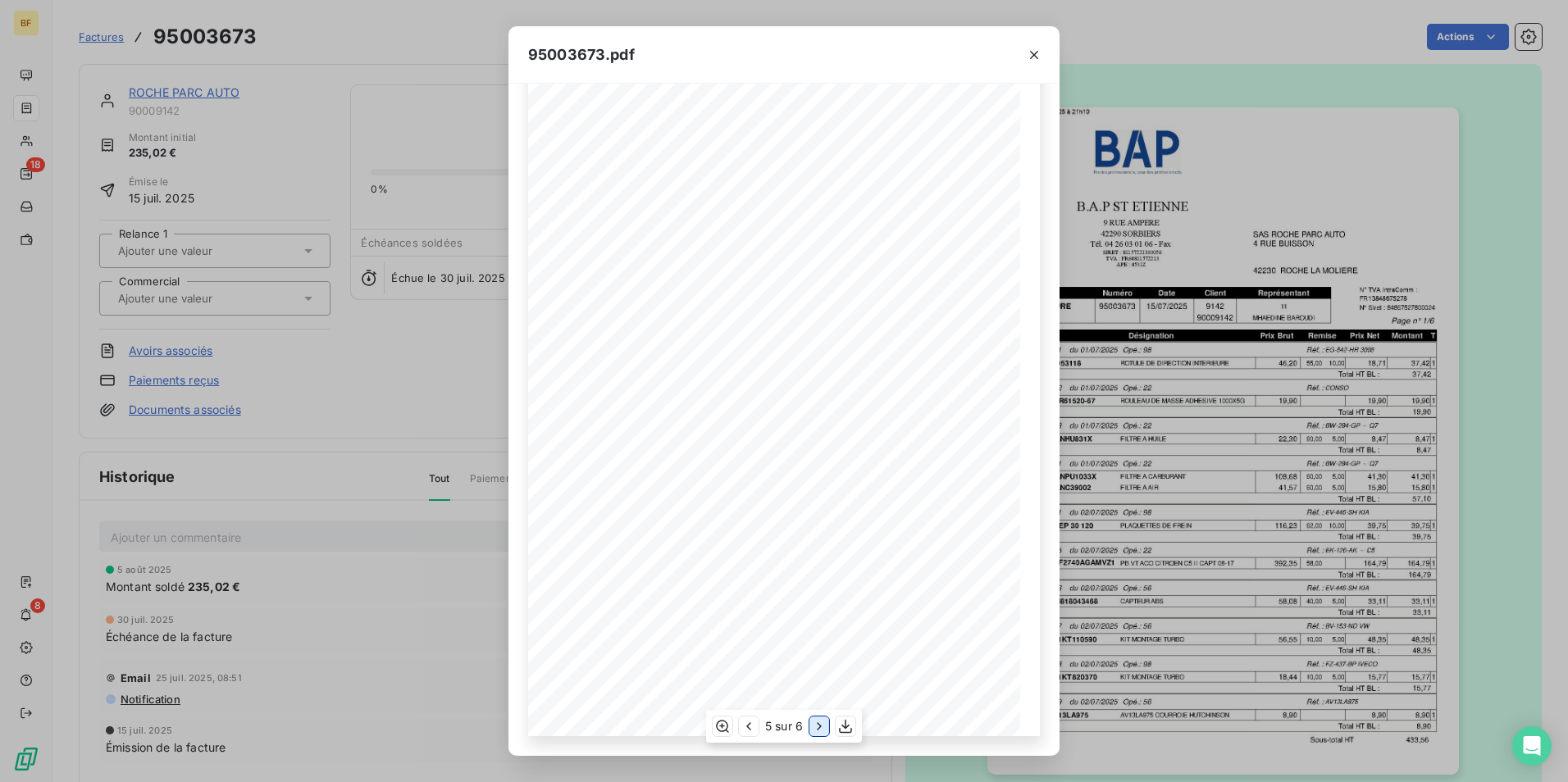
click at [818, 721] on icon "button" at bounding box center [818, 726] width 16 height 16
click at [1039, 55] on icon "button" at bounding box center [1033, 55] width 16 height 16
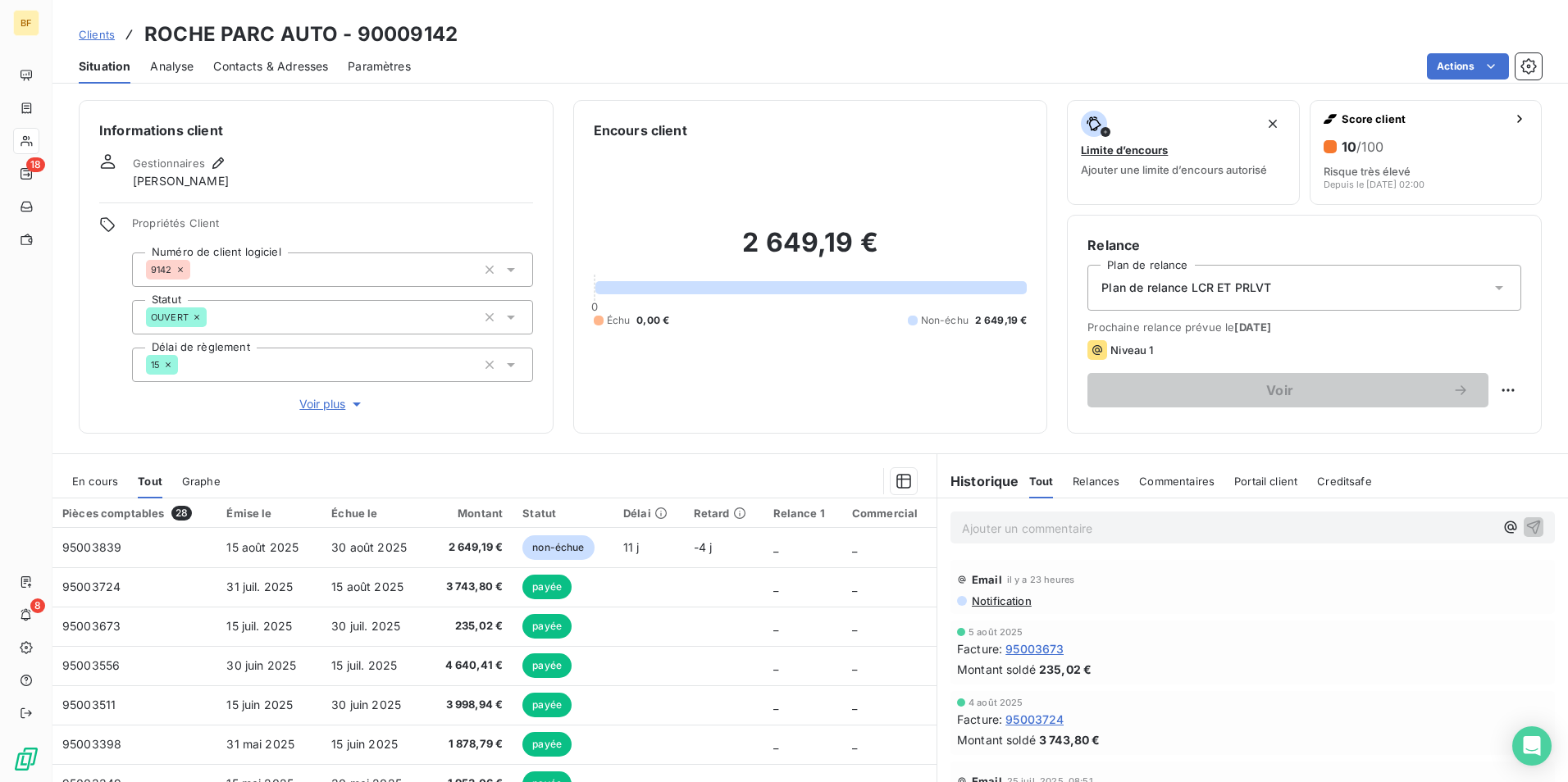
drag, startPoint x: 225, startPoint y: 76, endPoint x: 273, endPoint y: 82, distance: 48.4
click at [225, 76] on div "Contacts & Adresses" at bounding box center [270, 66] width 114 height 34
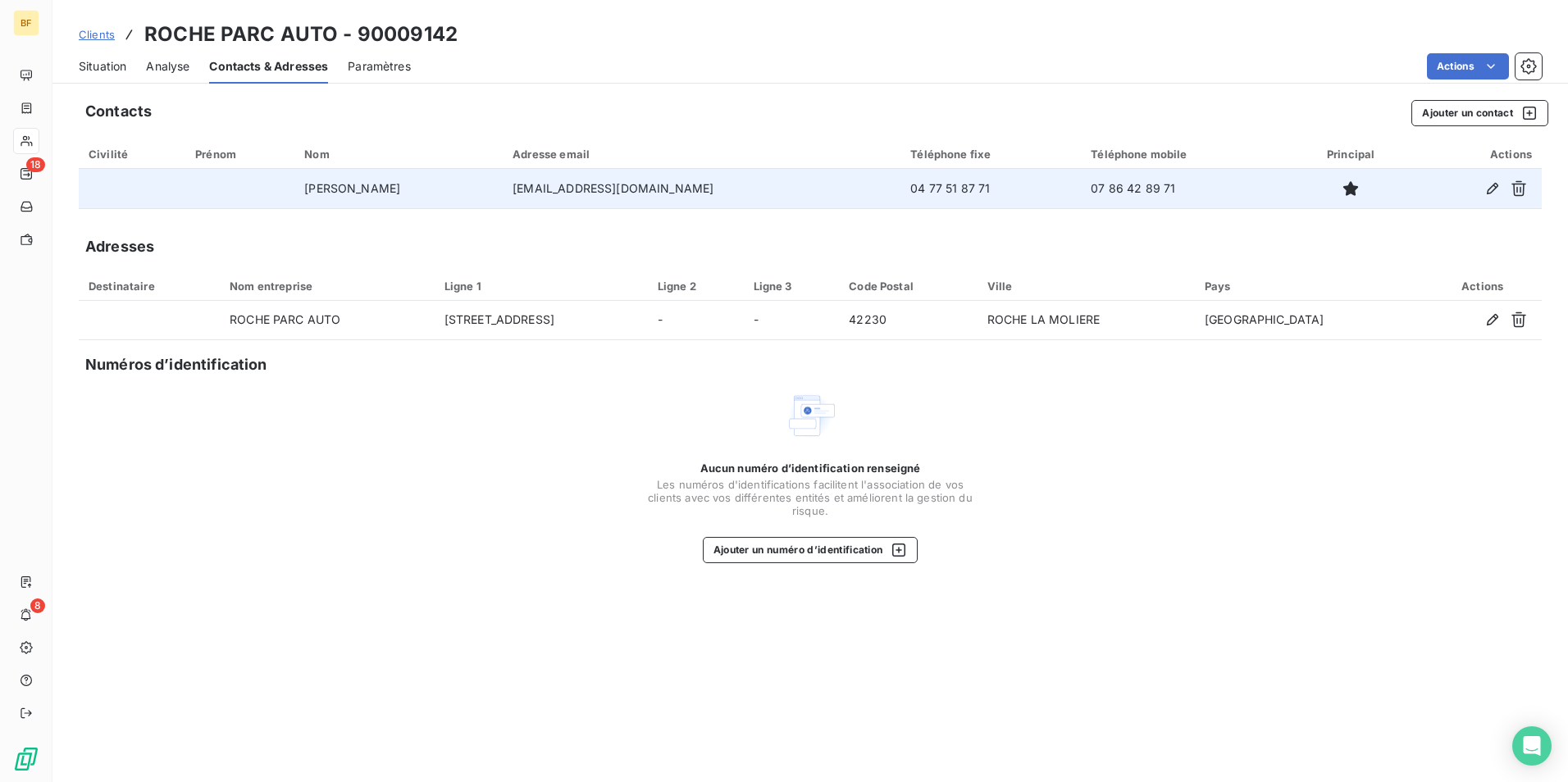
drag, startPoint x: 699, startPoint y: 194, endPoint x: 426, endPoint y: 196, distance: 273.0
click at [426, 196] on tr "[PERSON_NAME] [PERSON_NAME][EMAIL_ADDRESS][DOMAIN_NAME] 04 77 51 87 71 07 86 42…" at bounding box center [810, 188] width 1463 height 40
copy tr "[EMAIL_ADDRESS][DOMAIN_NAME]"
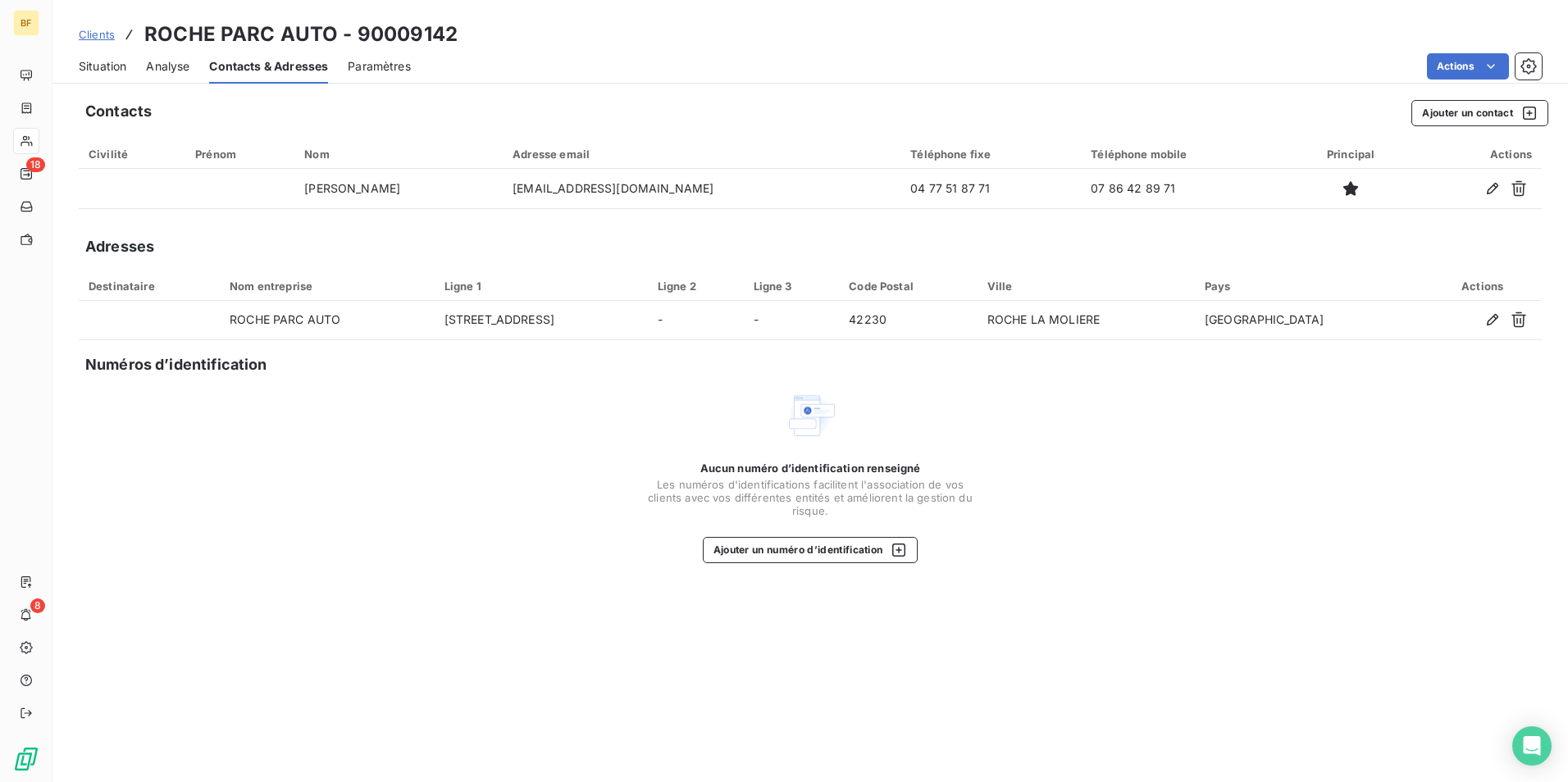
click at [110, 73] on span "Situation" at bounding box center [103, 66] width 48 height 16
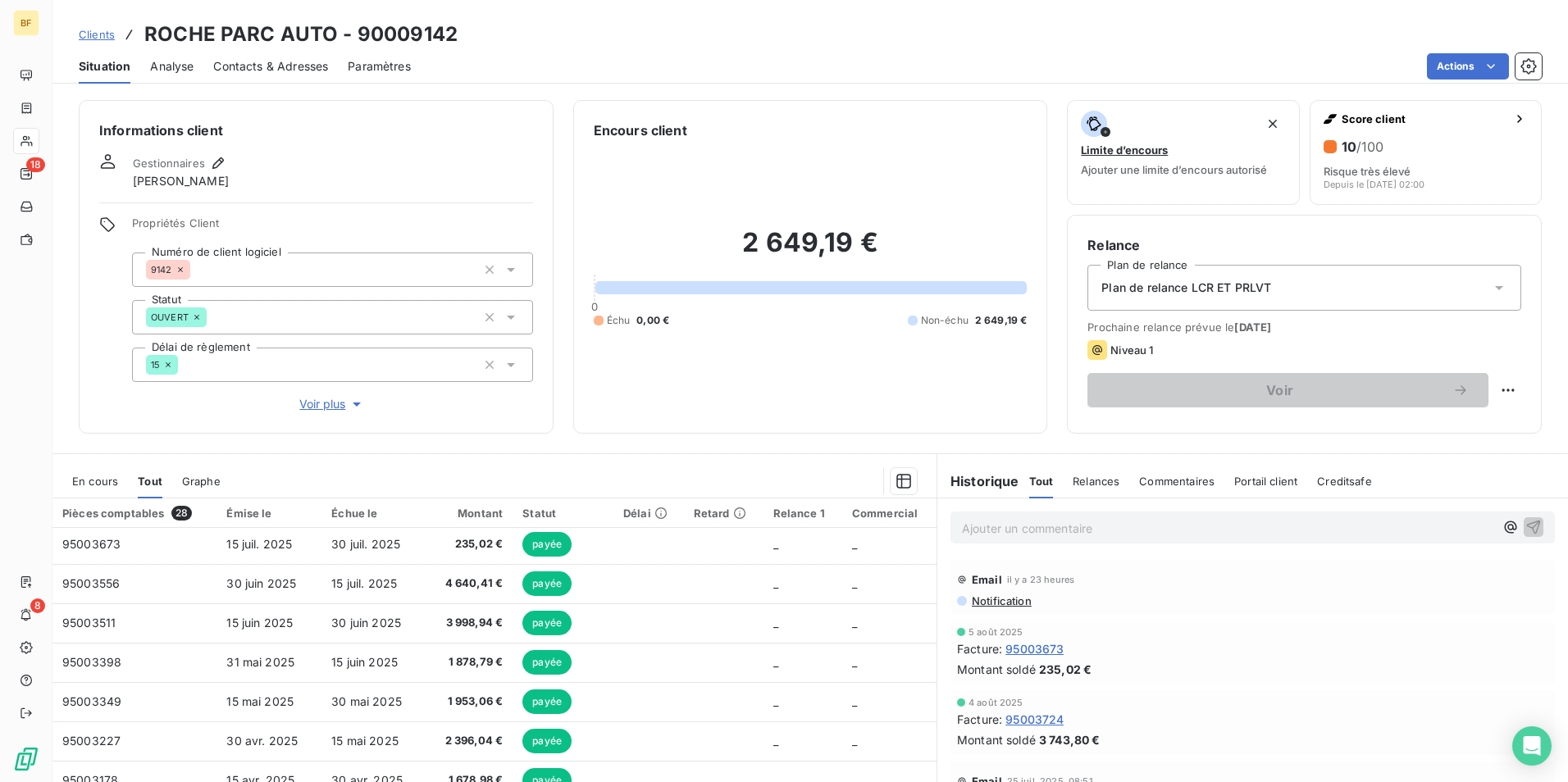
scroll to position [82, 0]
drag, startPoint x: 465, startPoint y: 36, endPoint x: 88, endPoint y: 15, distance: 377.6
click at [88, 15] on div "Clients ROCHE PARC AUTO - 90009142 Situation Analyse Contacts & Adresses Paramè…" at bounding box center [809, 41] width 1515 height 83
copy div "ients ROCHE PARC AUTO - 90009142"
drag, startPoint x: 415, startPoint y: 80, endPoint x: 490, endPoint y: 31, distance: 89.6
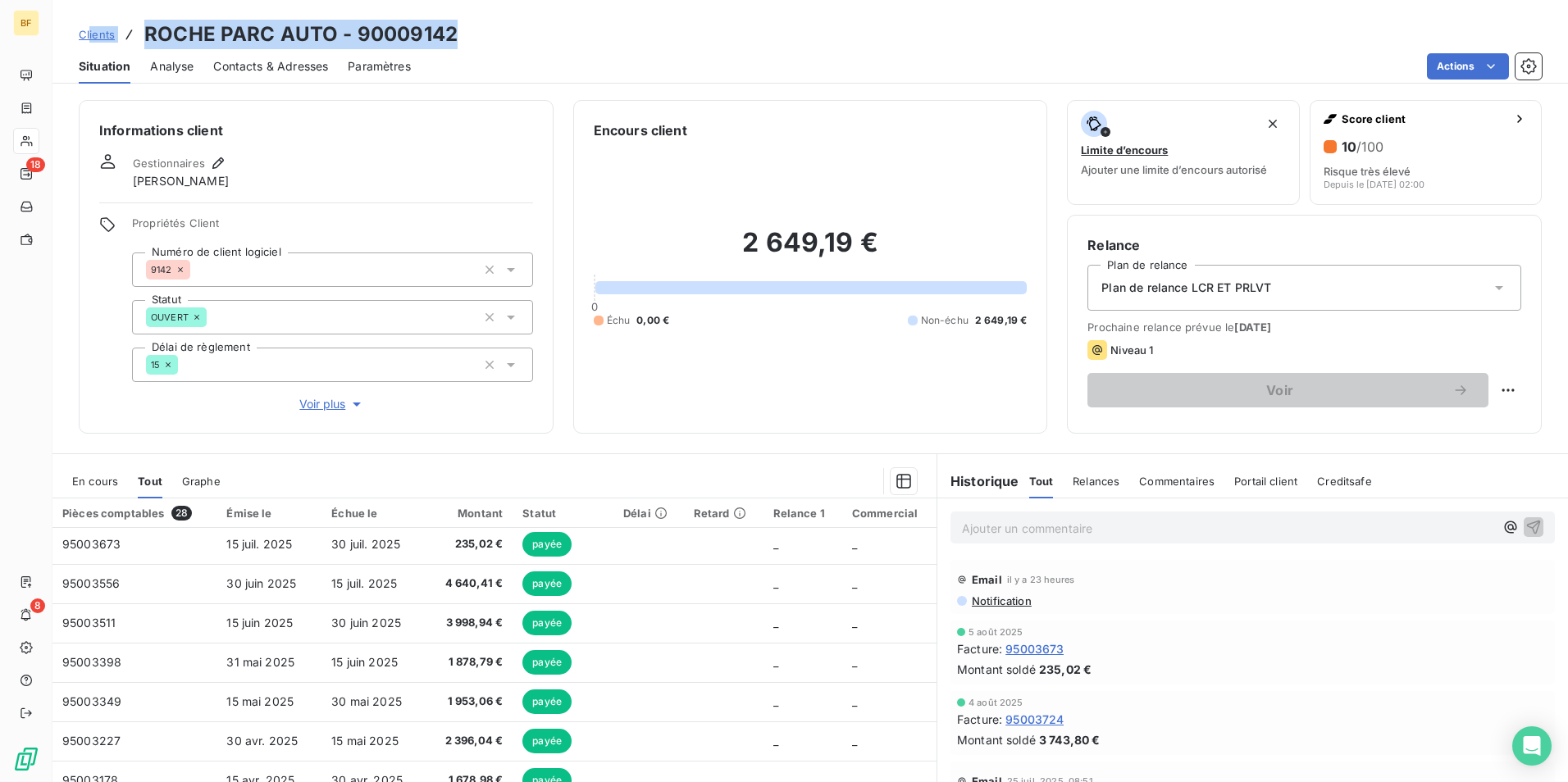
click at [465, 45] on div "Clients ROCHE PARC AUTO - 90009142 Situation Analyse Contacts & Adresses Paramè…" at bounding box center [809, 41] width 1515 height 83
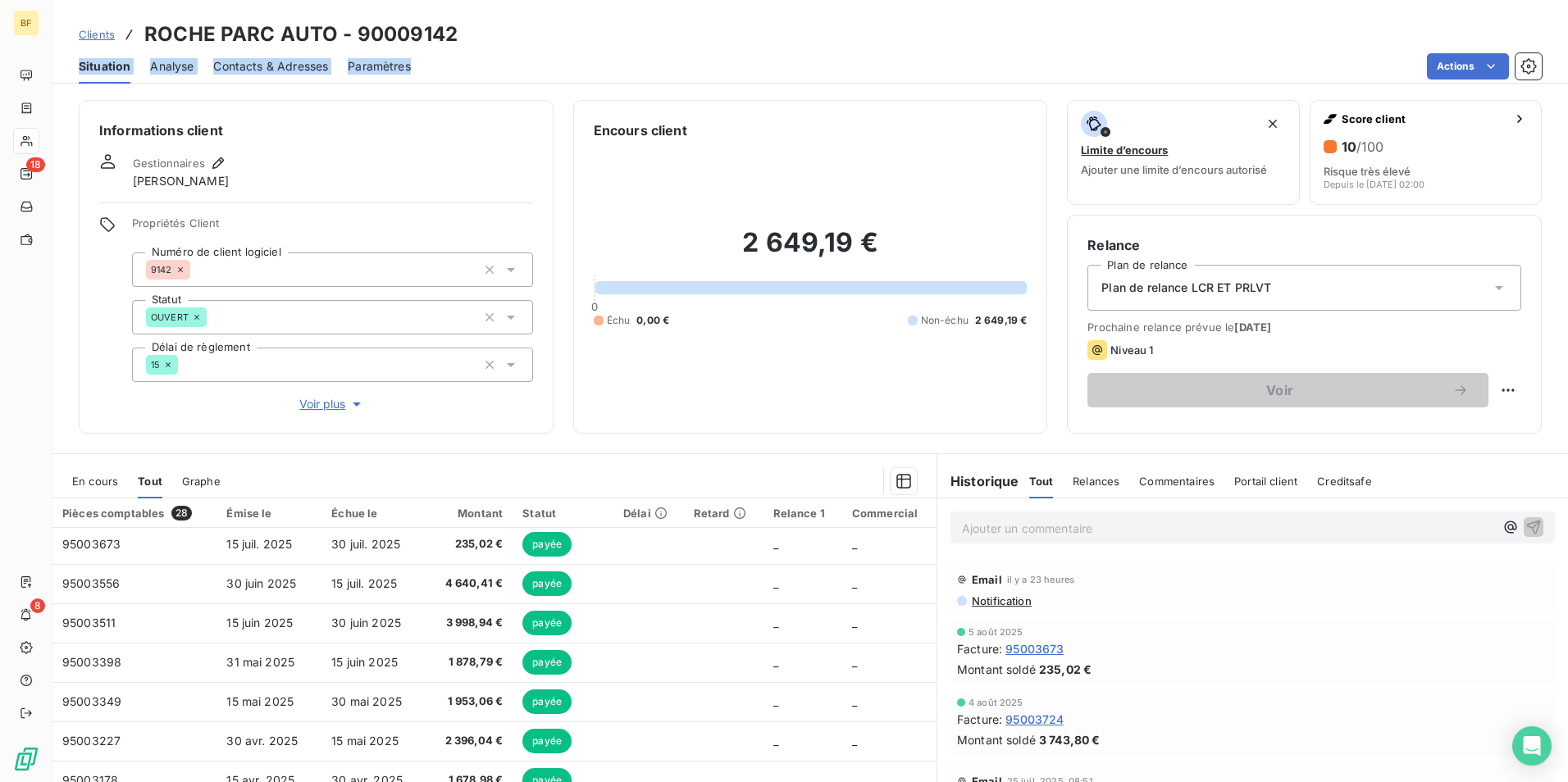
click at [490, 31] on div "Clients ROCHE PARC AUTO - 90009142" at bounding box center [809, 34] width 1515 height 29
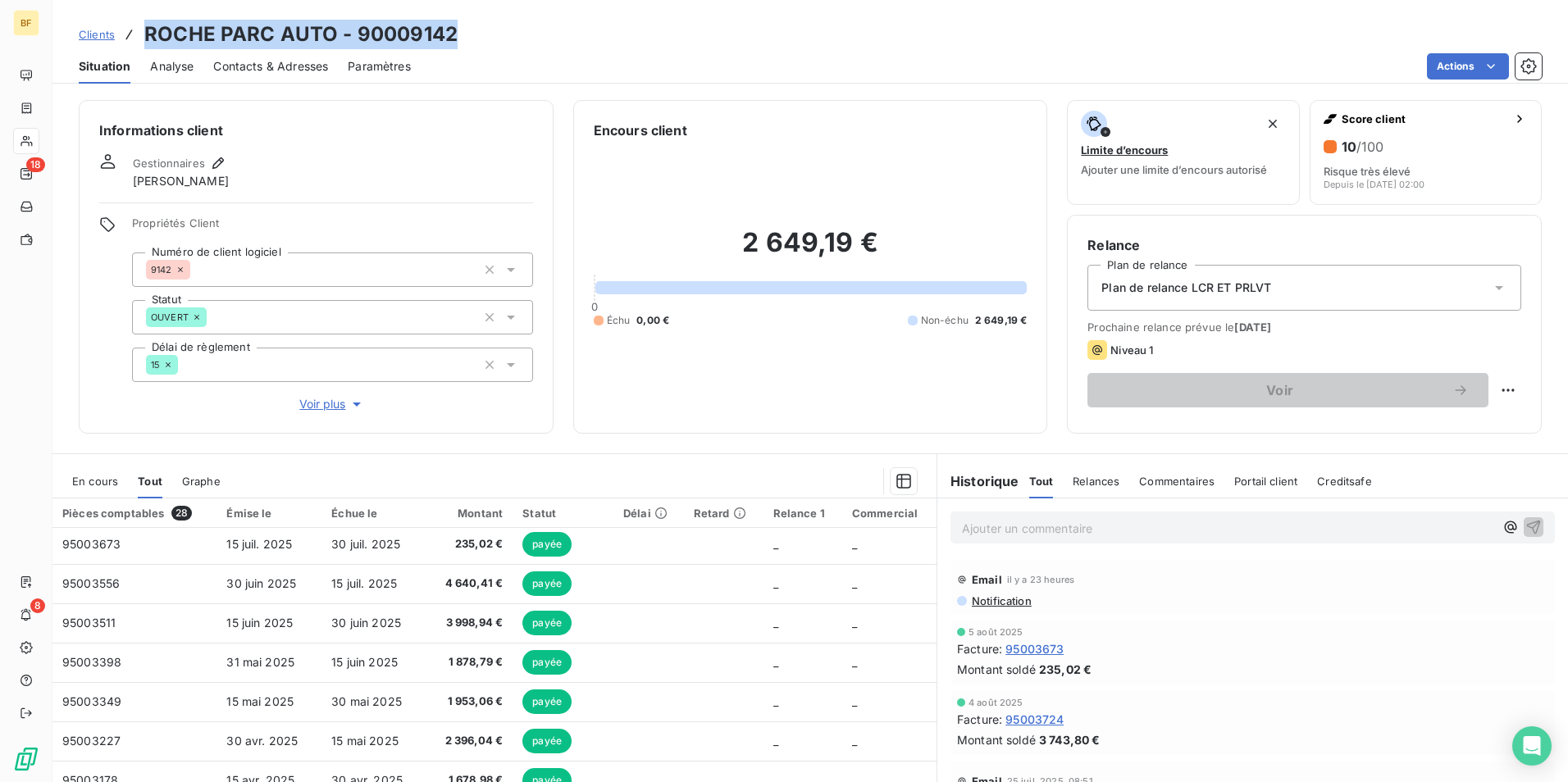
drag, startPoint x: 468, startPoint y: 32, endPoint x: 146, endPoint y: 29, distance: 322.0
click at [146, 29] on div "Clients ROCHE PARC AUTO - 90009142" at bounding box center [809, 34] width 1515 height 29
copy h3 "ROCHE PARC AUTO - 90009142"
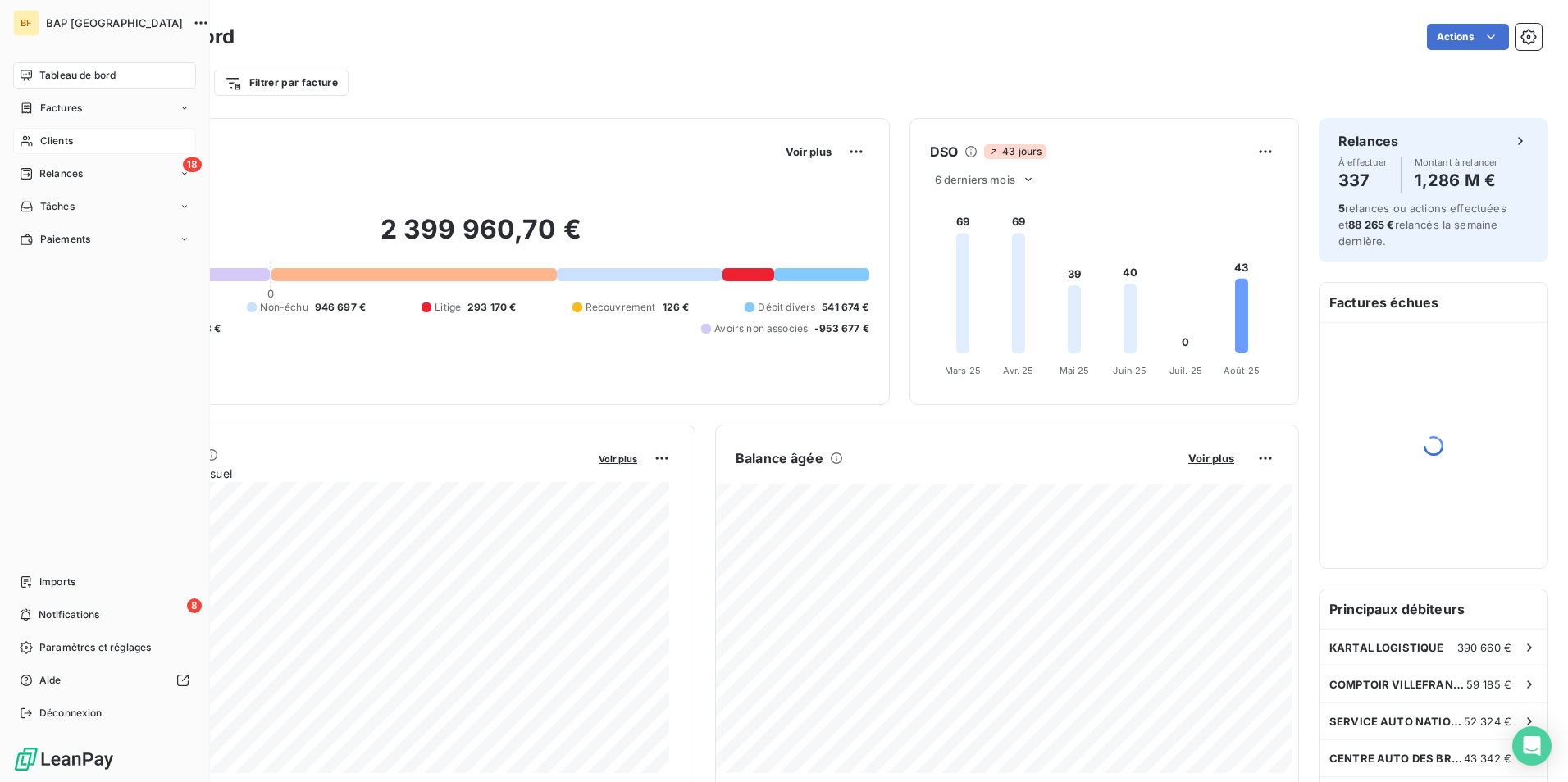
click at [45, 142] on span "Clients" at bounding box center [56, 141] width 33 height 15
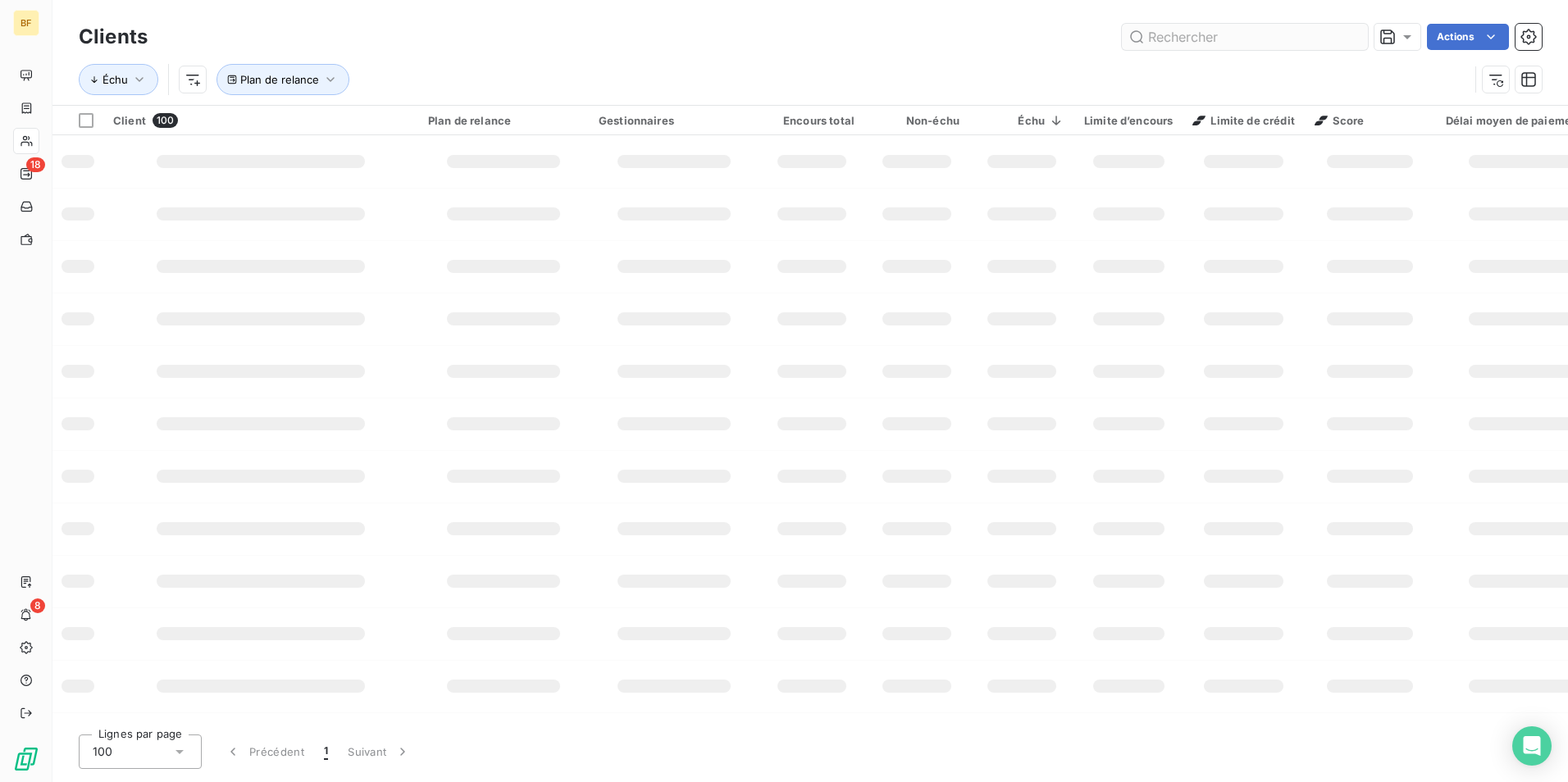
click at [1203, 34] on input "text" at bounding box center [1245, 36] width 246 height 26
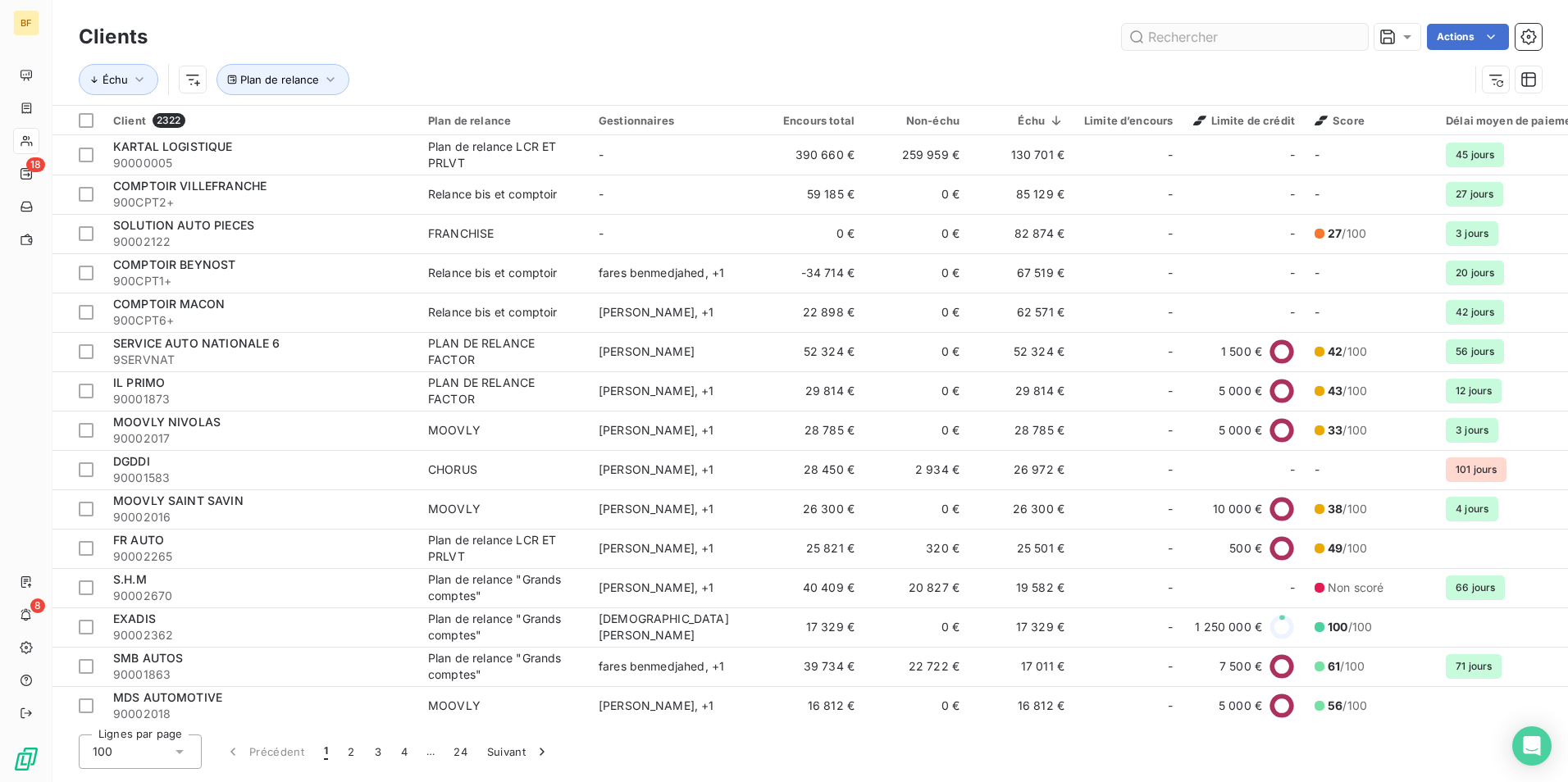
type input "F"
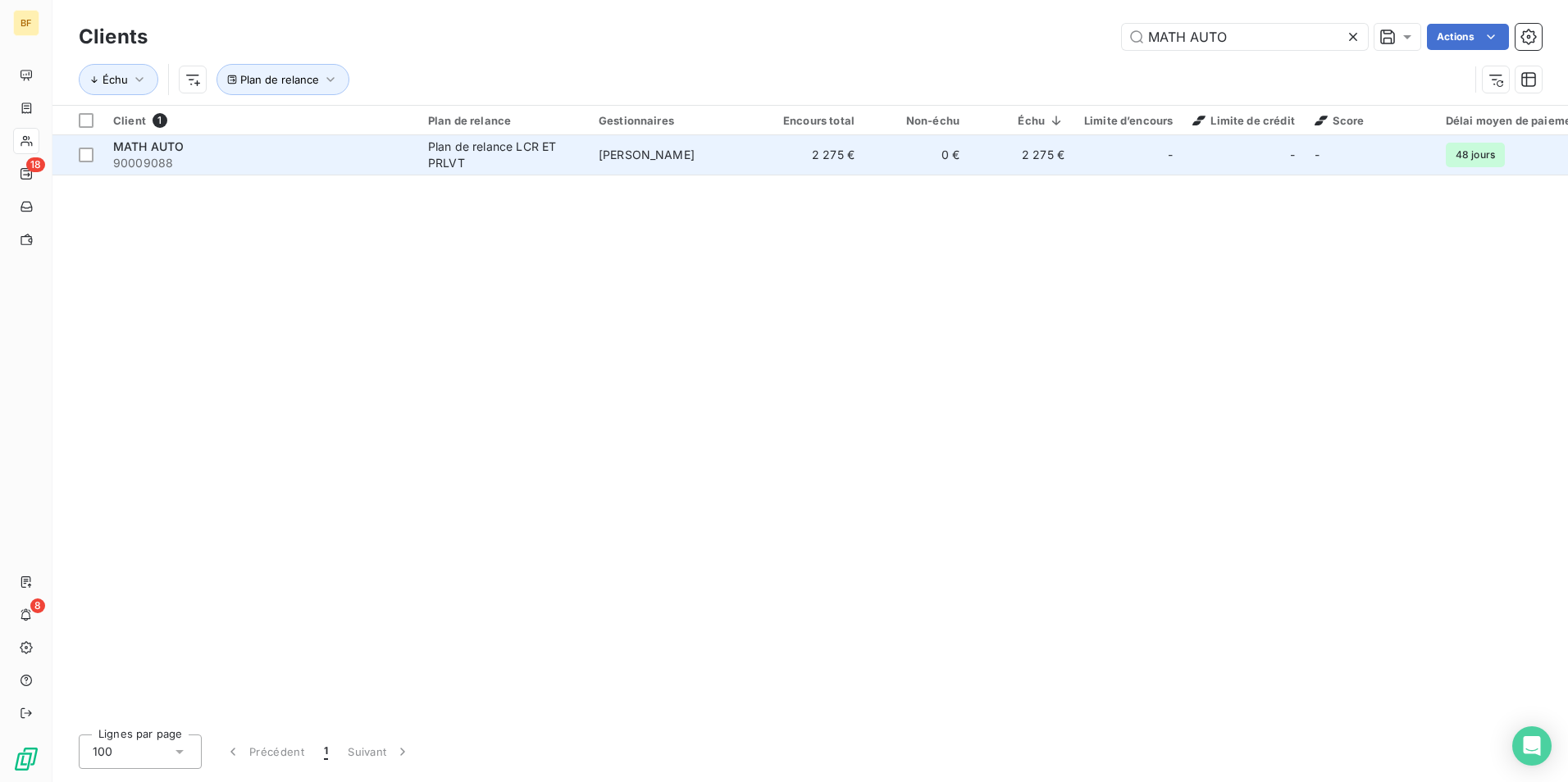
type input "MATH AUTO"
click at [614, 155] on span "[PERSON_NAME]" at bounding box center [647, 154] width 96 height 14
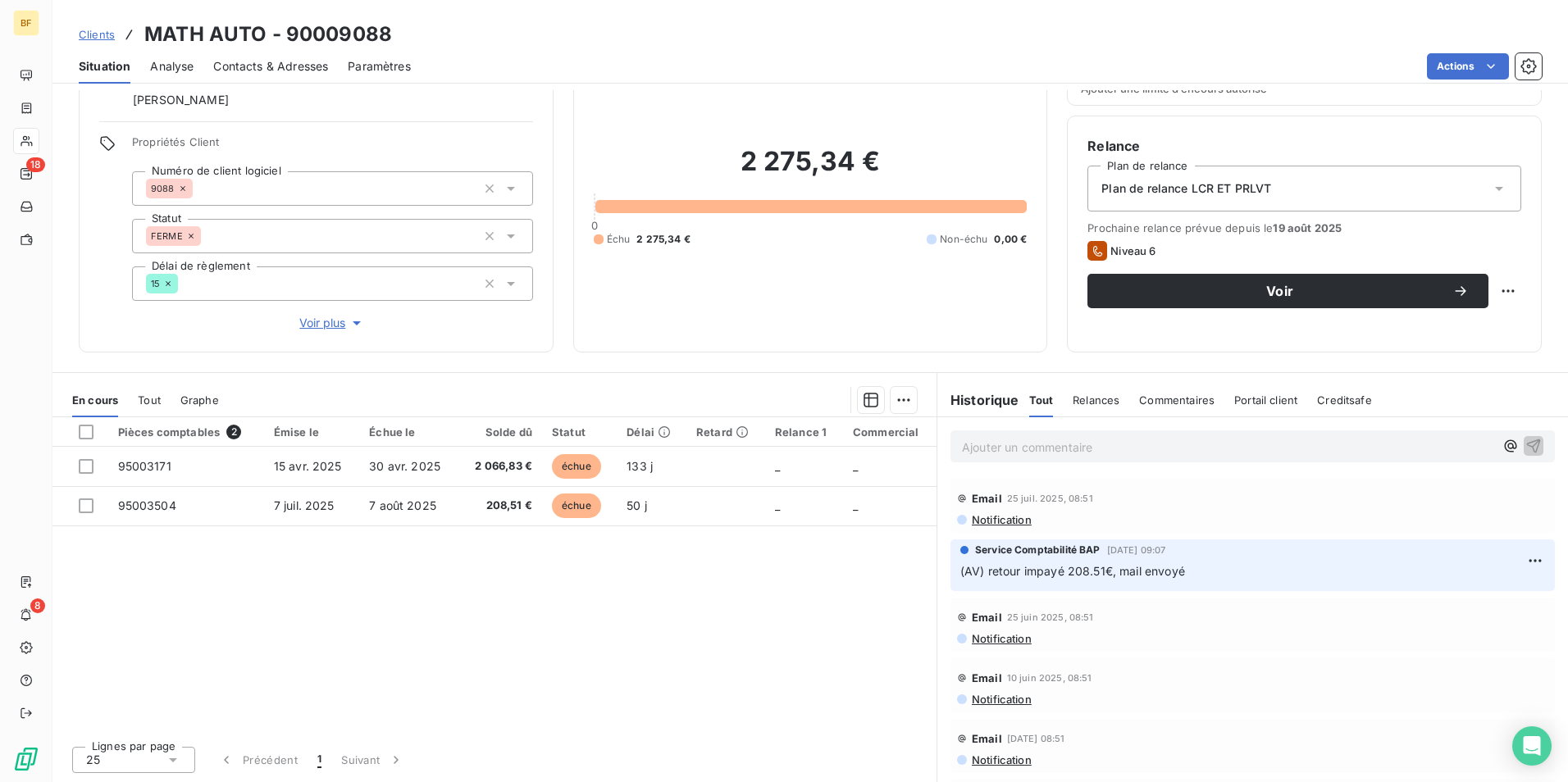
click at [243, 63] on span "Contacts & Adresses" at bounding box center [270, 66] width 114 height 16
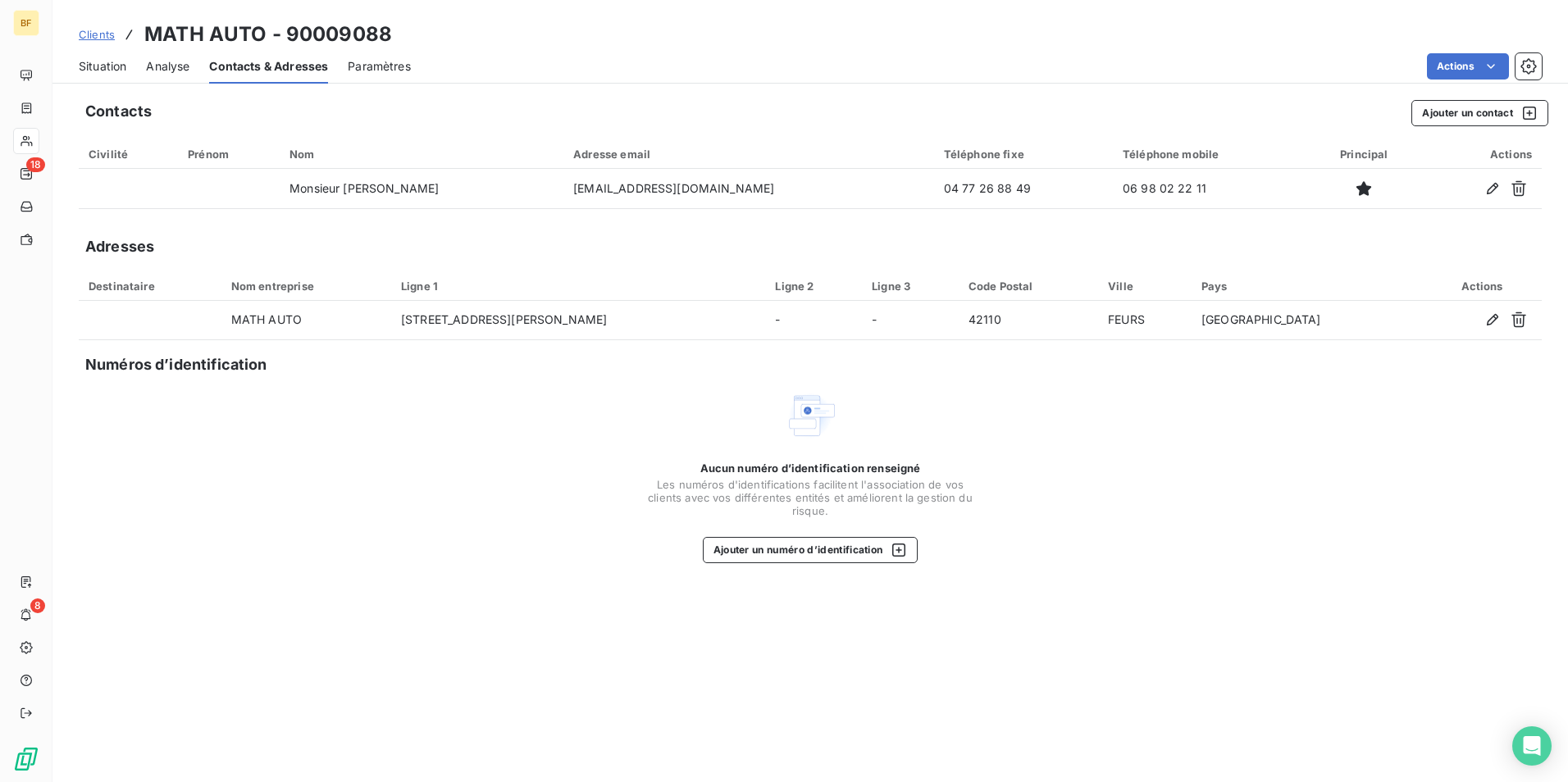
drag, startPoint x: 103, startPoint y: 61, endPoint x: 125, endPoint y: 62, distance: 22.0
click at [103, 61] on span "Situation" at bounding box center [103, 66] width 48 height 16
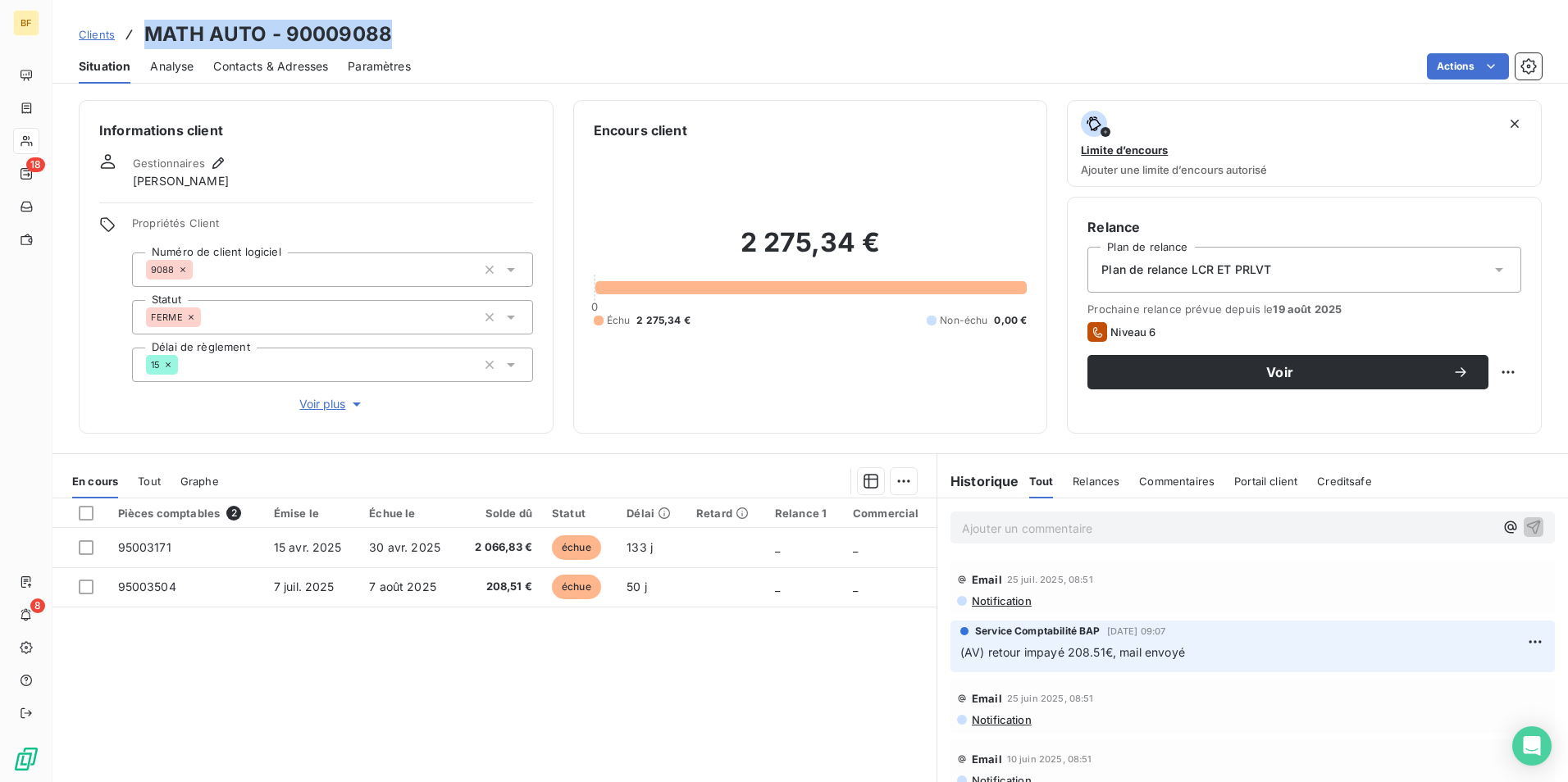
drag, startPoint x: 405, startPoint y: 36, endPoint x: 143, endPoint y: 35, distance: 262.0
click at [143, 35] on div "Clients MATH AUTO - 90009088" at bounding box center [809, 34] width 1515 height 29
copy h3 "MATH AUTO - 90009088"
click at [1116, 526] on p "Ajouter un commentaire ﻿" at bounding box center [1227, 528] width 532 height 20
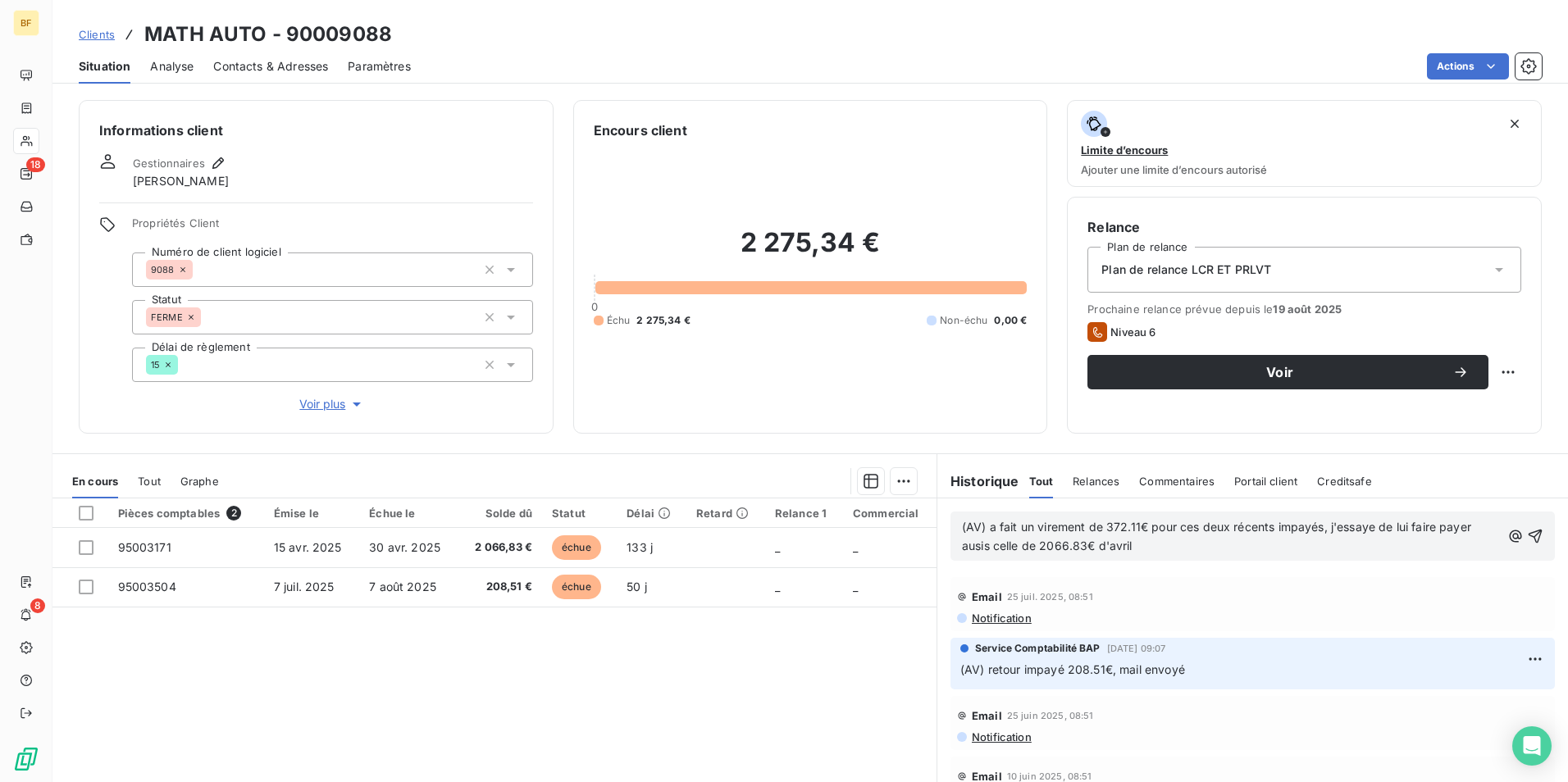
click at [982, 545] on span "(AV) a fait un virement de 372.11€ pour ces deux récents impayés, j'essaye de l…" at bounding box center [1217, 536] width 512 height 33
click at [1141, 552] on p "(AV) a fait un virement de 372.11€ pour ces deux récents impayés, j'essaye de l…" at bounding box center [1231, 536] width 538 height 38
